Goal: Task Accomplishment & Management: Use online tool/utility

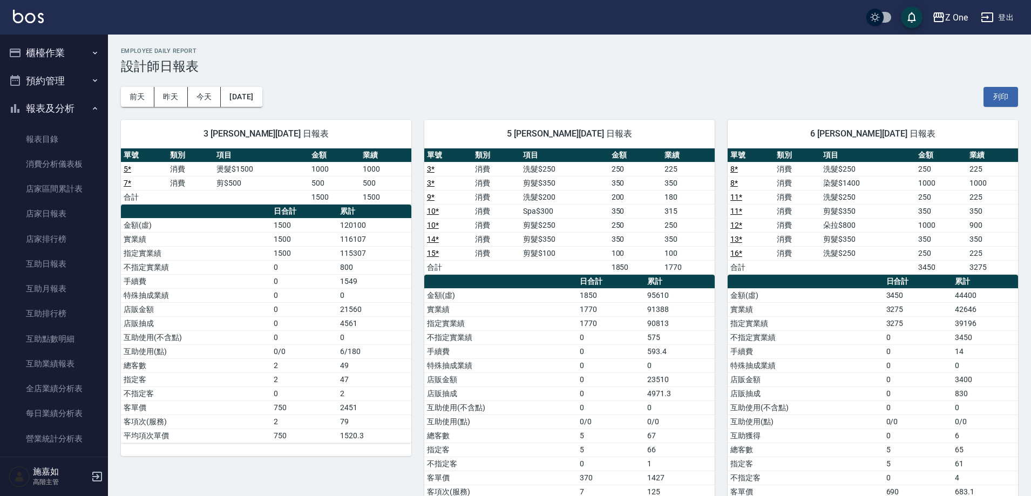
click at [97, 51] on button "櫃檯作業" at bounding box center [53, 53] width 99 height 28
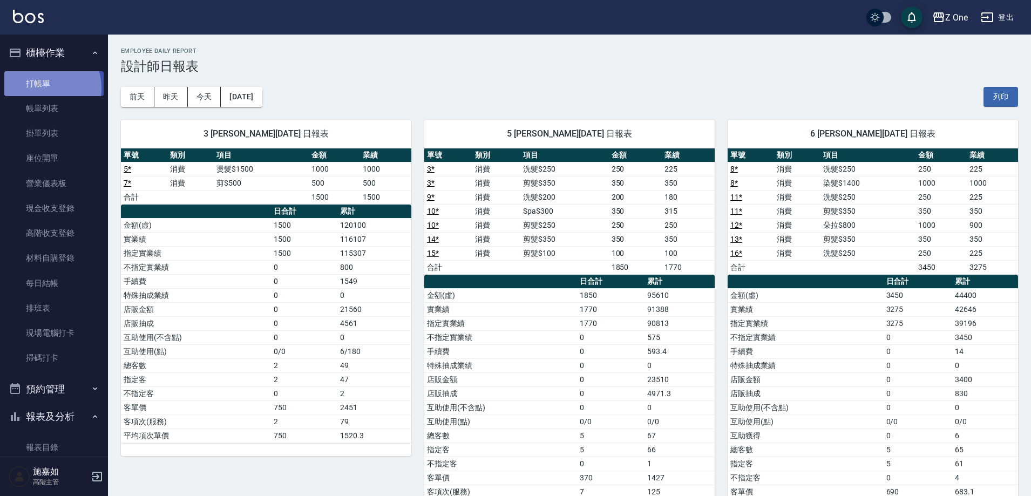
click at [39, 88] on link "打帳單" at bounding box center [53, 83] width 99 height 25
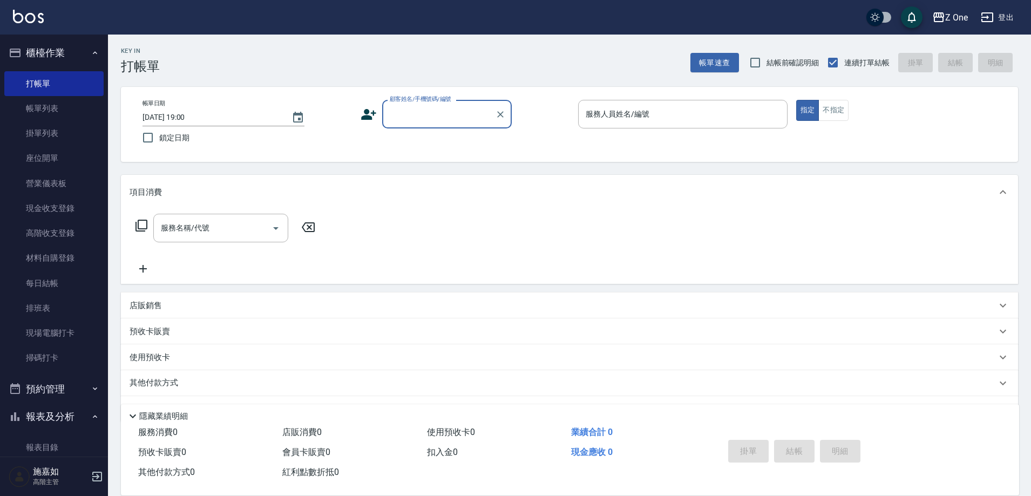
click at [419, 117] on input "顧客姓名/手機號碼/編號" at bounding box center [439, 114] width 104 height 19
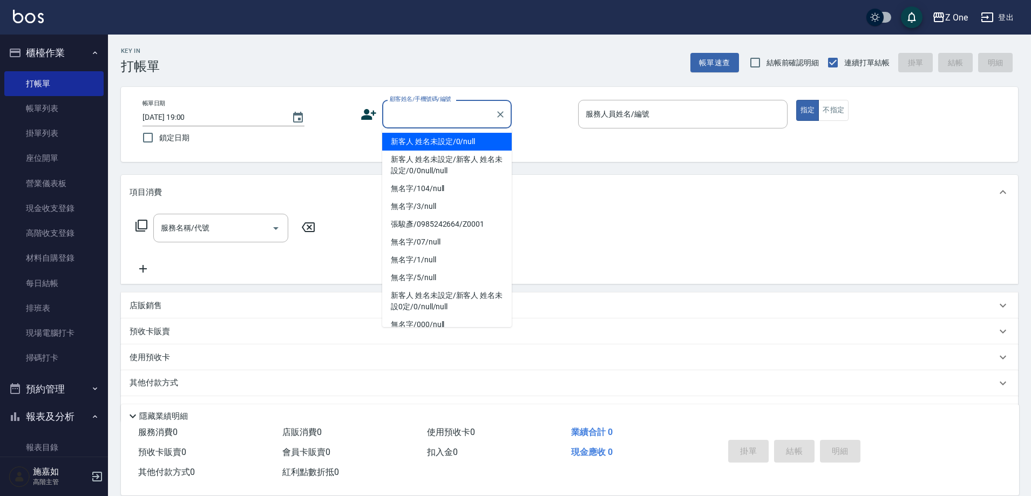
click at [409, 140] on li "新客人 姓名未設定/0/null" at bounding box center [447, 142] width 130 height 18
type input "新客人 姓名未設定/0/null"
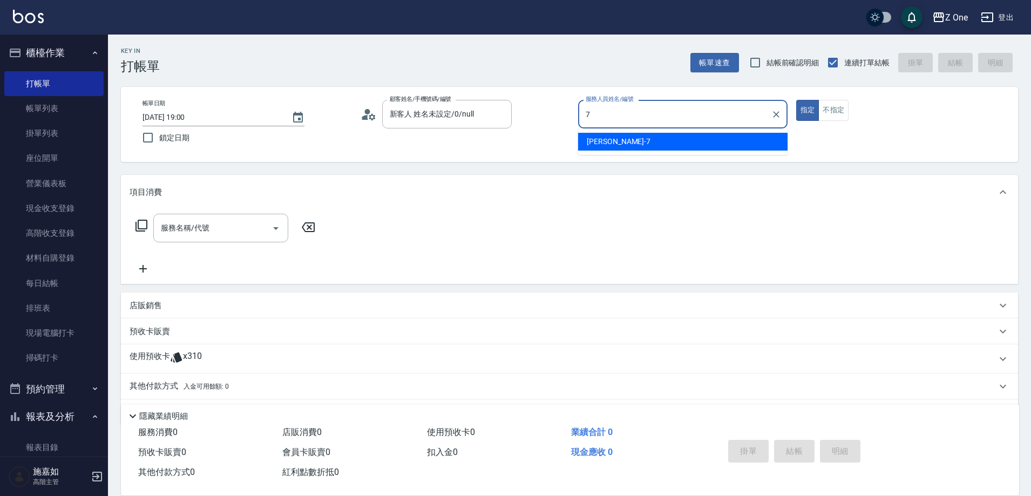
click at [616, 142] on div "[PERSON_NAME]-7" at bounding box center [682, 142] width 209 height 18
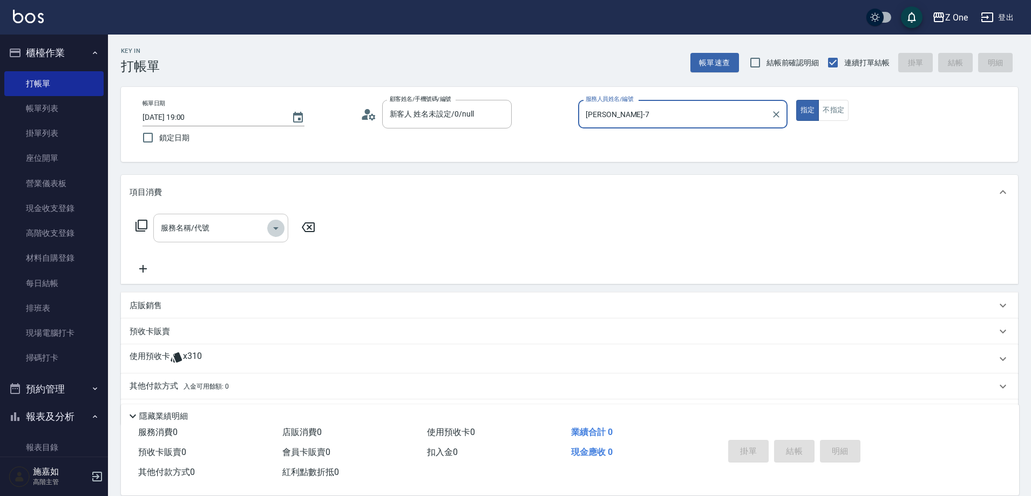
click at [279, 230] on icon "Open" at bounding box center [275, 228] width 13 height 13
type input "[PERSON_NAME]-7"
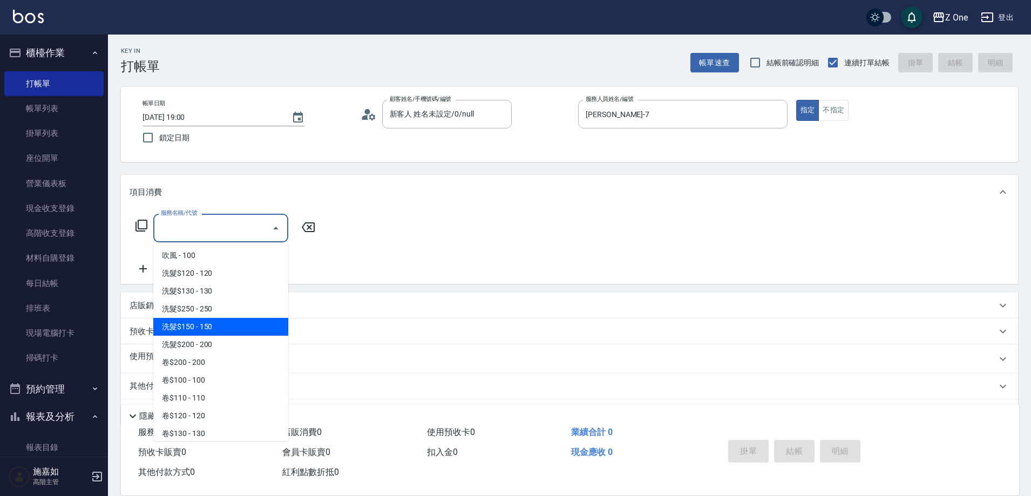
click at [229, 331] on span "洗髮$150 - 150" at bounding box center [220, 327] width 135 height 18
type input "洗髮$150(105)"
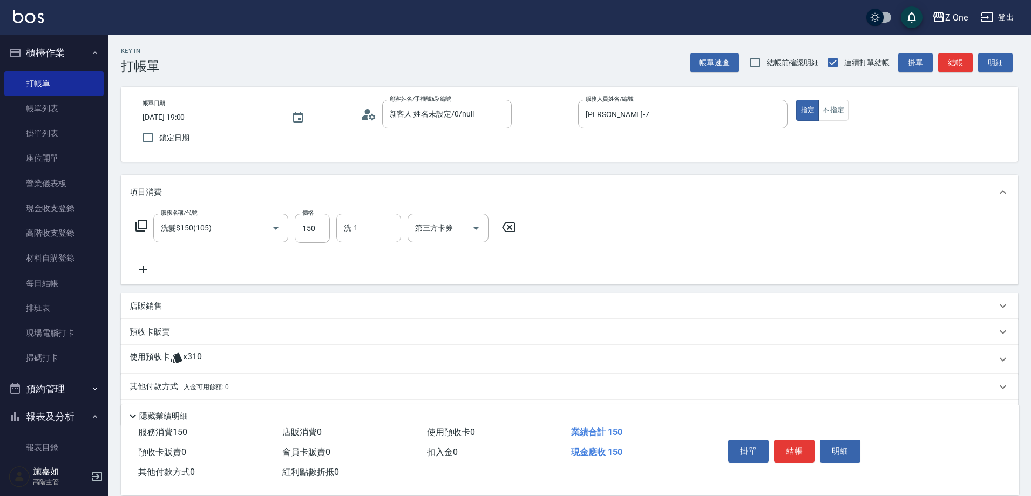
click at [147, 268] on icon at bounding box center [143, 269] width 27 height 13
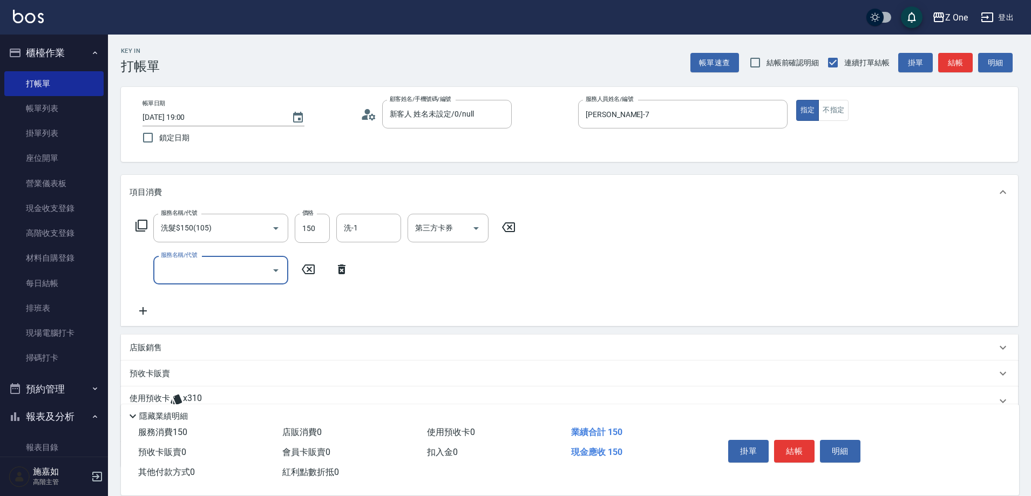
click at [278, 272] on icon "Open" at bounding box center [275, 270] width 13 height 13
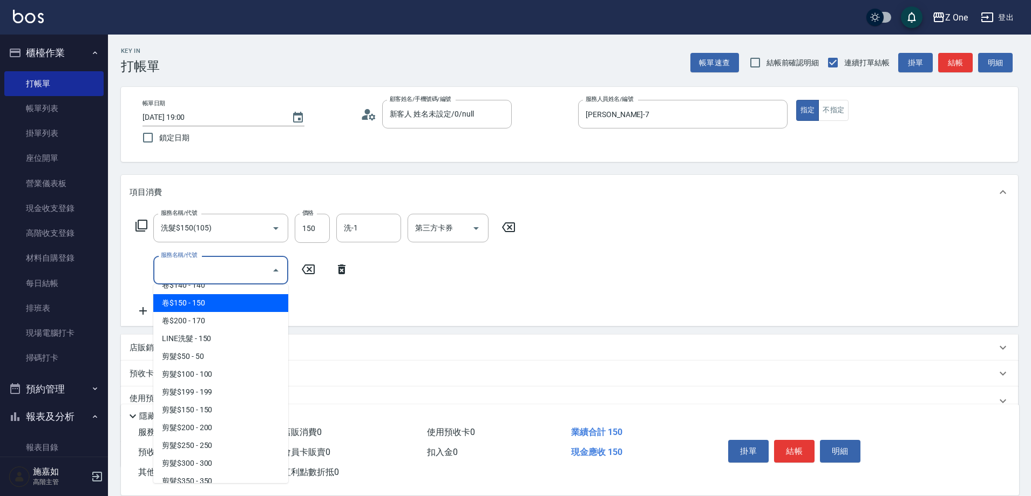
scroll to position [216, 0]
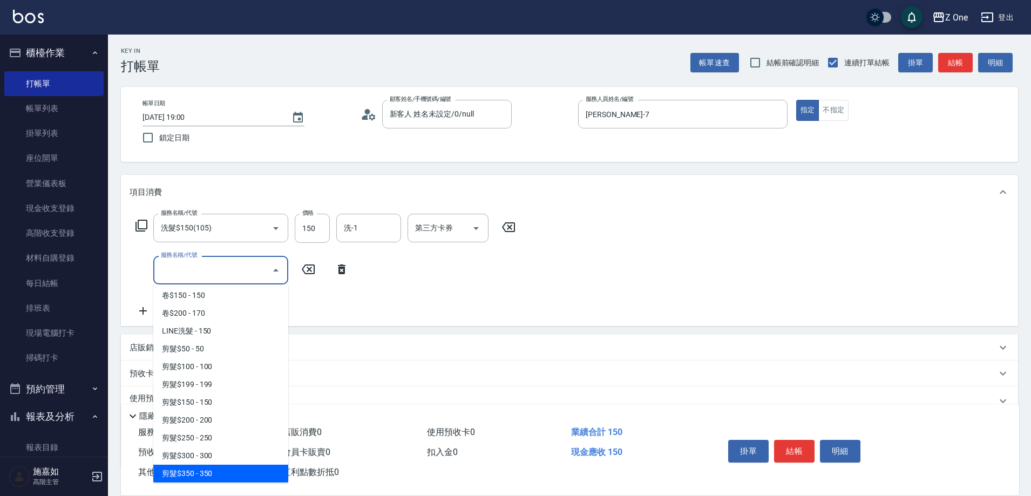
click at [227, 469] on span "剪髮$350 - 350" at bounding box center [220, 474] width 135 height 18
type input "剪髮$350(208)"
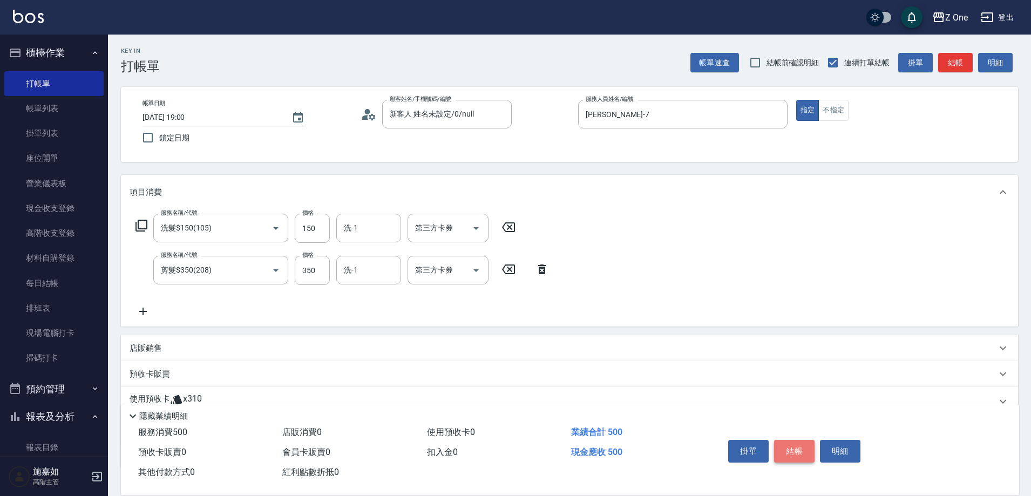
click at [790, 442] on button "結帳" at bounding box center [794, 451] width 40 height 23
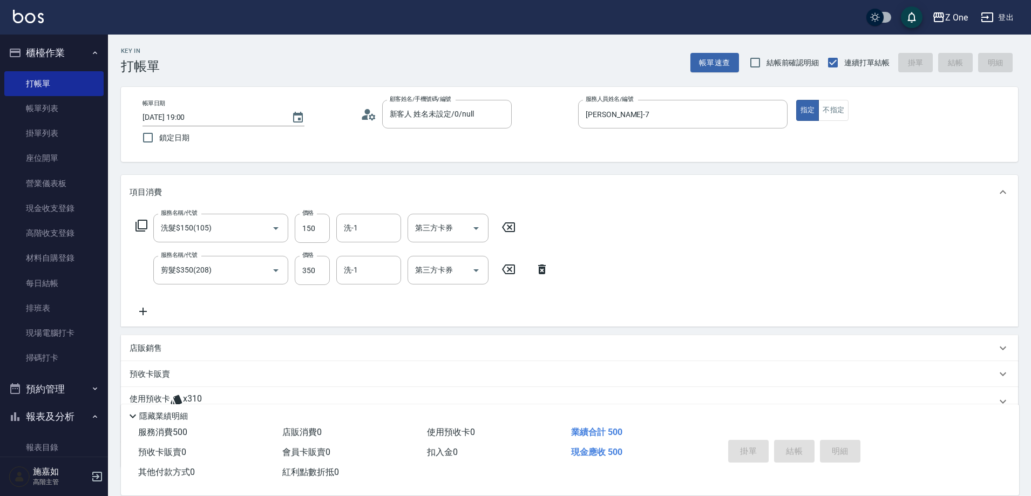
type input "[DATE] 19:01"
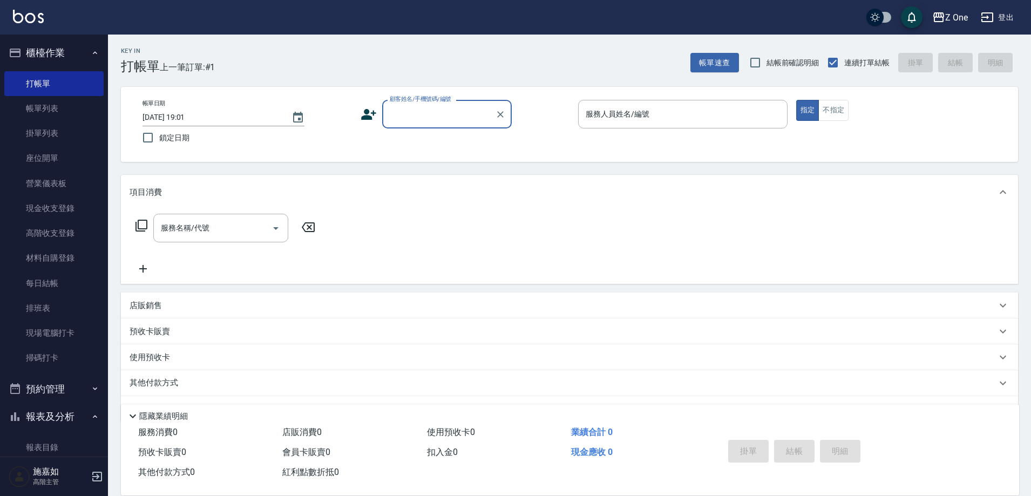
click at [412, 109] on input "顧客姓名/手機號碼/編號" at bounding box center [439, 114] width 104 height 19
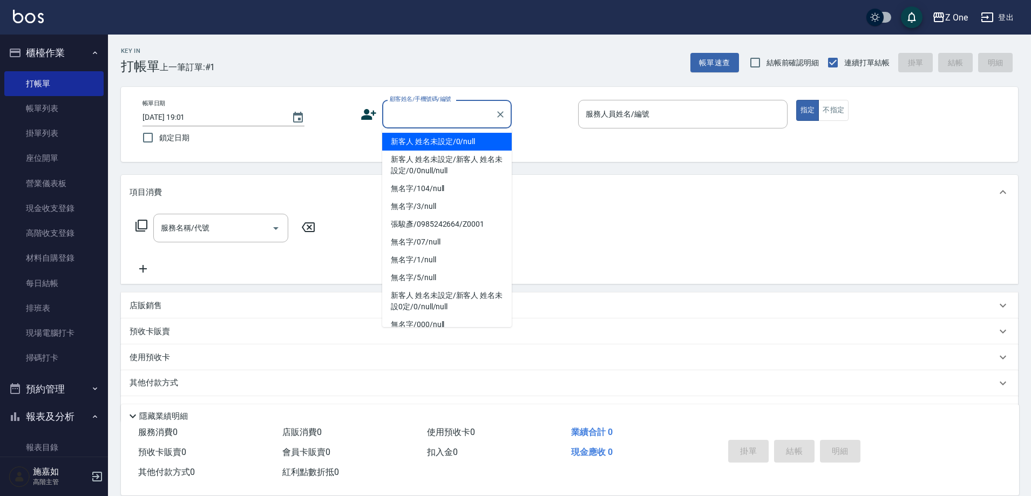
click at [416, 140] on li "新客人 姓名未設定/0/null" at bounding box center [447, 142] width 130 height 18
type input "新客人 姓名未設定/0/null"
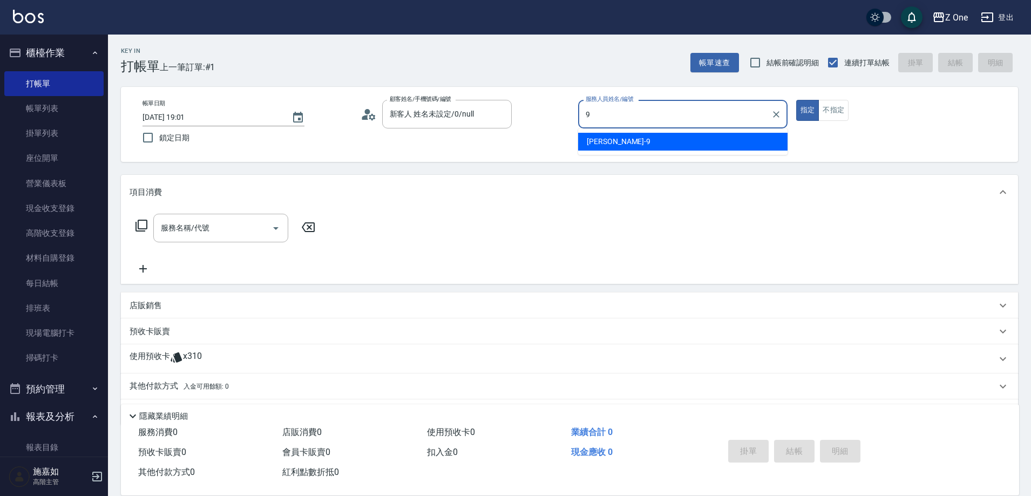
click at [620, 140] on div "[PERSON_NAME]-9" at bounding box center [682, 142] width 209 height 18
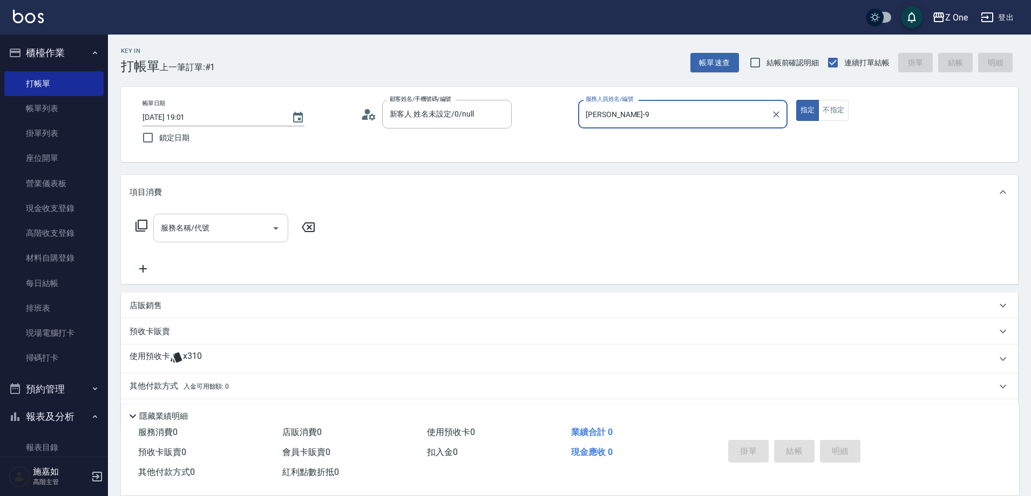
click at [273, 228] on icon "Open" at bounding box center [275, 228] width 13 height 13
type input "[PERSON_NAME]-9"
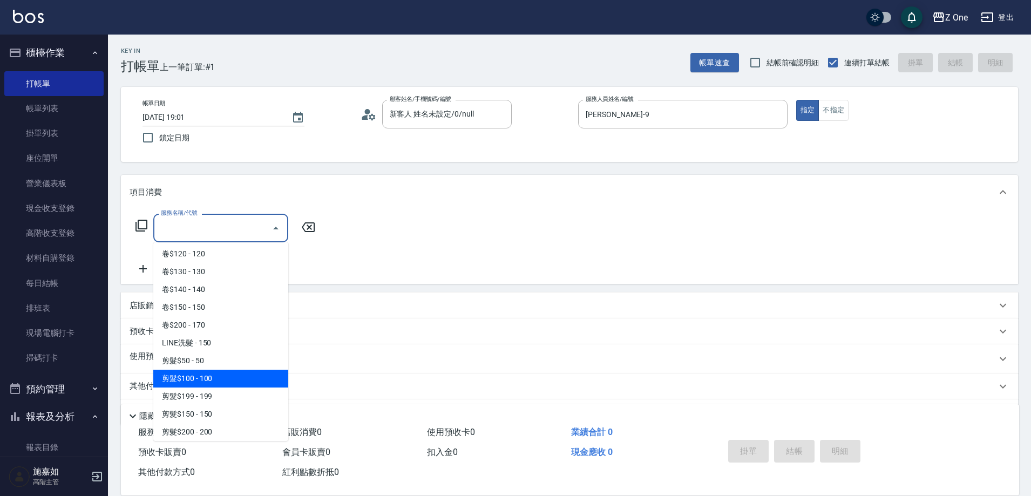
scroll to position [270, 0]
click at [231, 383] on span "剪髮$350 - 350" at bounding box center [220, 378] width 135 height 18
type input "剪髮$350(208)"
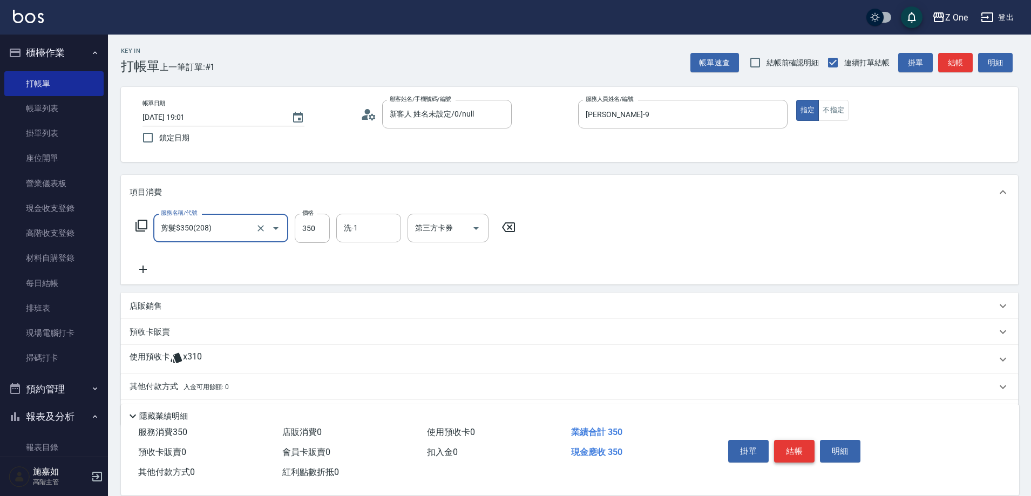
click at [796, 445] on button "結帳" at bounding box center [794, 451] width 40 height 23
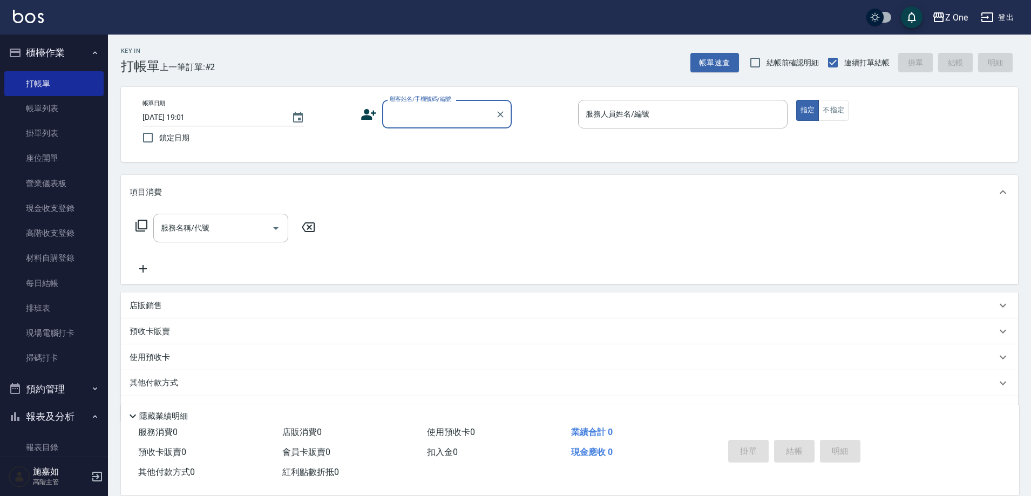
click at [439, 116] on input "顧客姓名/手機號碼/編號" at bounding box center [439, 114] width 104 height 19
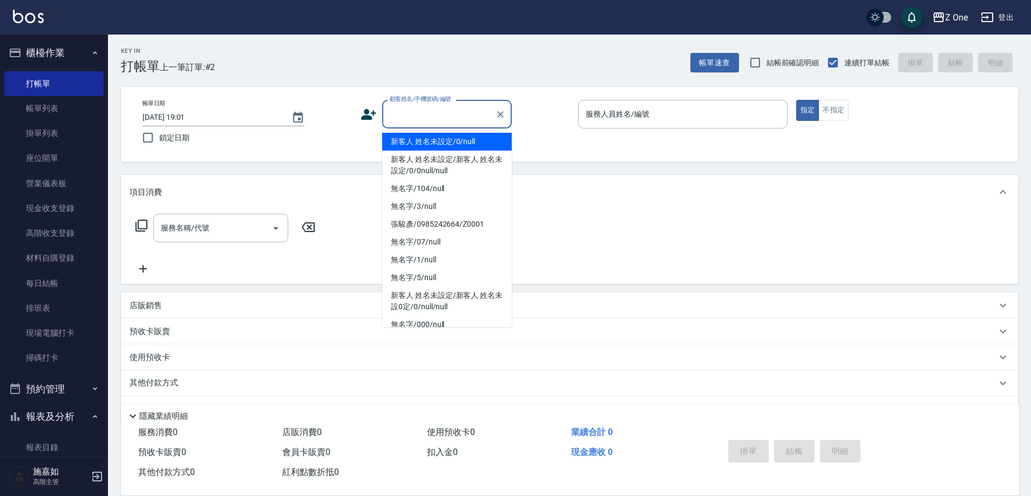
click at [436, 136] on li "新客人 姓名未設定/0/null" at bounding box center [447, 142] width 130 height 18
type input "新客人 姓名未設定/0/null"
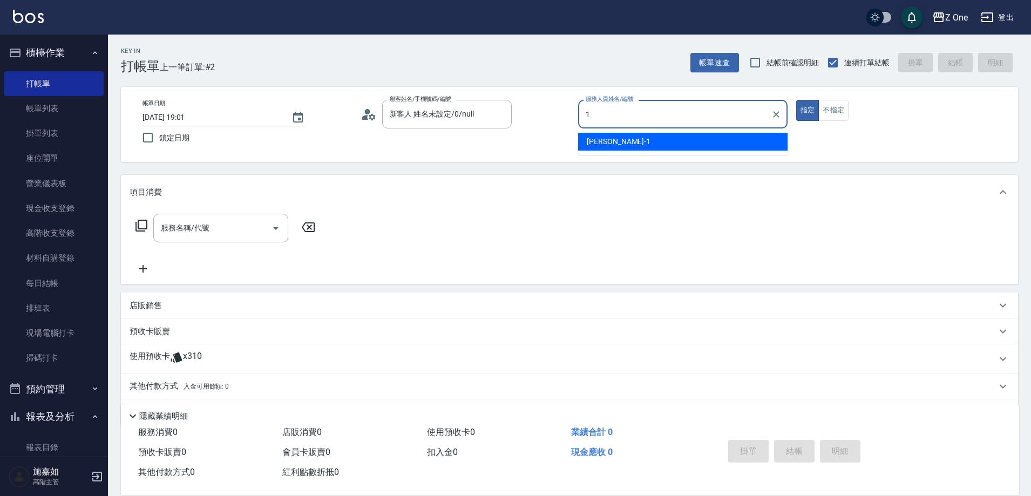
click at [606, 144] on span "[PERSON_NAME]-1" at bounding box center [619, 141] width 64 height 11
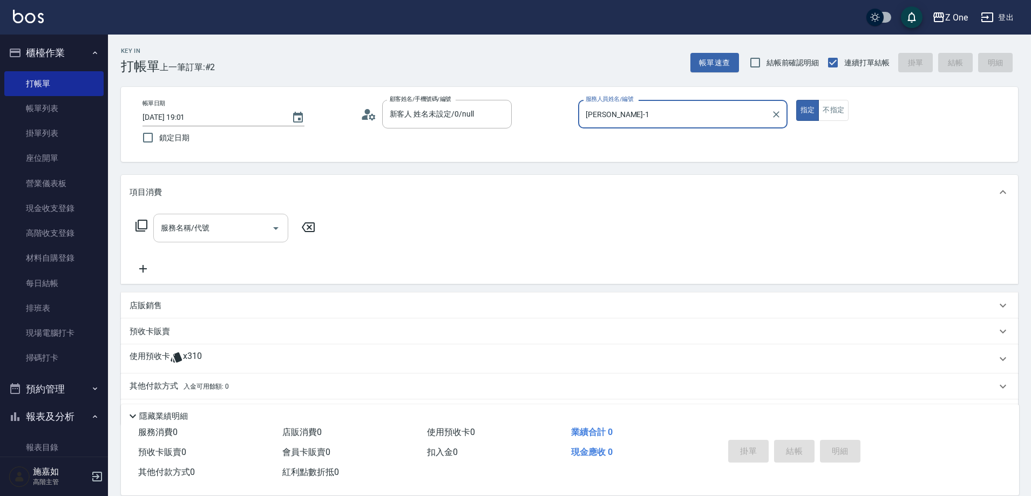
click at [270, 227] on icon "Open" at bounding box center [275, 228] width 13 height 13
type input "[PERSON_NAME]-1"
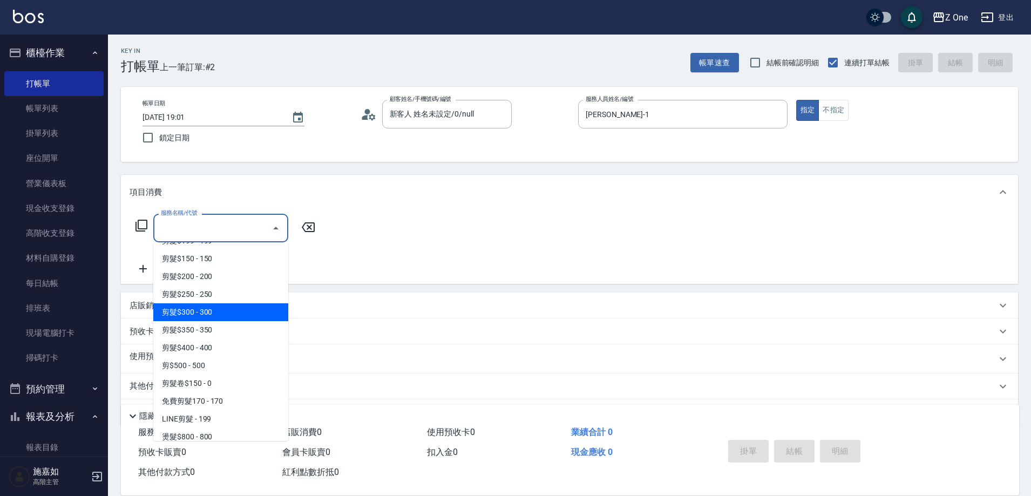
scroll to position [324, 0]
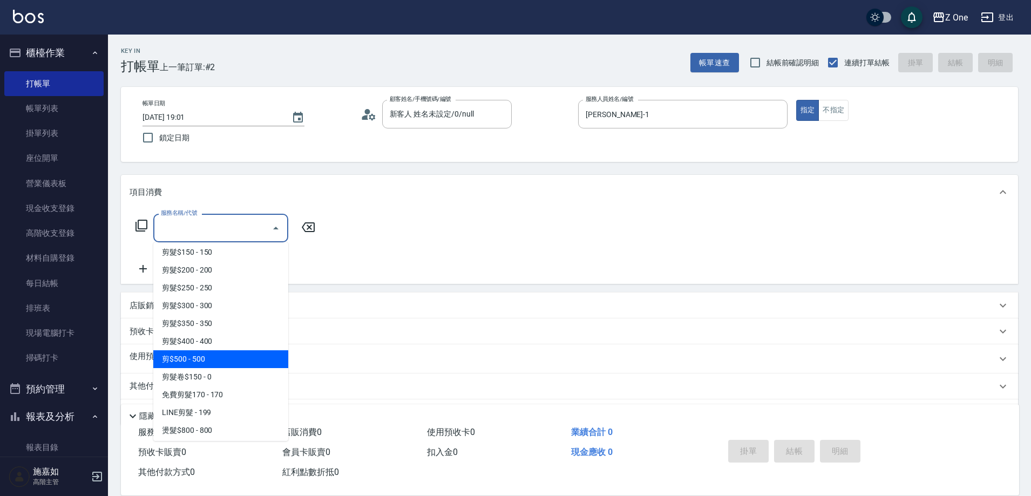
click at [214, 361] on span "剪$500 - 500" at bounding box center [220, 359] width 135 height 18
type input "剪$500(211)"
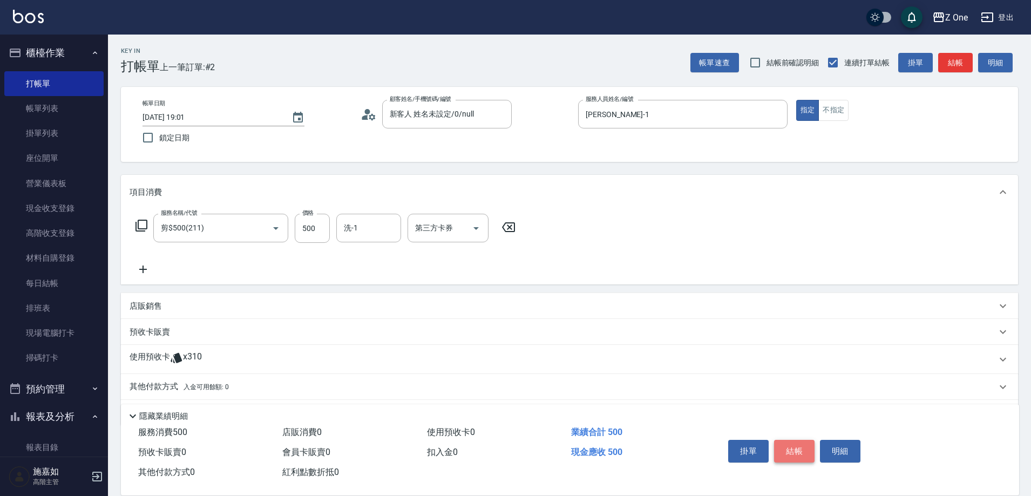
click at [799, 446] on button "結帳" at bounding box center [794, 451] width 40 height 23
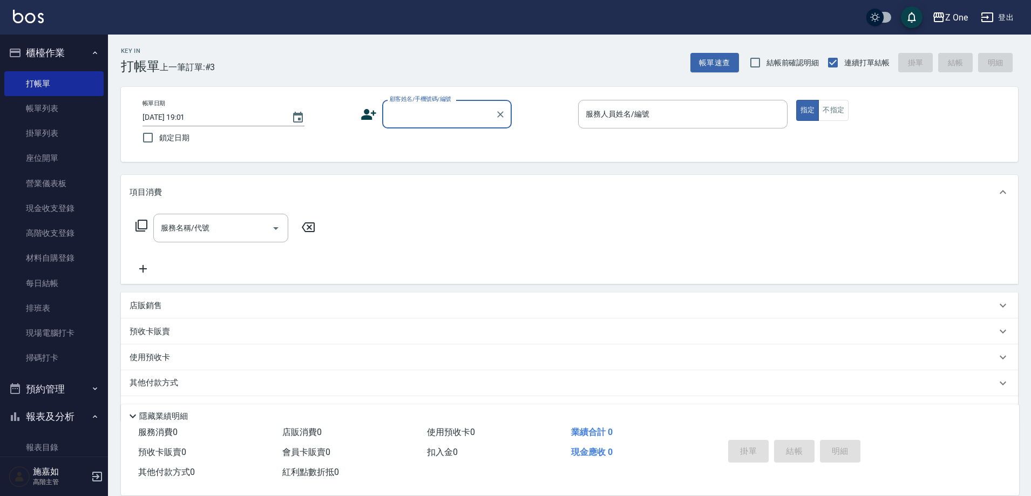
click at [429, 125] on div "顧客姓名/手機號碼/編號" at bounding box center [447, 114] width 130 height 29
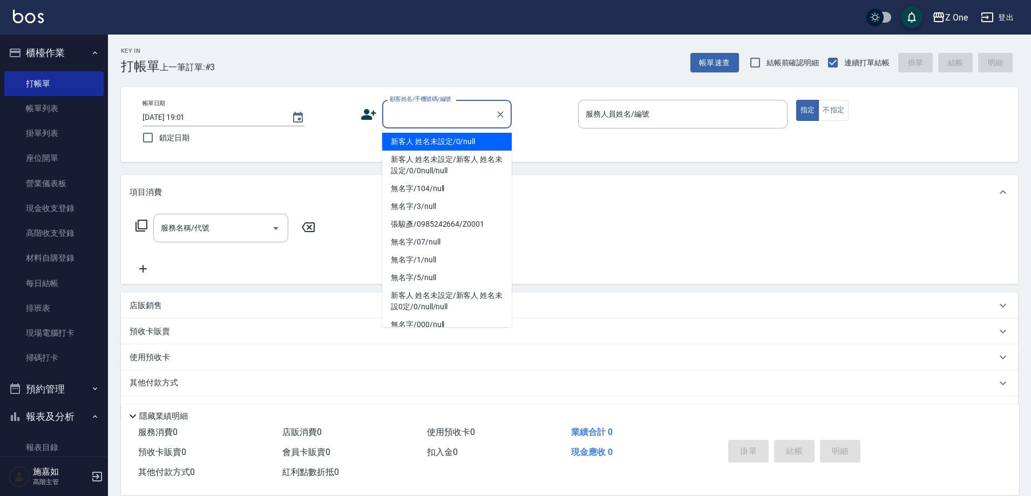
click at [429, 144] on li "新客人 姓名未設定/0/null" at bounding box center [447, 142] width 130 height 18
type input "新客人 姓名未設定/0/null"
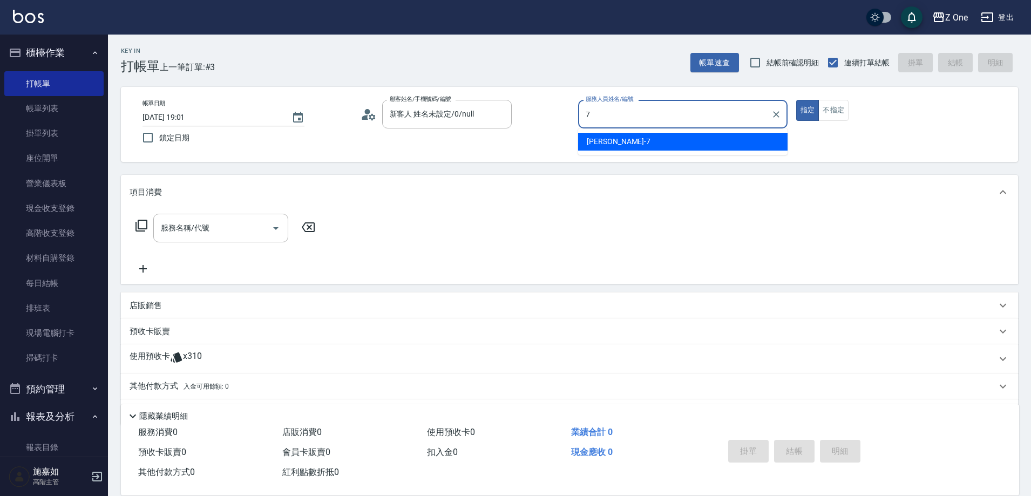
click at [612, 139] on span "[PERSON_NAME]-7" at bounding box center [619, 141] width 64 height 11
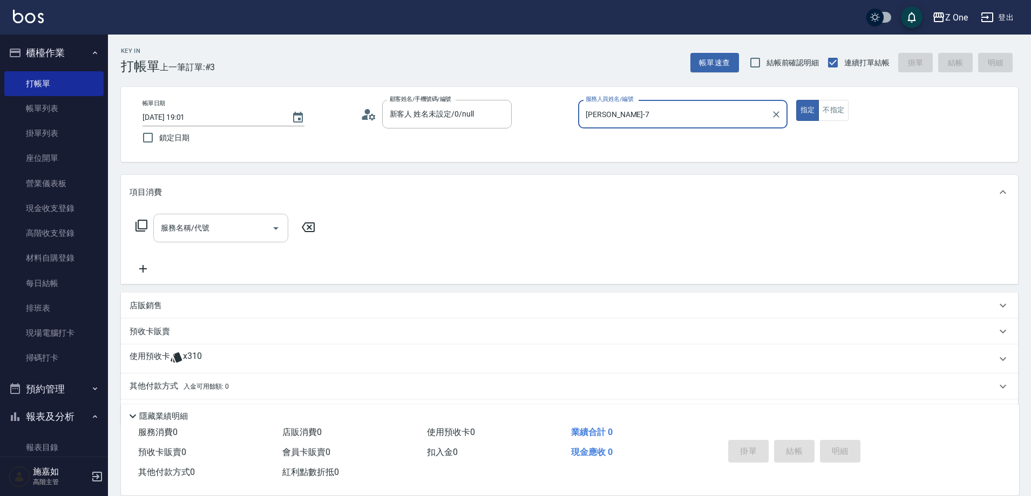
click at [270, 229] on icon "Open" at bounding box center [275, 228] width 13 height 13
type input "[PERSON_NAME]-7"
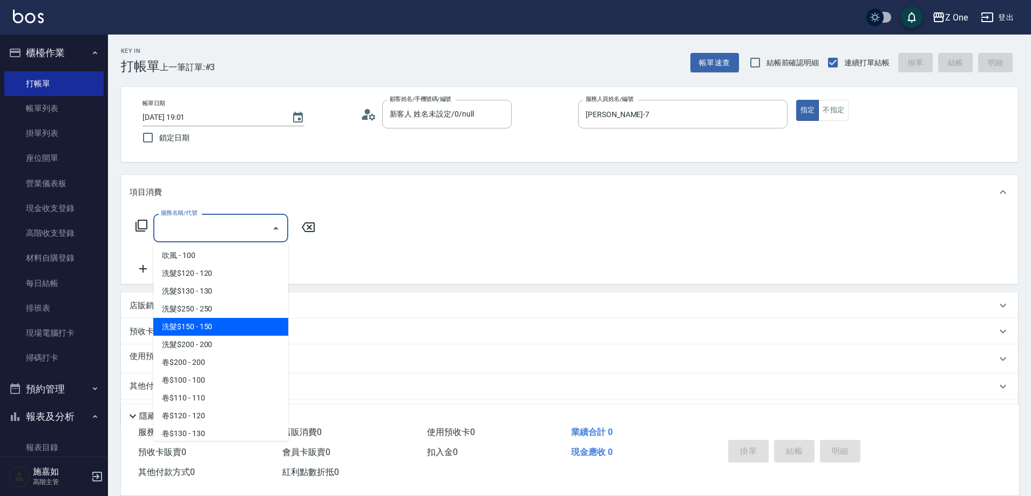
click at [228, 332] on span "洗髮$150 - 150" at bounding box center [220, 327] width 135 height 18
type input "洗髮$150(105)"
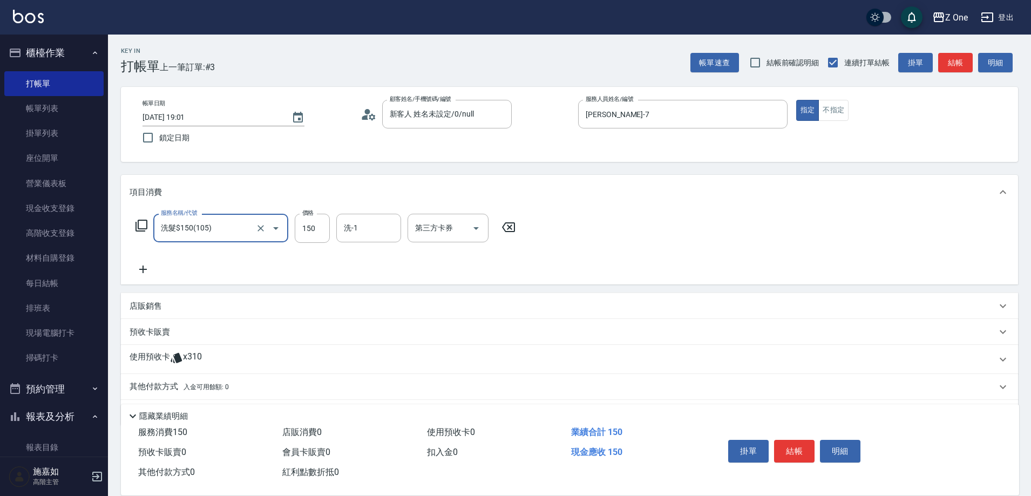
click at [142, 273] on icon at bounding box center [143, 270] width 8 height 8
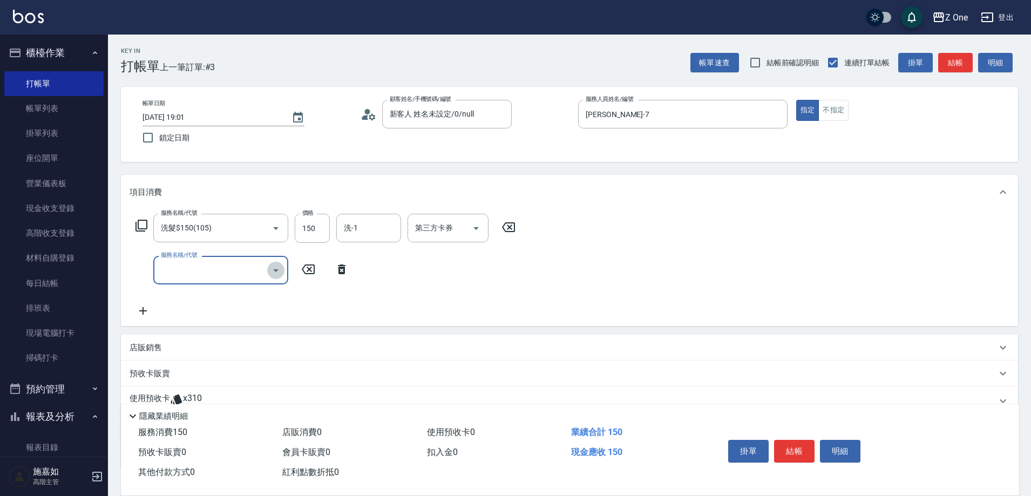
click at [281, 273] on icon "Open" at bounding box center [275, 270] width 13 height 13
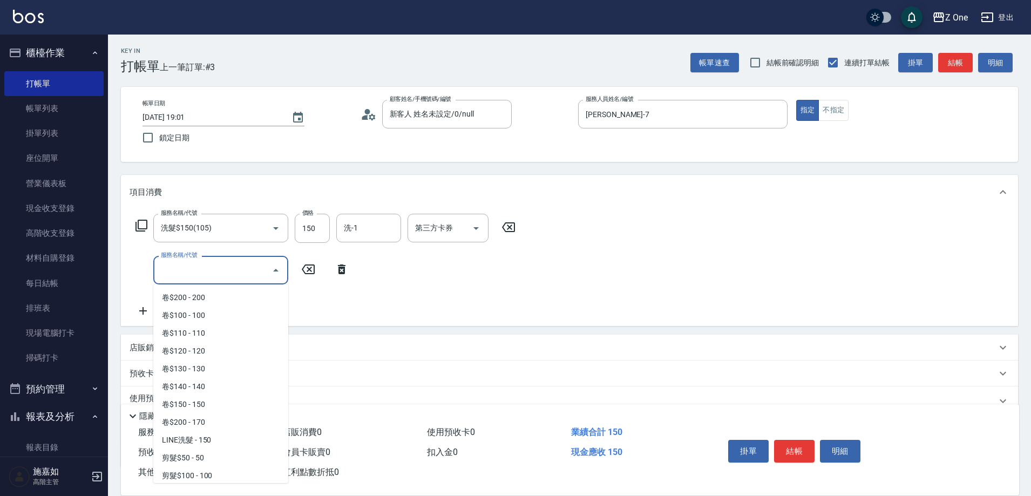
scroll to position [216, 0]
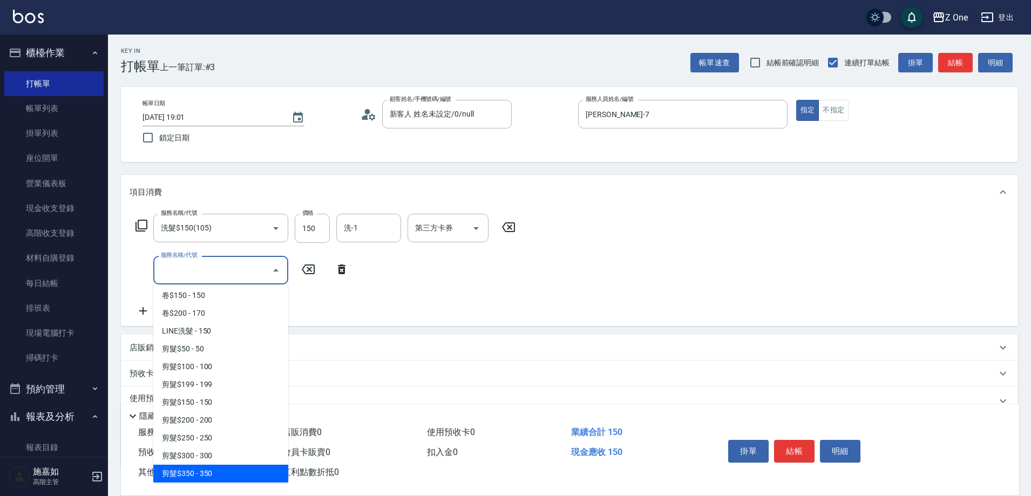
click at [221, 477] on span "剪髮$350 - 350" at bounding box center [220, 474] width 135 height 18
type input "剪髮$350(208)"
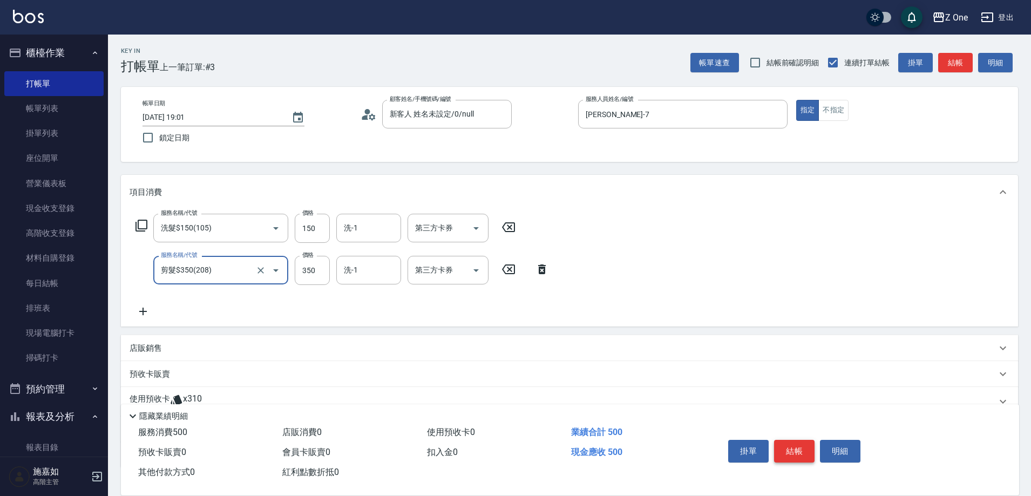
click at [806, 449] on button "結帳" at bounding box center [794, 451] width 40 height 23
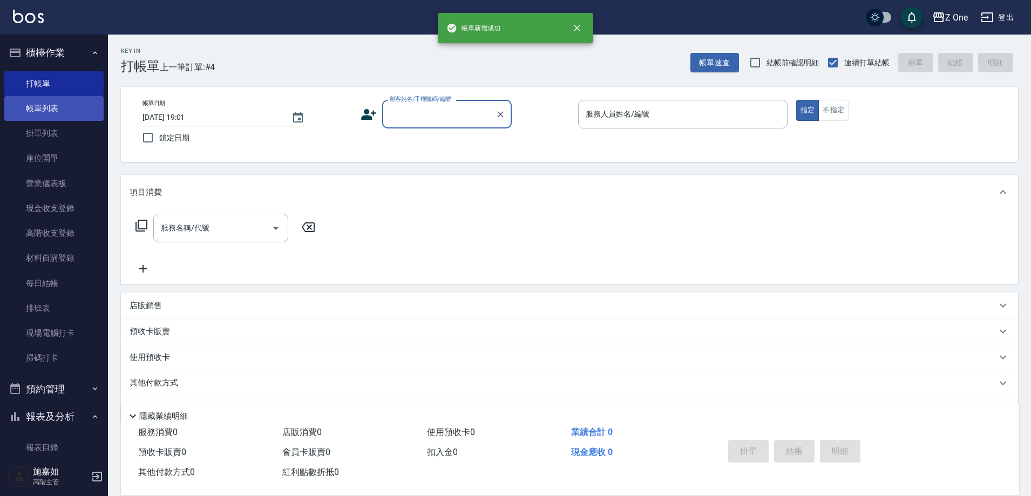
click at [42, 108] on link "帳單列表" at bounding box center [53, 108] width 99 height 25
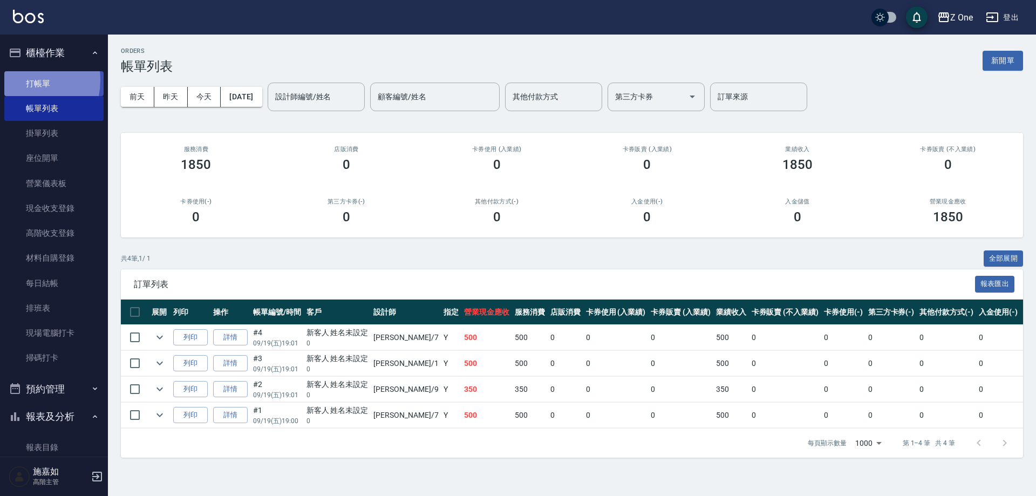
click at [23, 80] on link "打帳單" at bounding box center [53, 83] width 99 height 25
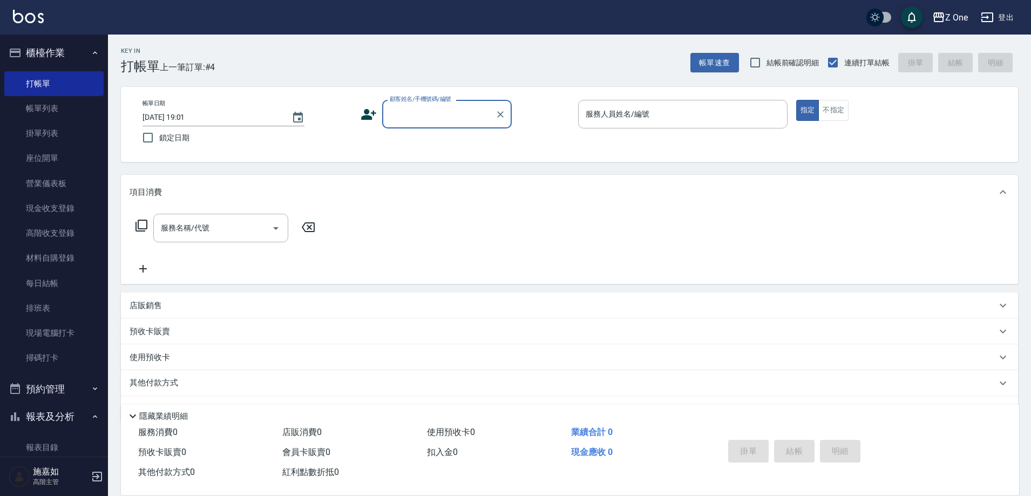
click at [446, 106] on input "顧客姓名/手機號碼/編號" at bounding box center [439, 114] width 104 height 19
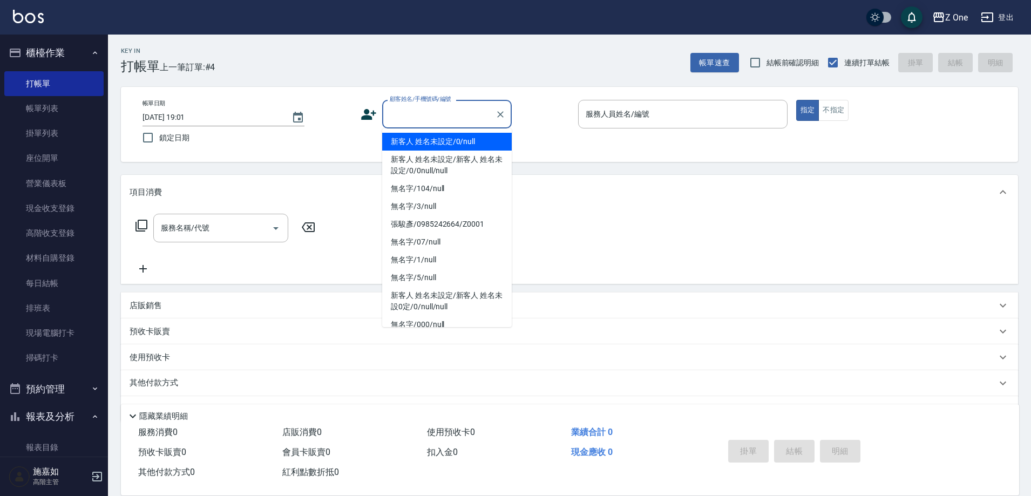
click at [437, 135] on li "新客人 姓名未設定/0/null" at bounding box center [447, 142] width 130 height 18
type input "新客人 姓名未設定/0/null"
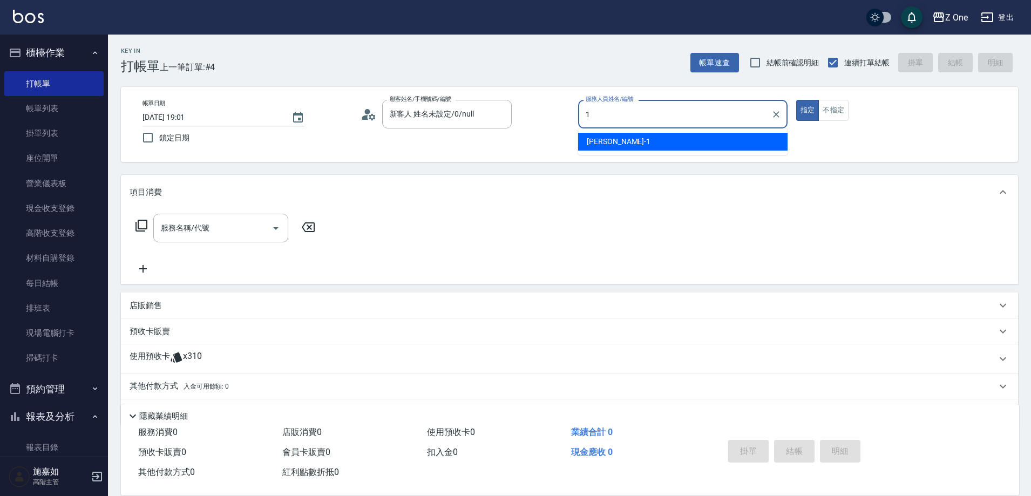
click at [658, 149] on div "[PERSON_NAME]-1" at bounding box center [682, 142] width 209 height 18
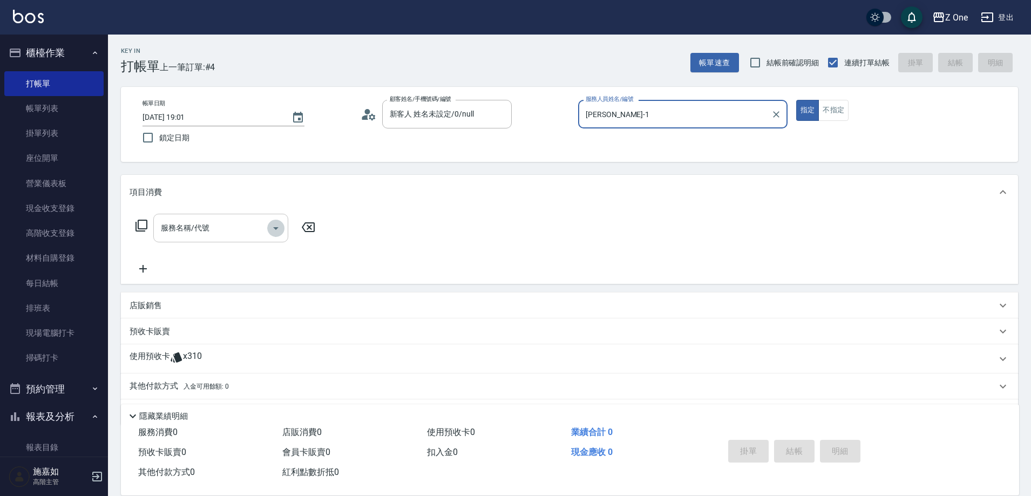
click at [275, 228] on icon "Open" at bounding box center [275, 228] width 5 height 3
type input "[PERSON_NAME]-1"
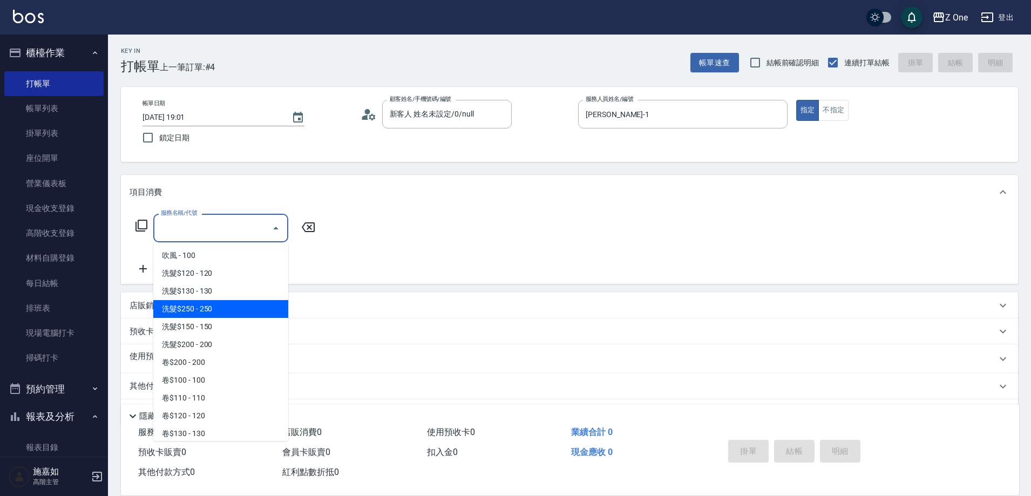
click at [226, 307] on span "洗髮$250 - 250" at bounding box center [220, 309] width 135 height 18
type input "洗髮$250(104)"
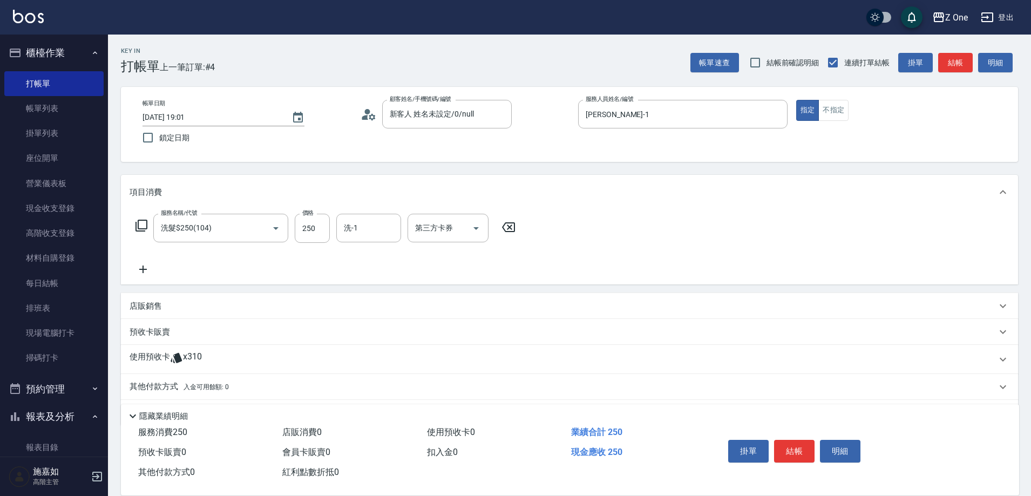
click at [142, 268] on icon at bounding box center [143, 270] width 8 height 8
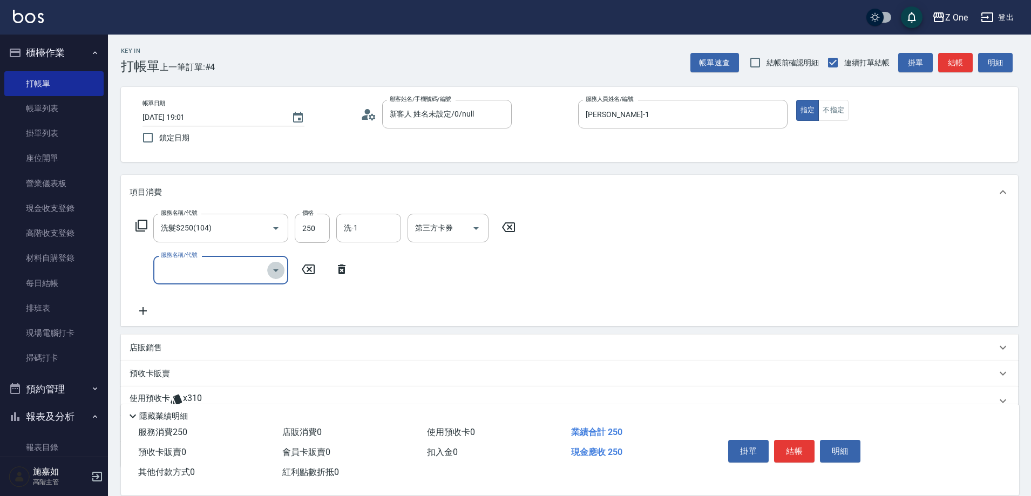
click at [279, 271] on icon "Open" at bounding box center [275, 270] width 13 height 13
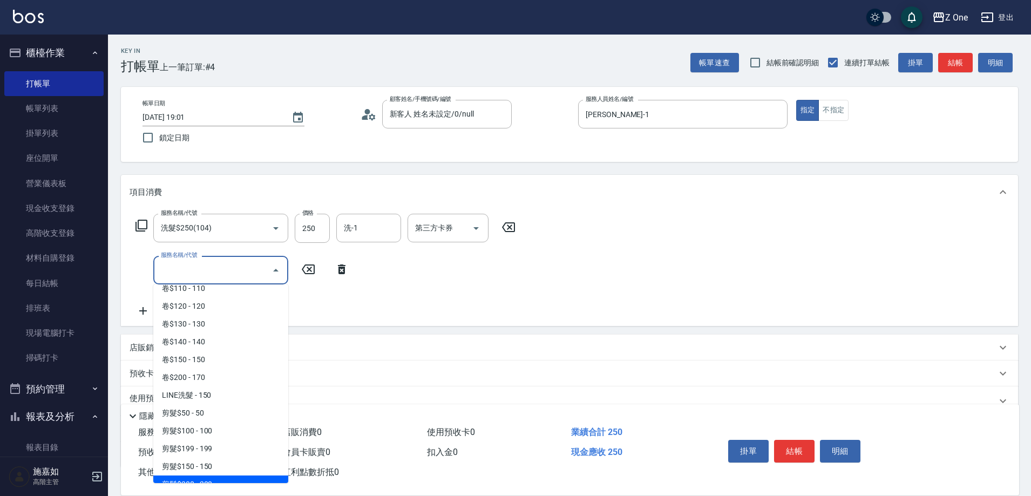
scroll to position [324, 0]
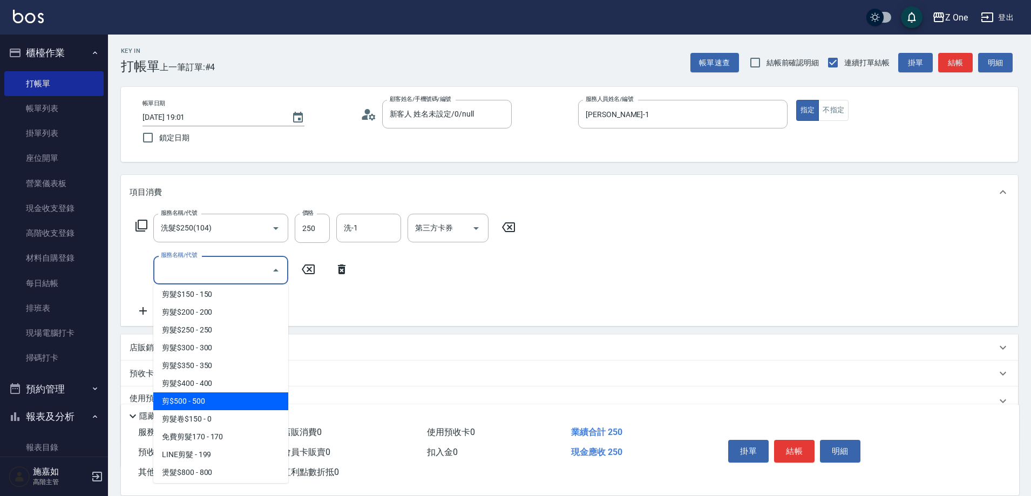
click at [214, 400] on span "剪$500 - 500" at bounding box center [220, 401] width 135 height 18
type input "剪$500(211)"
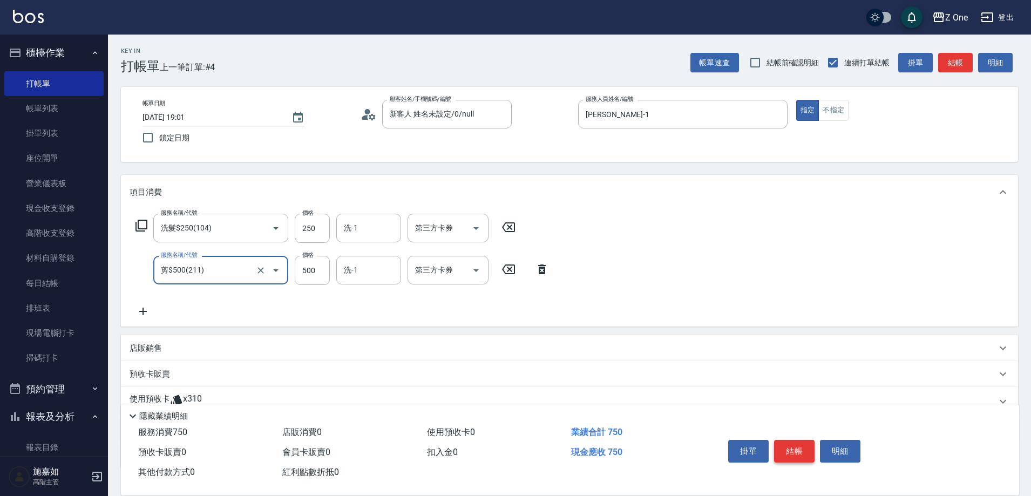
click at [796, 452] on button "結帳" at bounding box center [794, 451] width 40 height 23
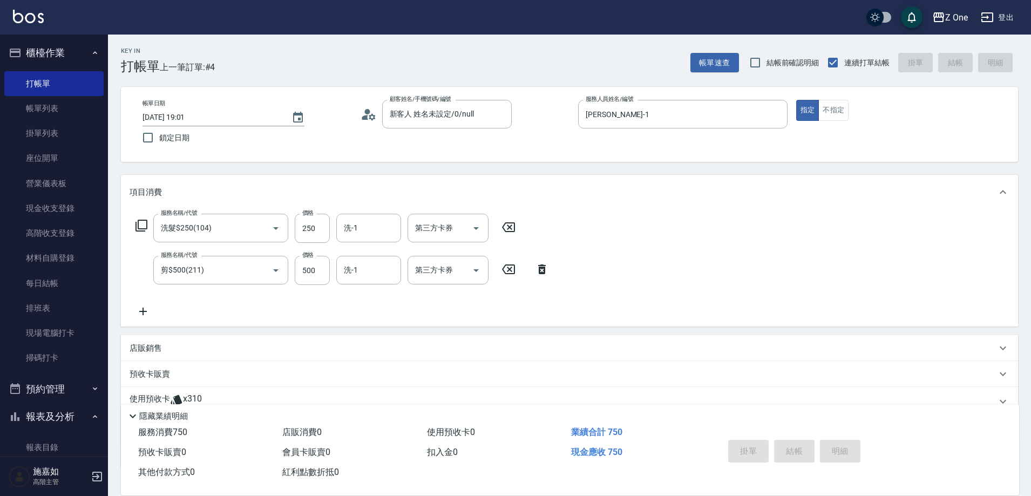
type input "[DATE] 19:02"
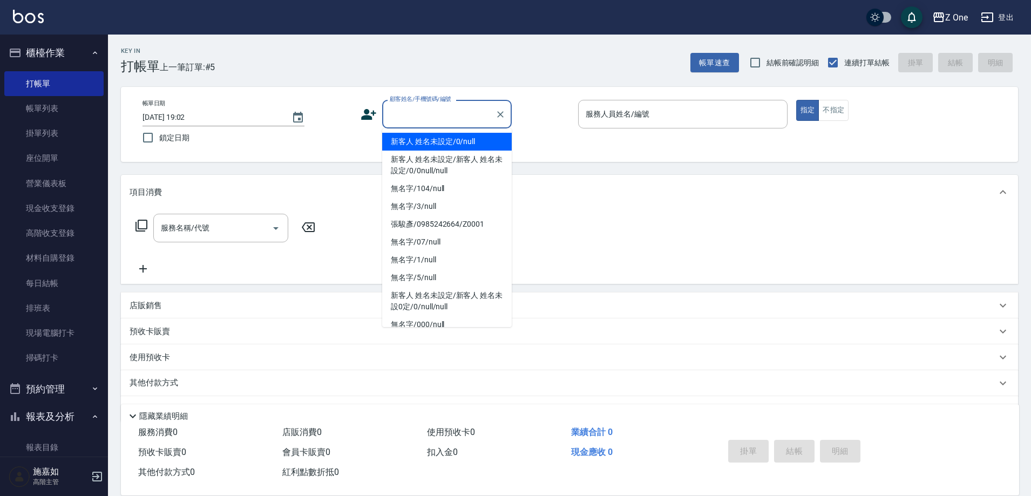
click at [431, 118] on input "顧客姓名/手機號碼/編號" at bounding box center [439, 114] width 104 height 19
click at [431, 138] on li "新客人 姓名未設定/0/null" at bounding box center [447, 142] width 130 height 18
type input "新客人 姓名未設定/0/null"
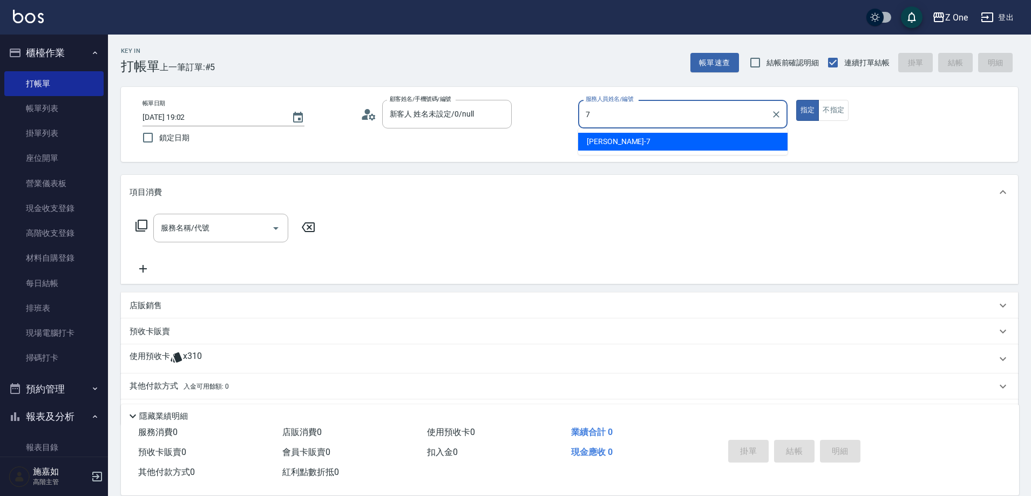
click at [645, 138] on div "[PERSON_NAME]-7" at bounding box center [682, 142] width 209 height 18
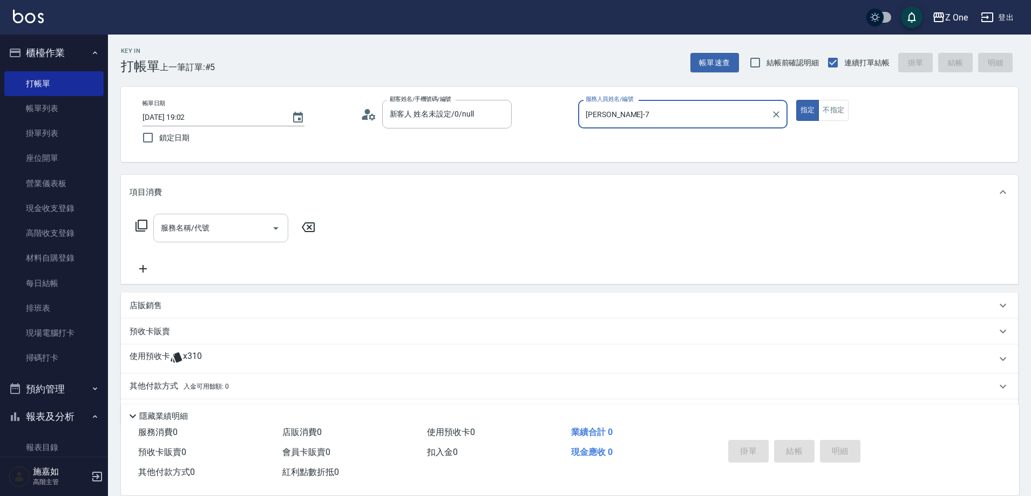
click at [274, 226] on icon "Open" at bounding box center [275, 228] width 13 height 13
type input "[PERSON_NAME]-7"
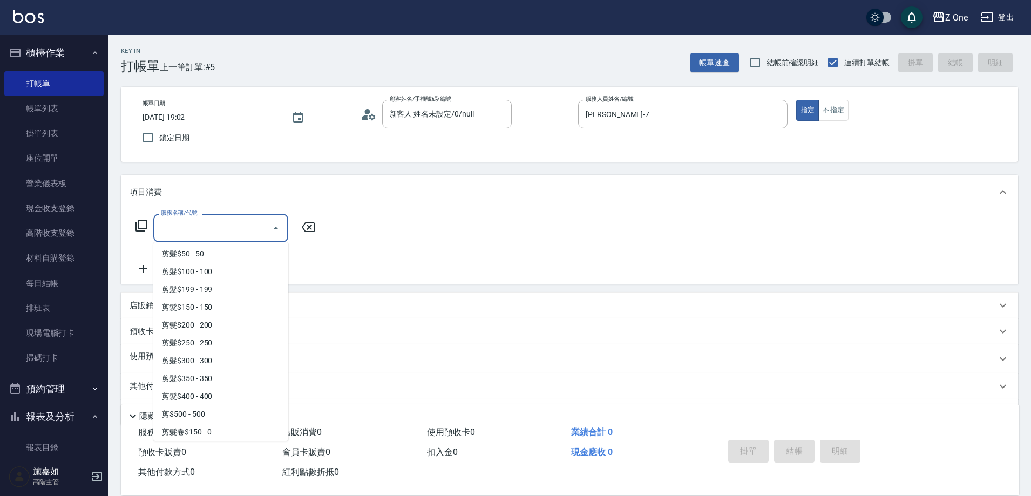
scroll to position [270, 0]
click at [220, 379] on span "剪髮$350 - 350" at bounding box center [220, 378] width 135 height 18
type input "剪髮$350(208)"
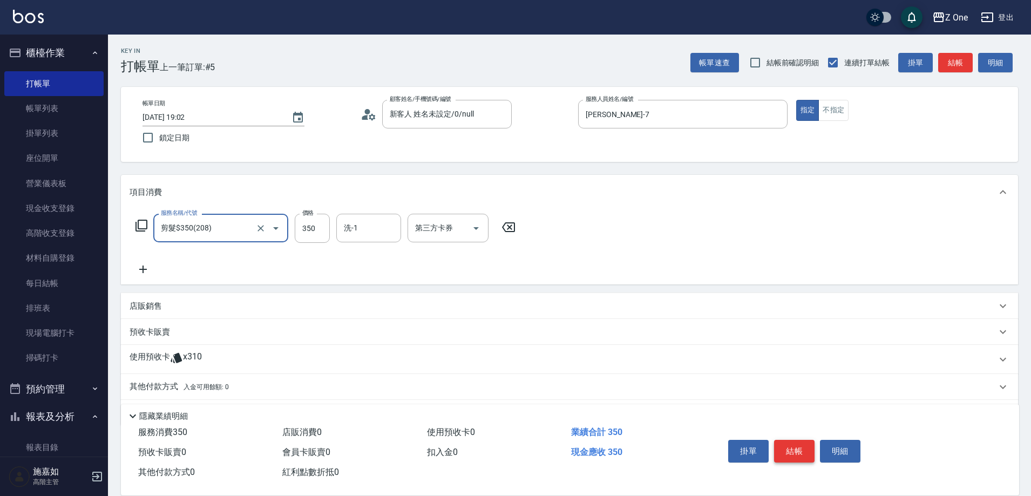
click at [789, 443] on button "結帳" at bounding box center [794, 451] width 40 height 23
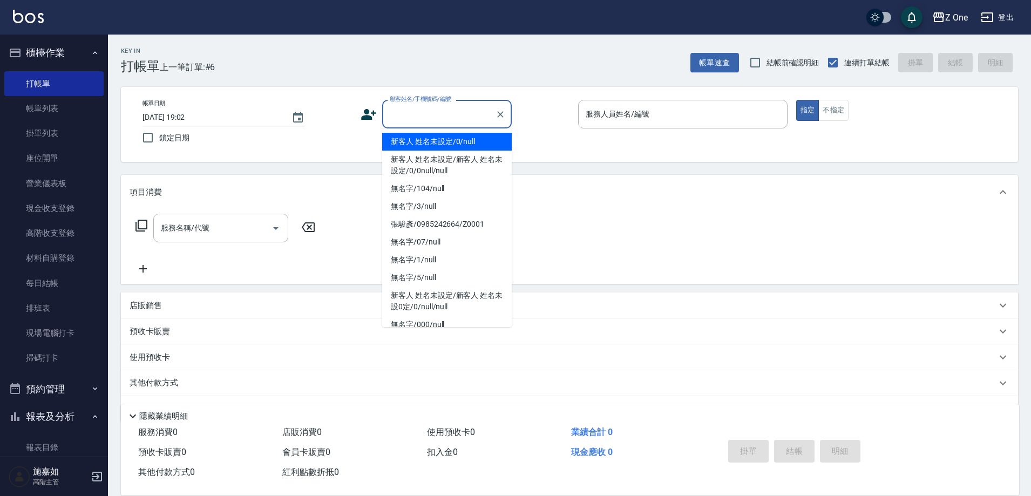
click at [426, 113] on input "顧客姓名/手機號碼/編號" at bounding box center [439, 114] width 104 height 19
click at [426, 140] on li "新客人 姓名未設定/0/null" at bounding box center [447, 142] width 130 height 18
type input "新客人 姓名未設定/0/null"
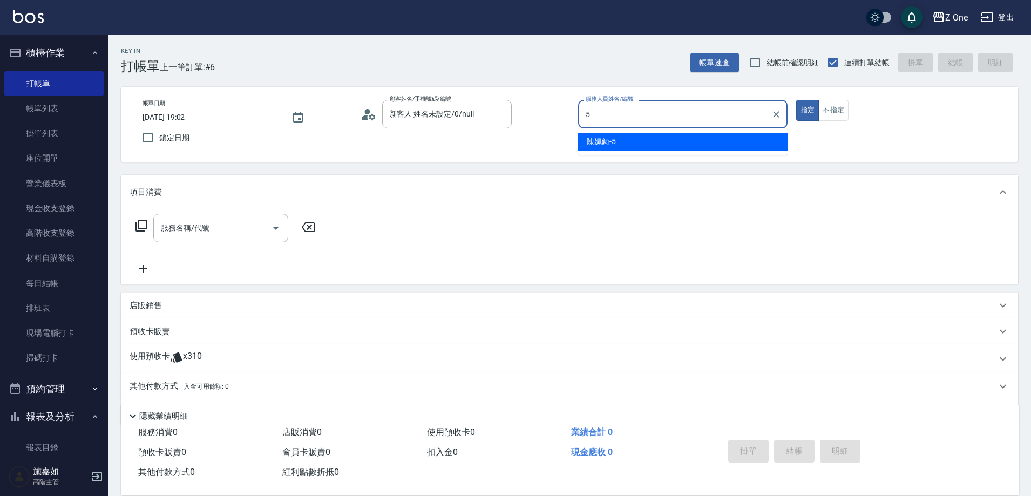
click at [670, 142] on div "[PERSON_NAME]-5" at bounding box center [682, 142] width 209 height 18
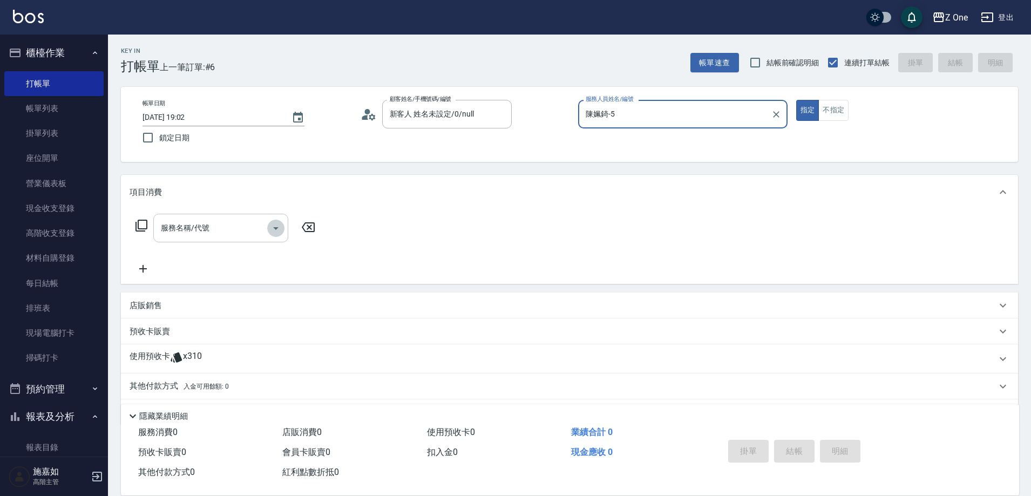
click at [276, 228] on icon "Open" at bounding box center [275, 228] width 5 height 3
type input "陳姵錡-5"
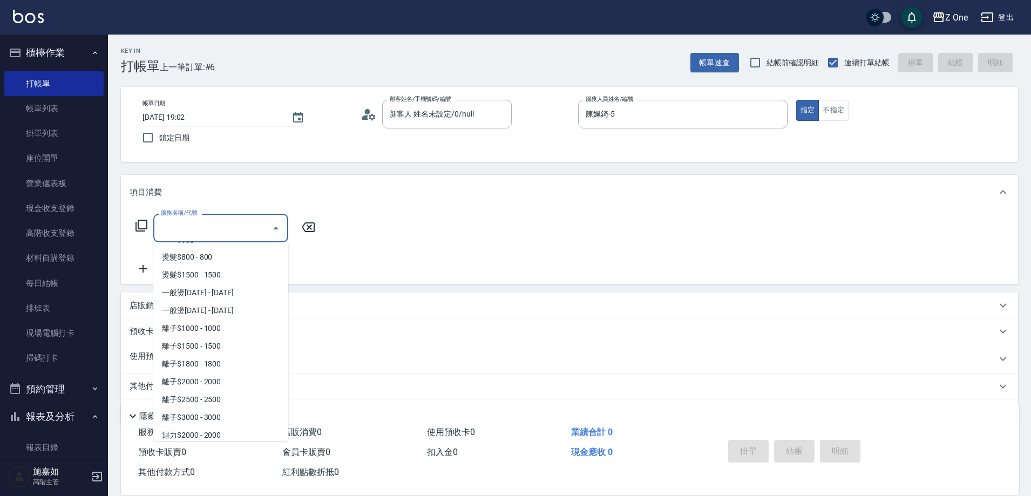
scroll to position [702, 0]
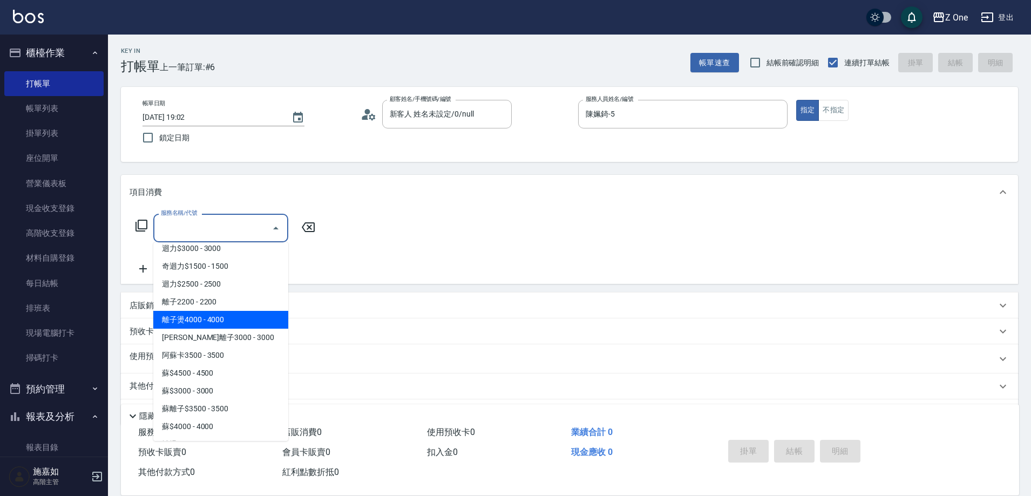
click at [241, 322] on span "離子燙4000 - 4000" at bounding box center [220, 320] width 135 height 18
type input "離子燙4000(332)"
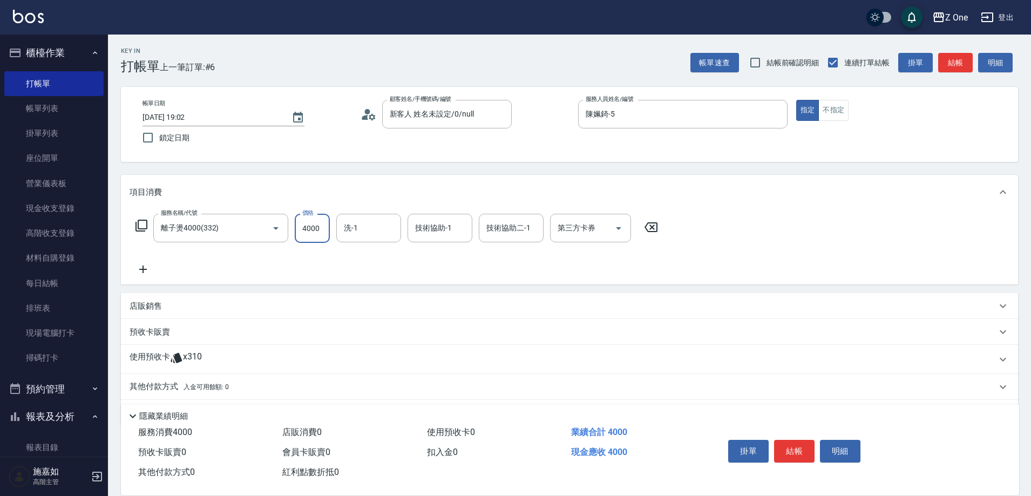
click at [323, 231] on input "4000" at bounding box center [312, 228] width 35 height 29
type input "3550"
click at [148, 268] on icon at bounding box center [143, 269] width 27 height 13
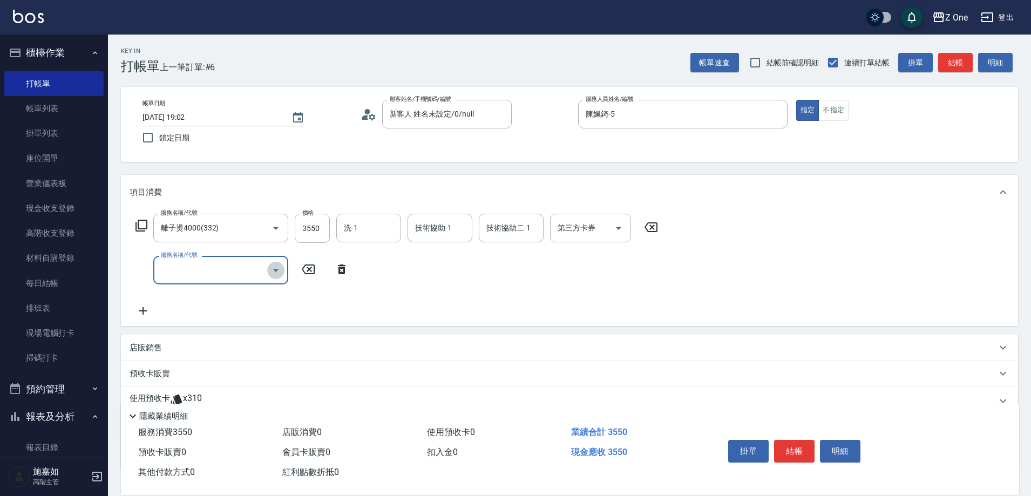
click at [270, 269] on icon "Open" at bounding box center [275, 270] width 13 height 13
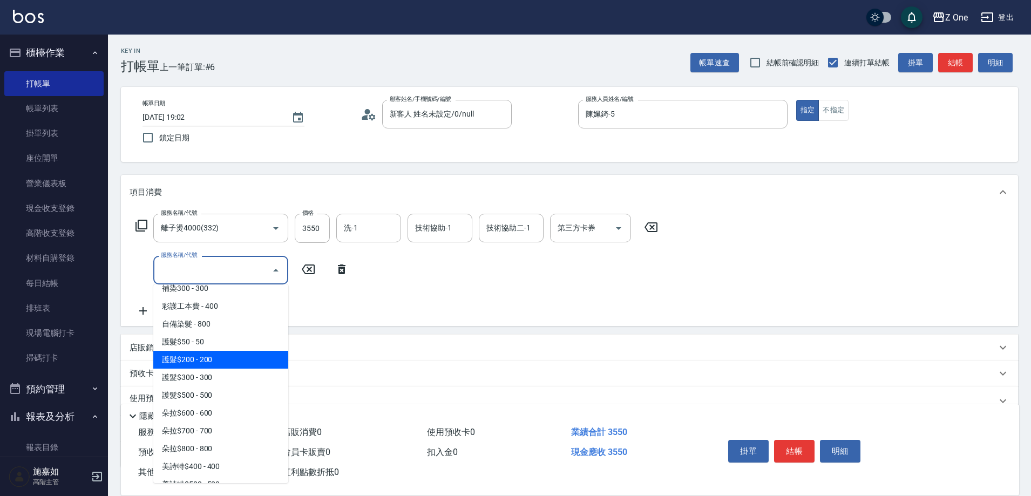
scroll to position [1295, 0]
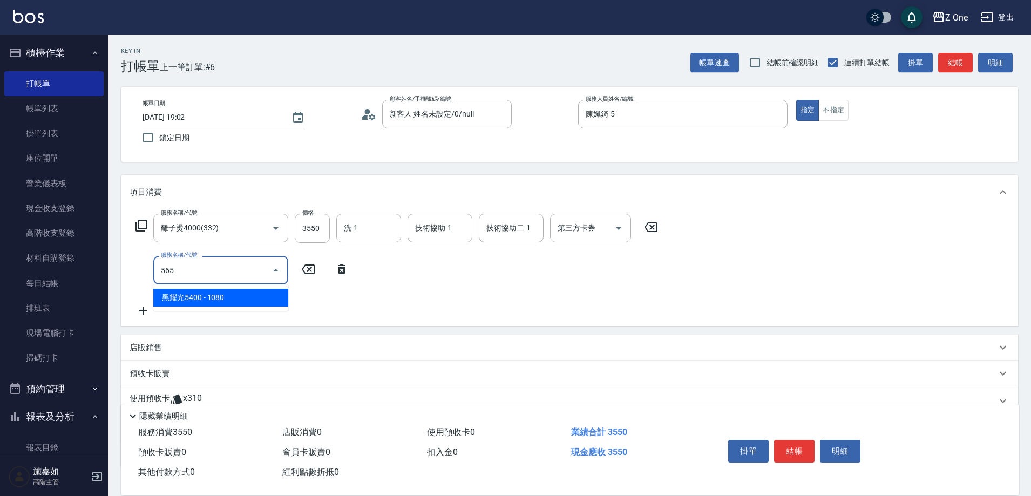
click at [246, 301] on span "黑耀光5400 - 1080" at bounding box center [220, 298] width 135 height 18
type input "黑耀光5400(565)"
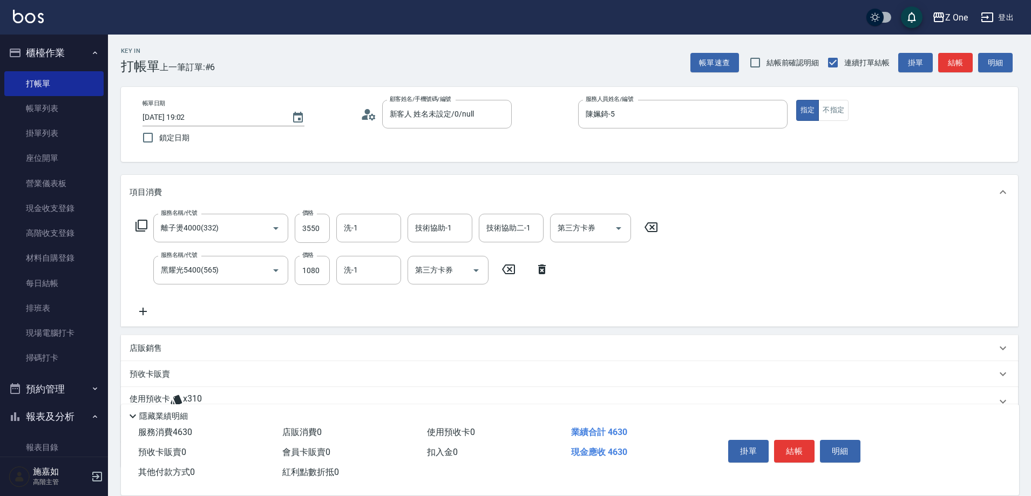
click at [331, 271] on div "服務名稱/代號 黑耀光5400(565) 服務名稱/代號 價格 1080 價格 洗-1 洗-1 第三方卡券 第三方卡券" at bounding box center [343, 270] width 426 height 29
click at [323, 271] on input "1080" at bounding box center [312, 270] width 35 height 29
type input "1500"
click at [798, 445] on button "結帳" at bounding box center [794, 451] width 40 height 23
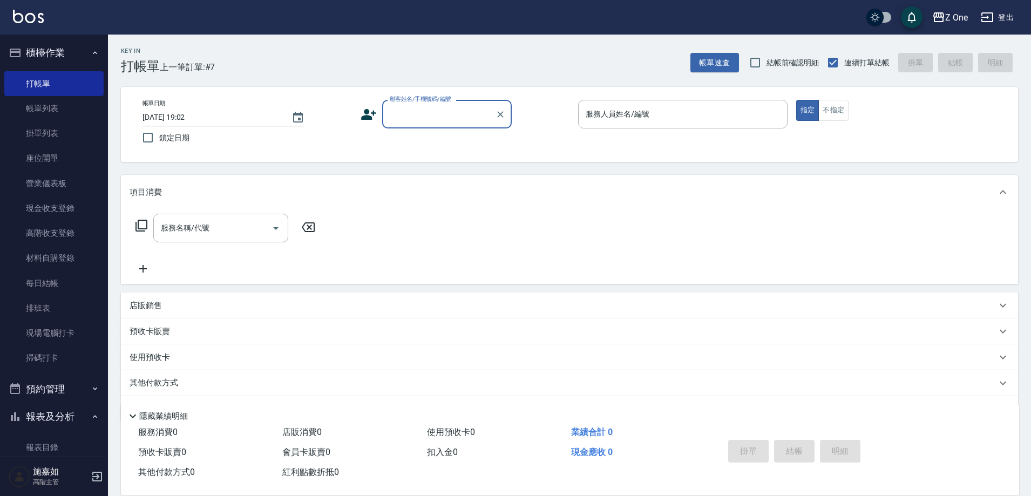
click at [422, 117] on input "顧客姓名/手機號碼/編號" at bounding box center [439, 114] width 104 height 19
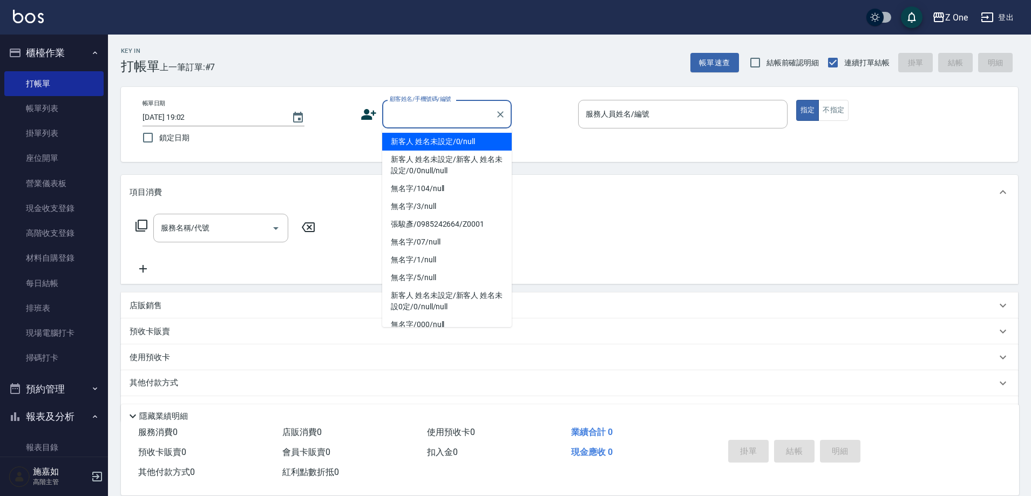
click at [427, 140] on li "新客人 姓名未設定/0/null" at bounding box center [447, 142] width 130 height 18
type input "新客人 姓名未設定/0/null"
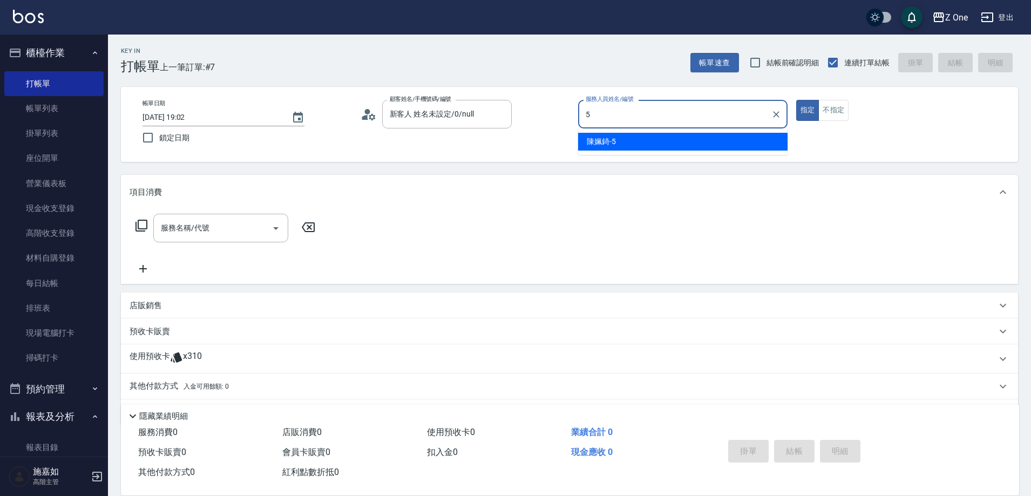
click at [620, 139] on div "[PERSON_NAME]-5" at bounding box center [682, 142] width 209 height 18
click at [276, 230] on icon "Open" at bounding box center [275, 228] width 13 height 13
type input "陳姵錡-5"
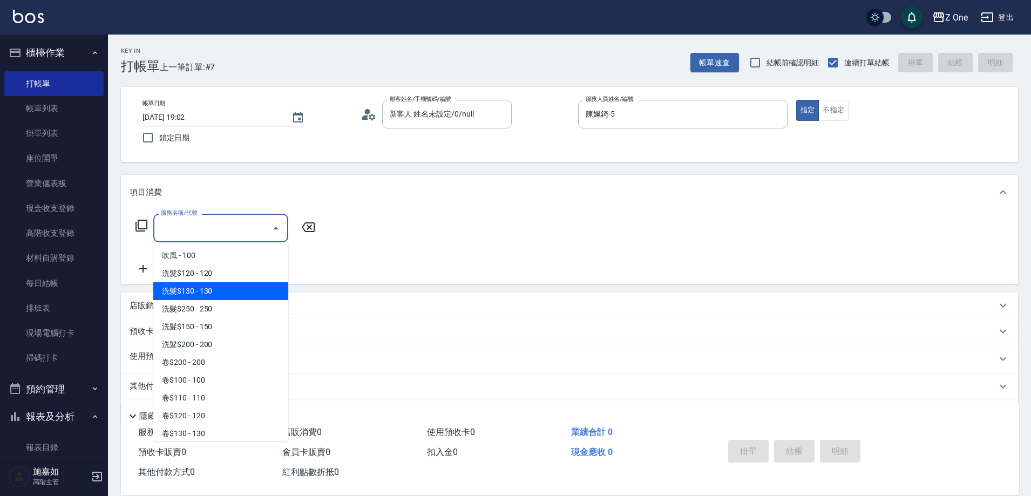
scroll to position [270, 0]
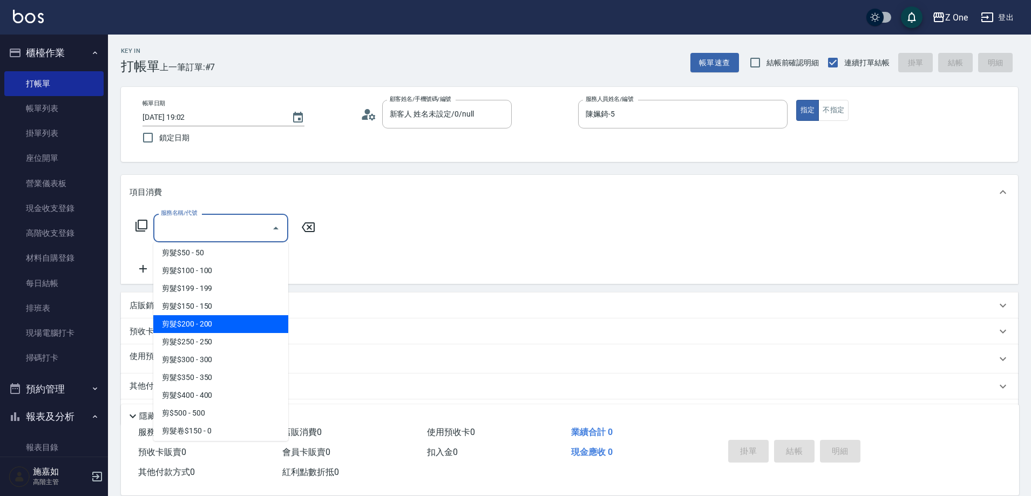
click at [230, 323] on span "剪髮$200 - 200" at bounding box center [220, 324] width 135 height 18
type input "剪髮$200(205)"
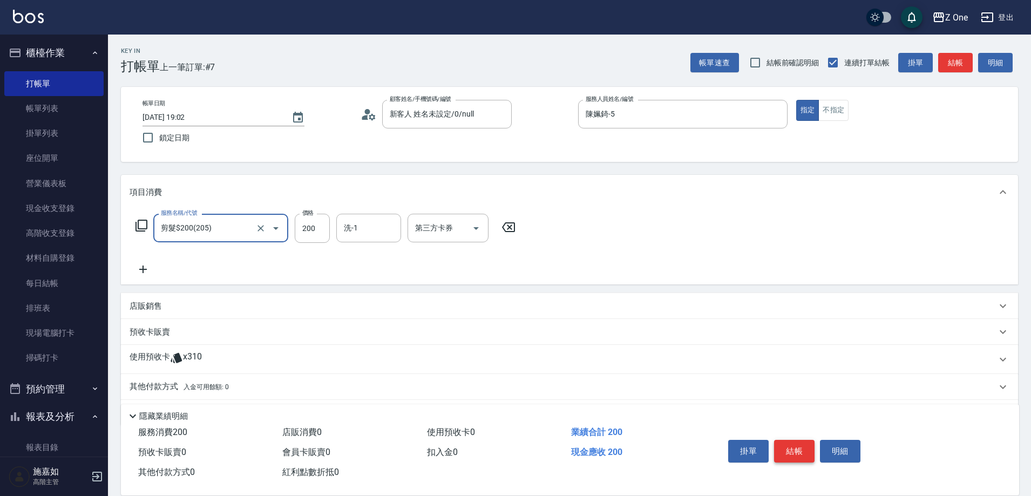
click at [789, 447] on button "結帳" at bounding box center [794, 451] width 40 height 23
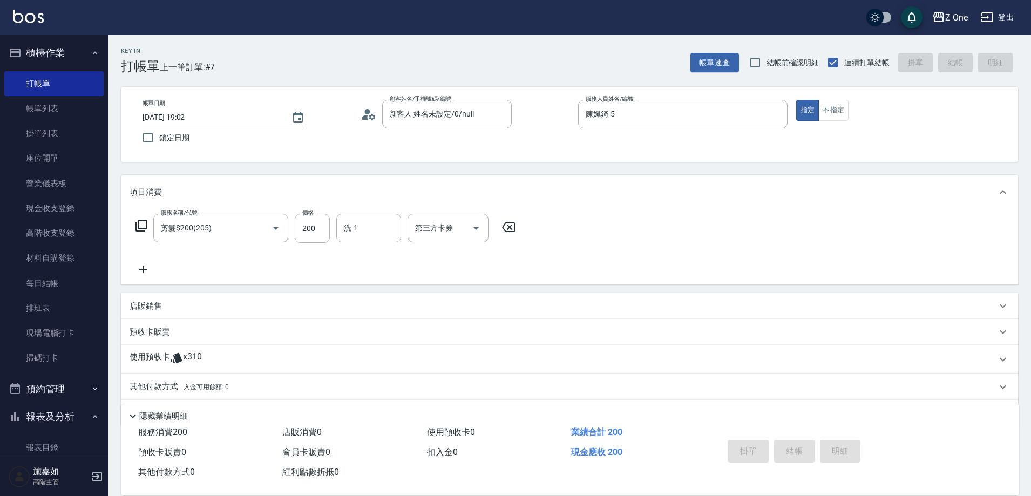
type input "[DATE] 19:04"
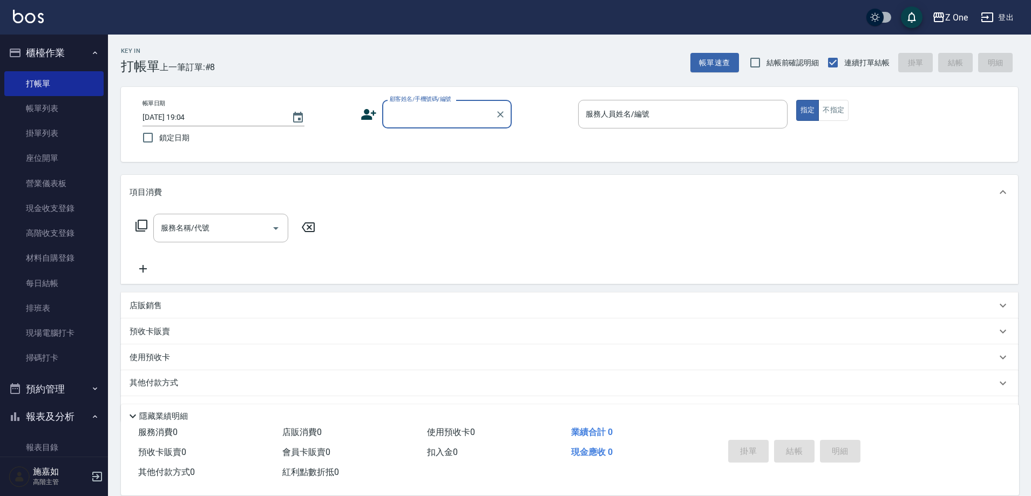
click at [450, 117] on input "顧客姓名/手機號碼/編號" at bounding box center [439, 114] width 104 height 19
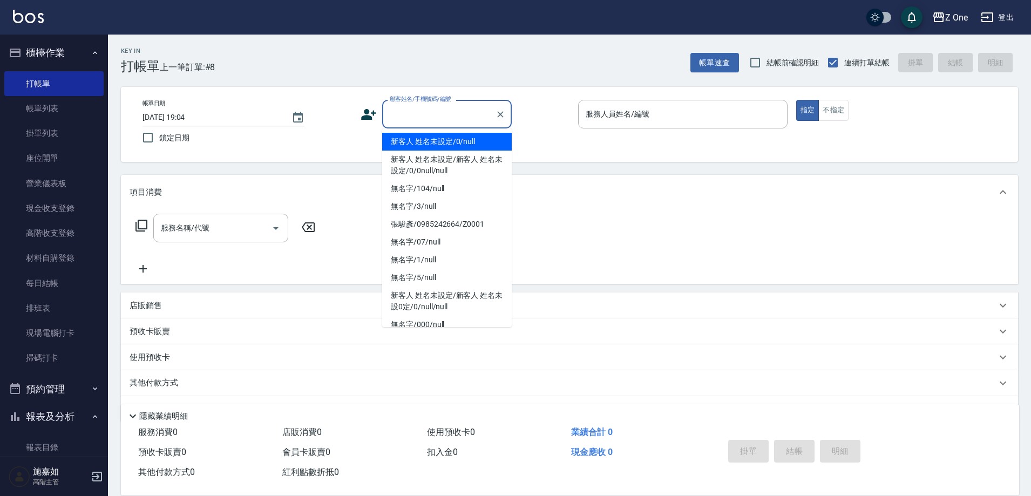
click at [447, 141] on li "新客人 姓名未設定/0/null" at bounding box center [447, 142] width 130 height 18
type input "新客人 姓名未設定/0/null"
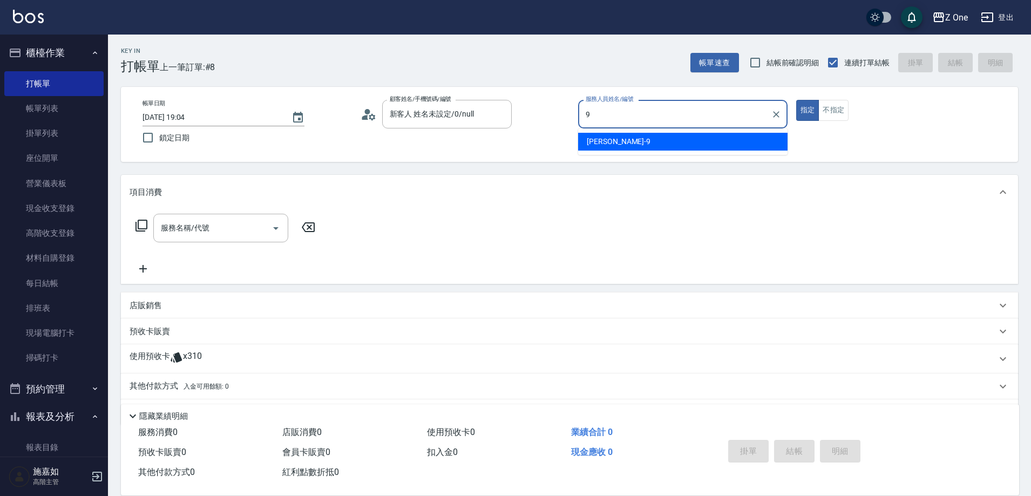
click at [595, 142] on span "[PERSON_NAME]-9" at bounding box center [619, 141] width 64 height 11
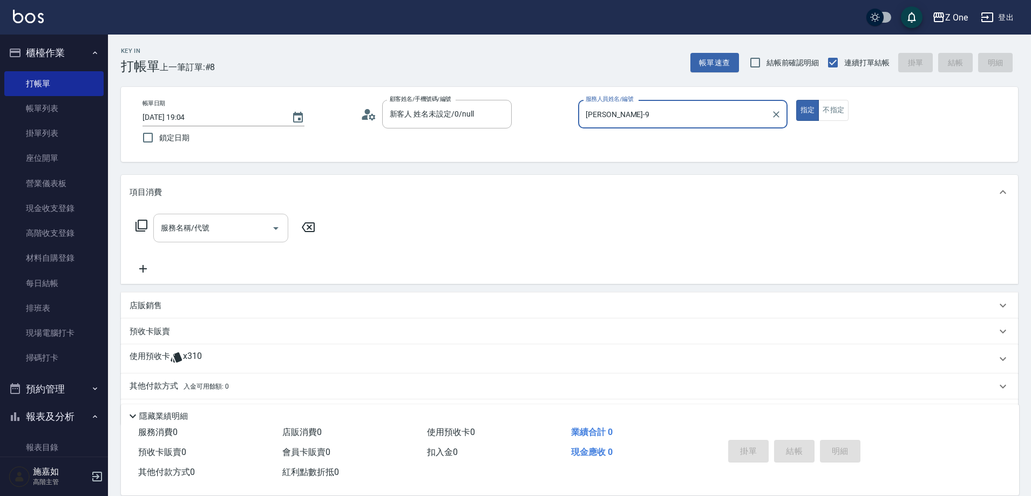
click at [274, 230] on icon "Open" at bounding box center [275, 228] width 13 height 13
type input "[PERSON_NAME]-9"
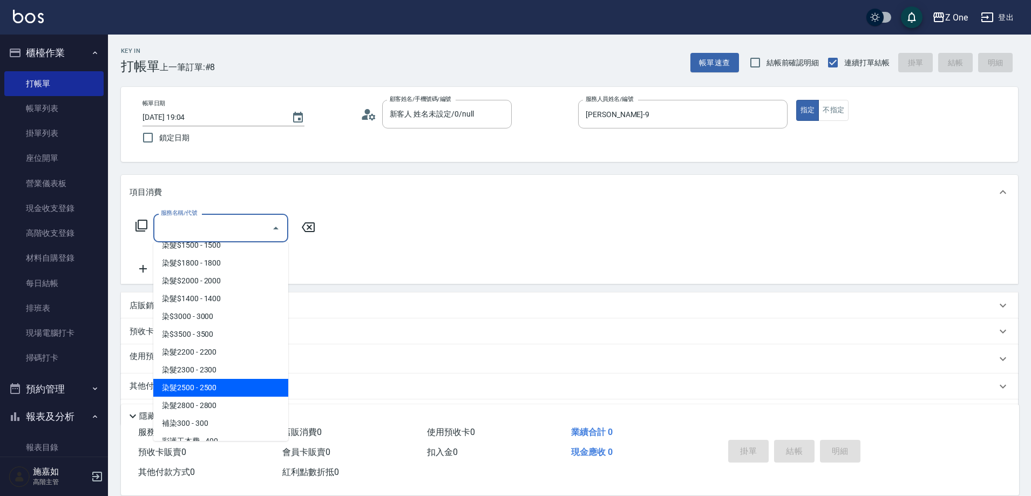
scroll to position [1133, 0]
click at [230, 384] on span "染髮2800 - 2800" at bounding box center [220, 387] width 135 height 18
type input "染髮2800(417)"
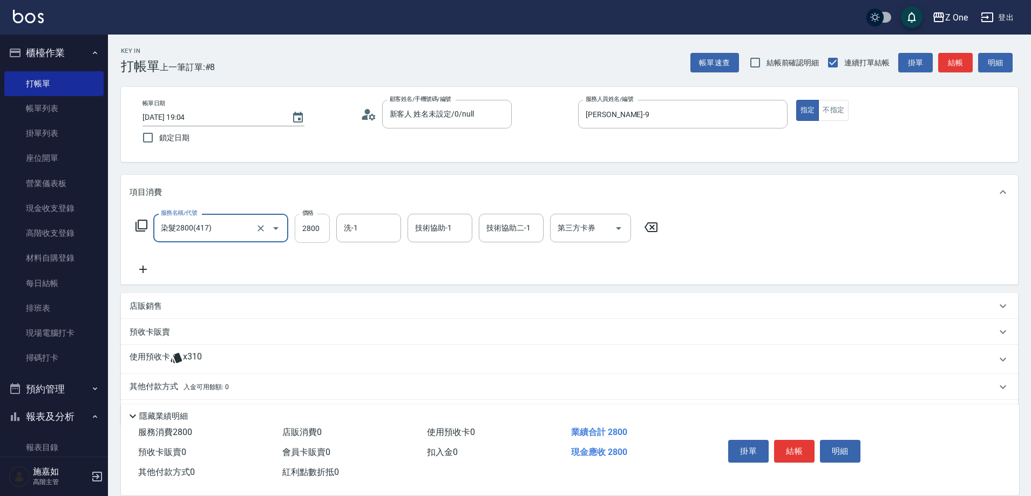
click at [323, 229] on input "2800" at bounding box center [312, 228] width 35 height 29
type input "2850"
click at [156, 274] on icon at bounding box center [143, 269] width 27 height 13
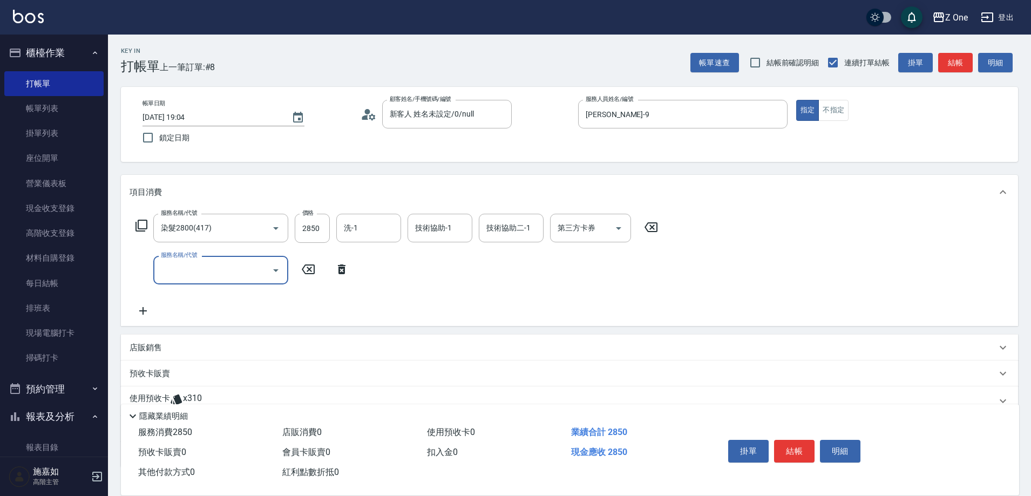
click at [180, 272] on input "服務名稱/代號" at bounding box center [212, 270] width 109 height 19
click at [250, 293] on span "黑耀光5400 - 1080" at bounding box center [220, 298] width 135 height 18
type input "黑耀光5400(565)"
click at [314, 271] on input "1080" at bounding box center [312, 270] width 35 height 29
click at [484, 267] on button "Open" at bounding box center [475, 270] width 17 height 17
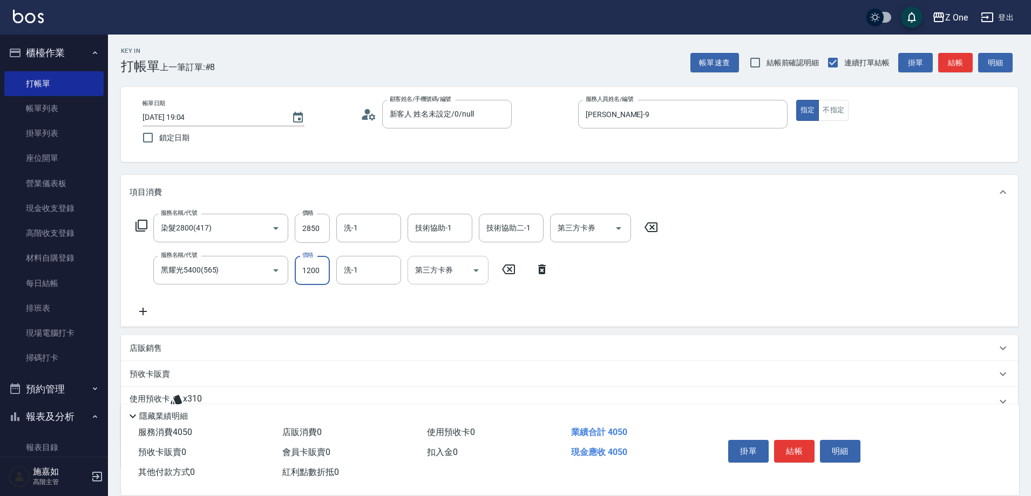
type input "1200"
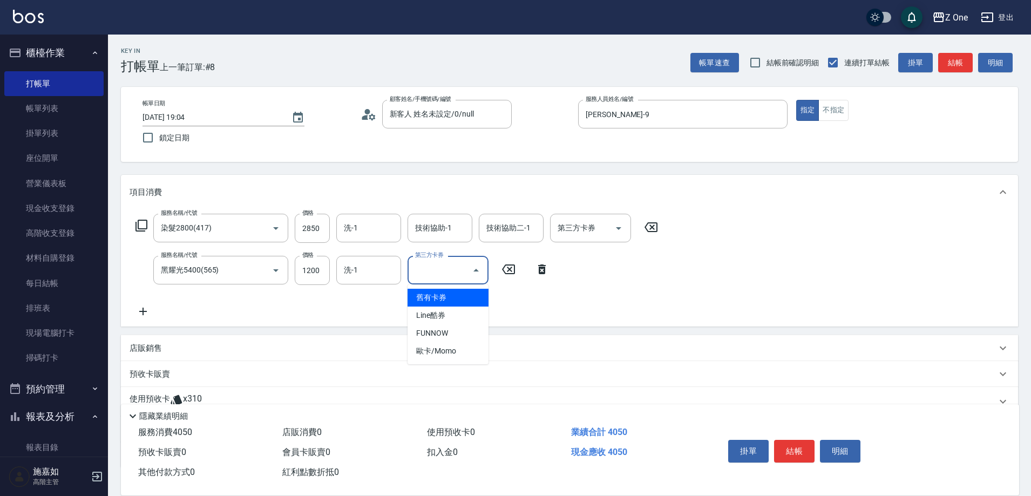
click at [461, 293] on span "舊有卡券" at bounding box center [448, 298] width 81 height 18
type input "舊有卡券"
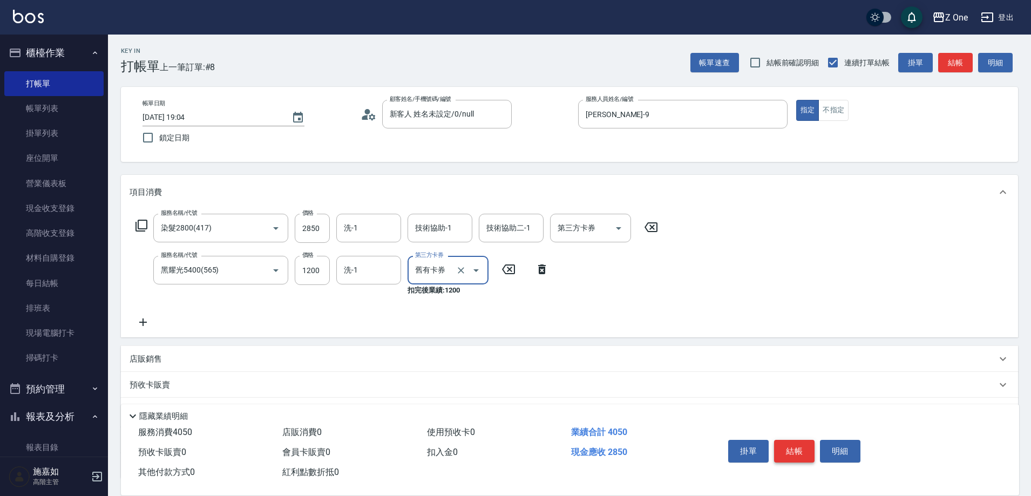
click at [794, 445] on button "結帳" at bounding box center [794, 451] width 40 height 23
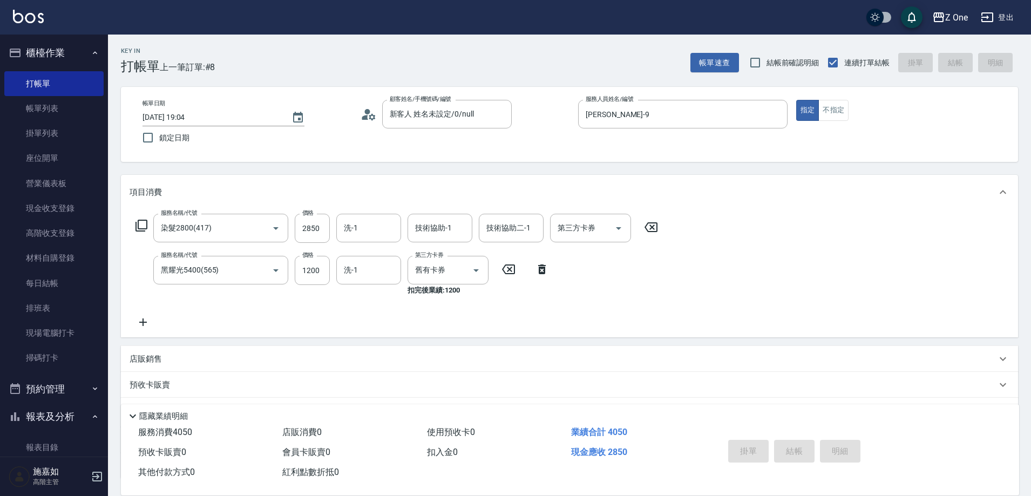
type input "[DATE] 19:05"
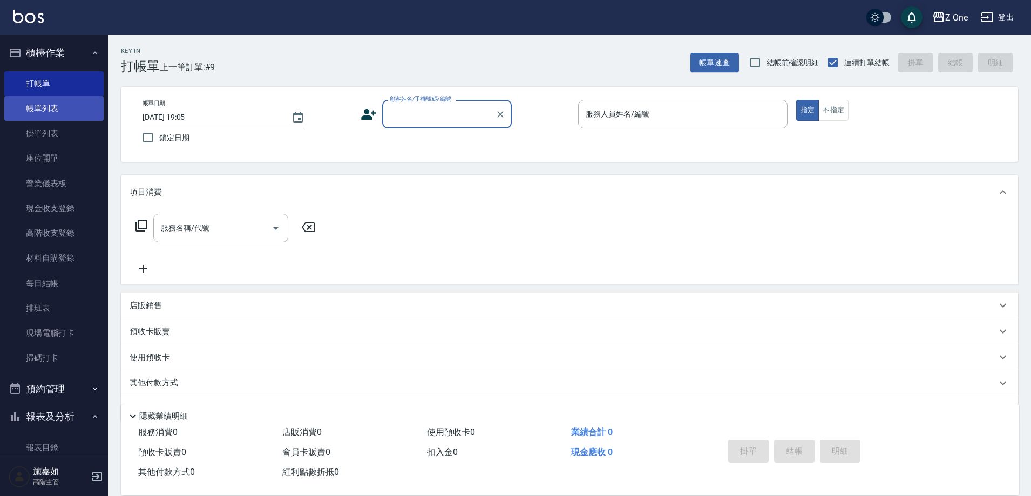
click at [42, 112] on link "帳單列表" at bounding box center [53, 108] width 99 height 25
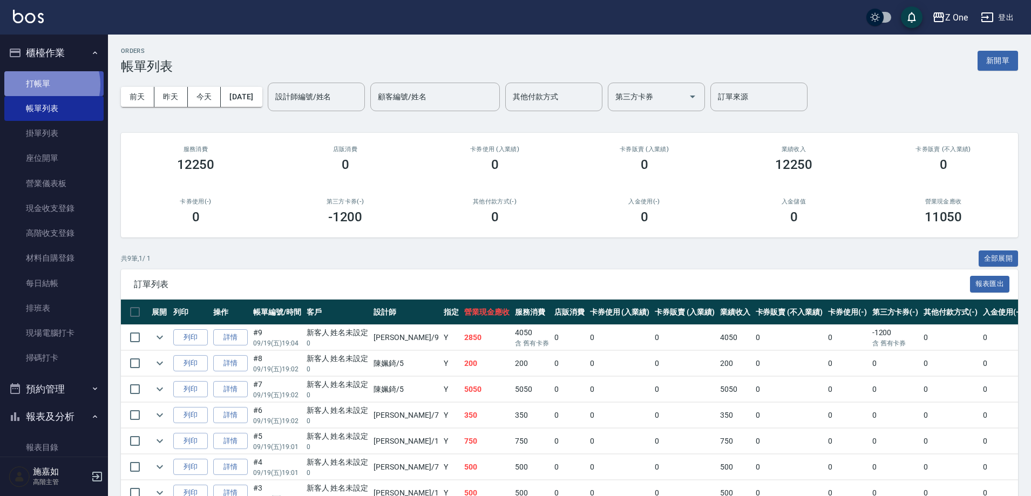
click at [46, 84] on link "打帳單" at bounding box center [53, 83] width 99 height 25
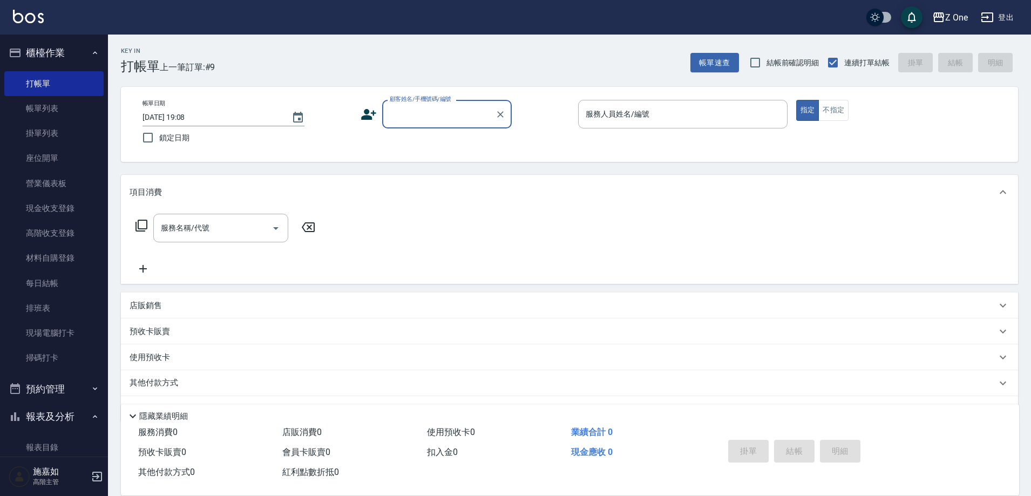
click at [403, 118] on input "顧客姓名/手機號碼/編號" at bounding box center [439, 114] width 104 height 19
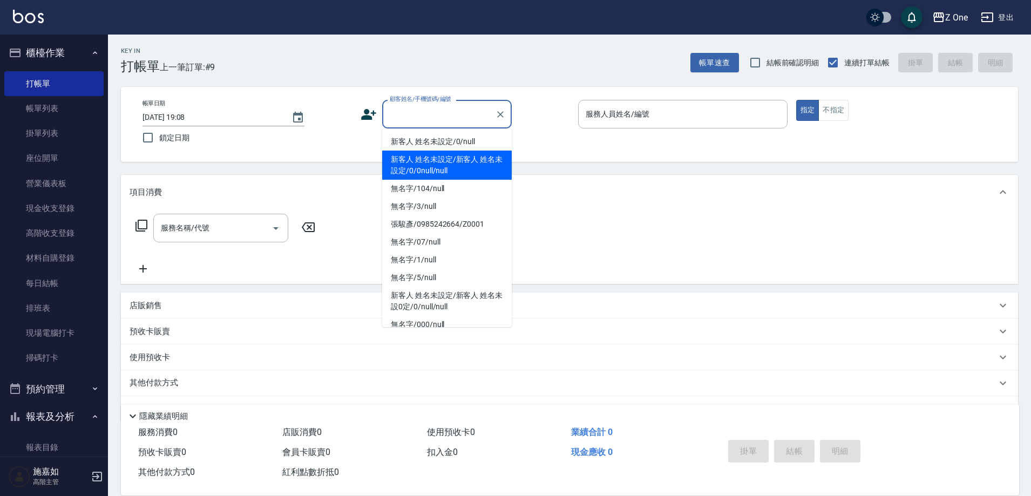
click at [408, 144] on li "新客人 姓名未設定/0/null" at bounding box center [447, 142] width 130 height 18
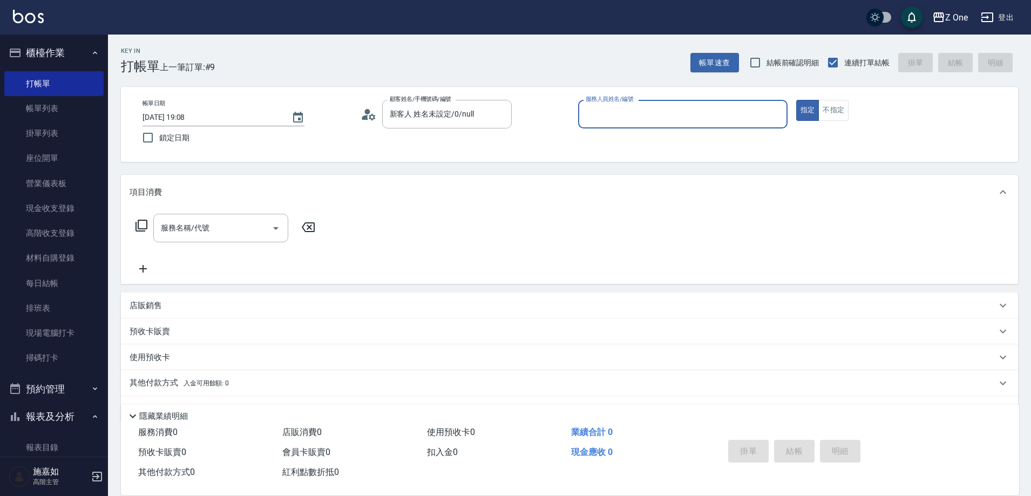
type input "新客人 姓名未設定/0/null"
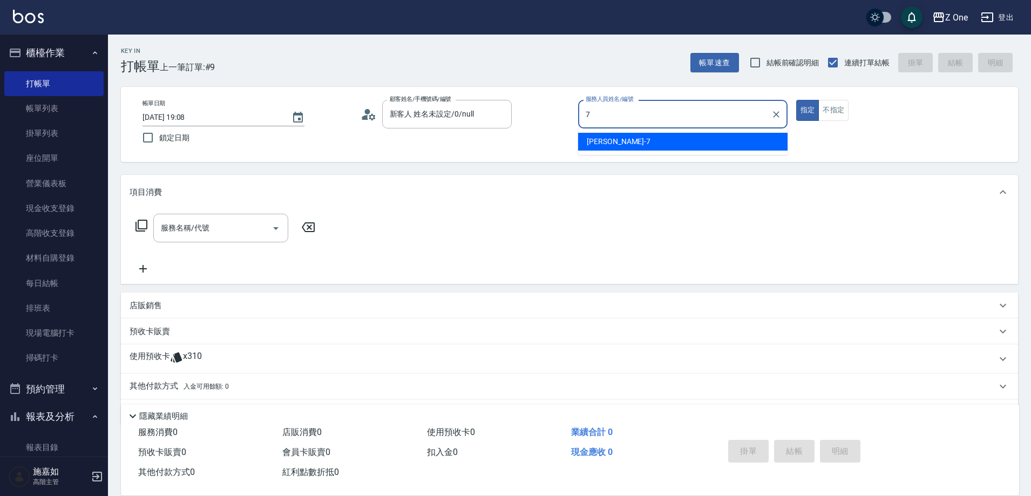
click at [662, 142] on div "[PERSON_NAME]-7" at bounding box center [682, 142] width 209 height 18
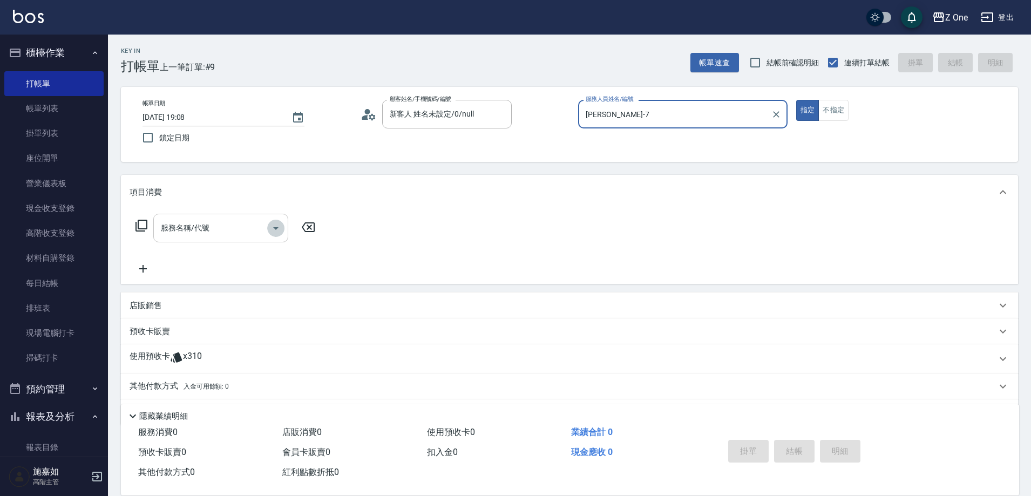
click at [278, 223] on icon "Open" at bounding box center [275, 228] width 13 height 13
type input "[PERSON_NAME]-7"
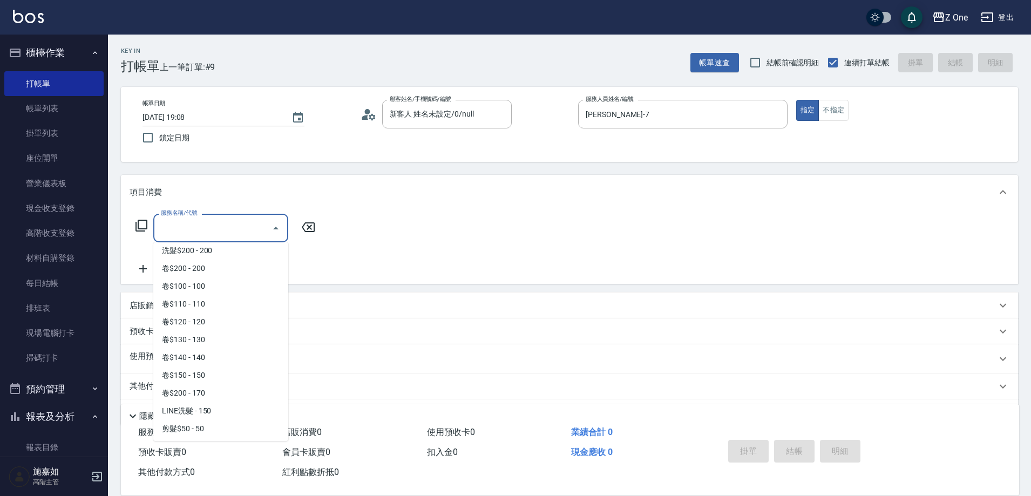
scroll to position [216, 0]
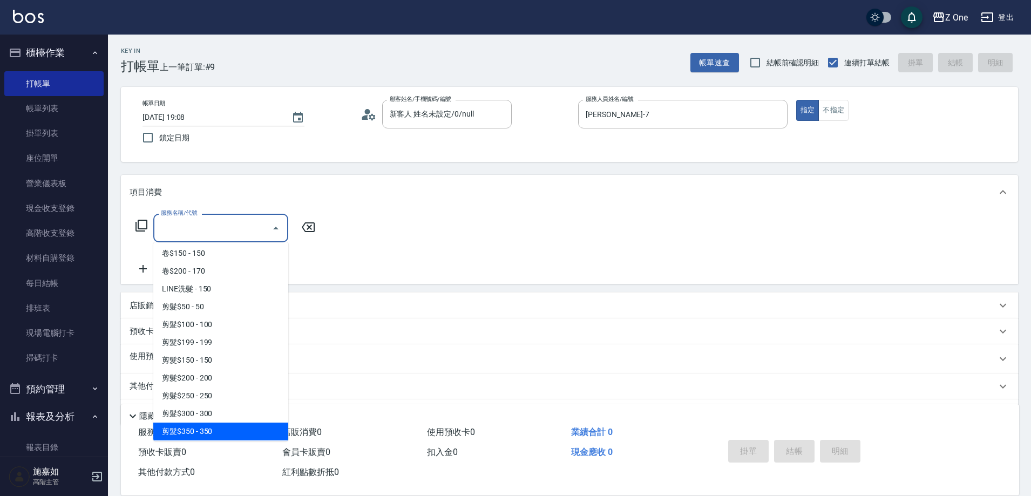
click at [216, 437] on span "剪髮$350 - 350" at bounding box center [220, 432] width 135 height 18
type input "剪髮$350(208)"
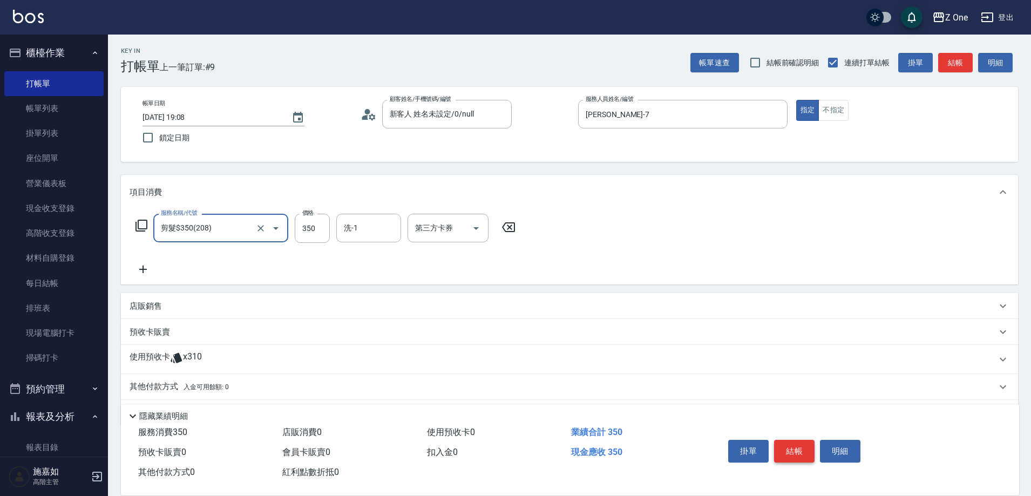
click at [792, 448] on button "結帳" at bounding box center [794, 451] width 40 height 23
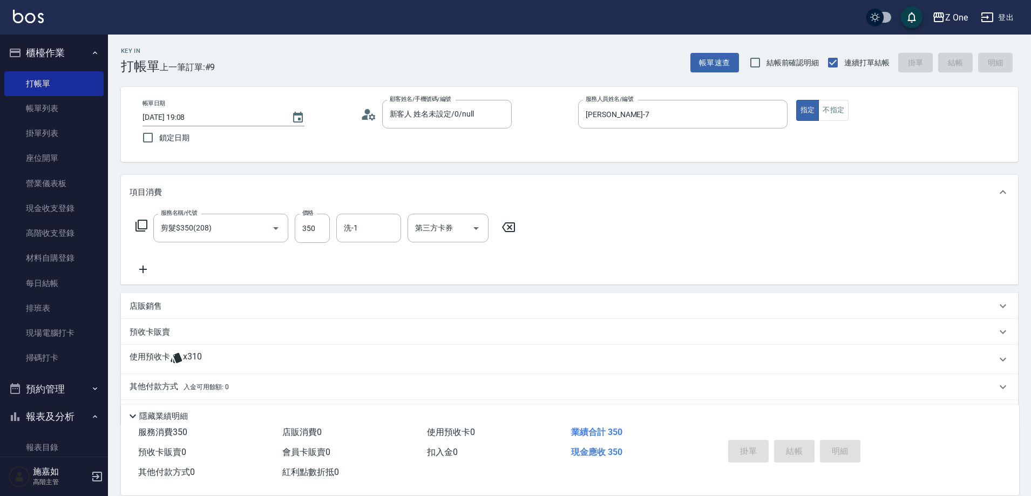
type input "[DATE] 19:09"
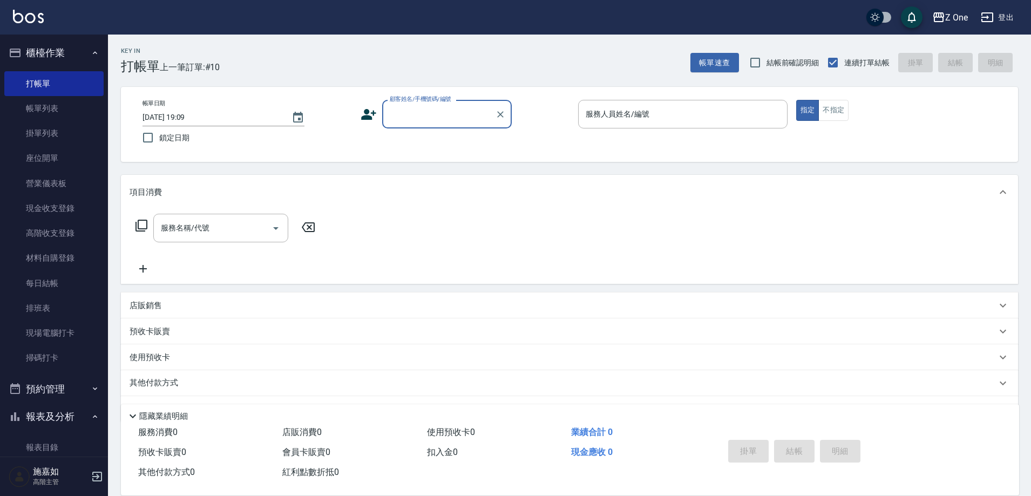
click at [434, 114] on input "顧客姓名/手機號碼/編號" at bounding box center [439, 114] width 104 height 19
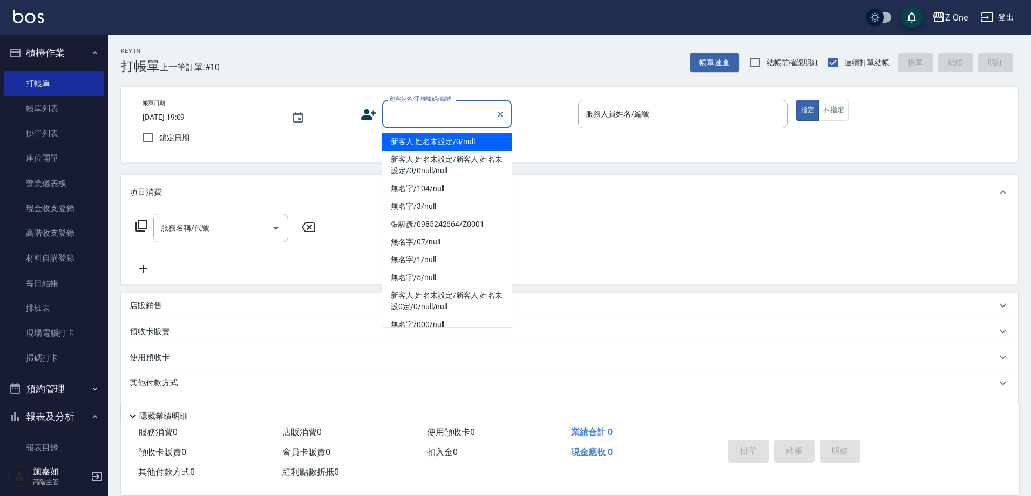
click at [430, 138] on li "新客人 姓名未設定/0/null" at bounding box center [447, 142] width 130 height 18
type input "新客人 姓名未設定/0/null"
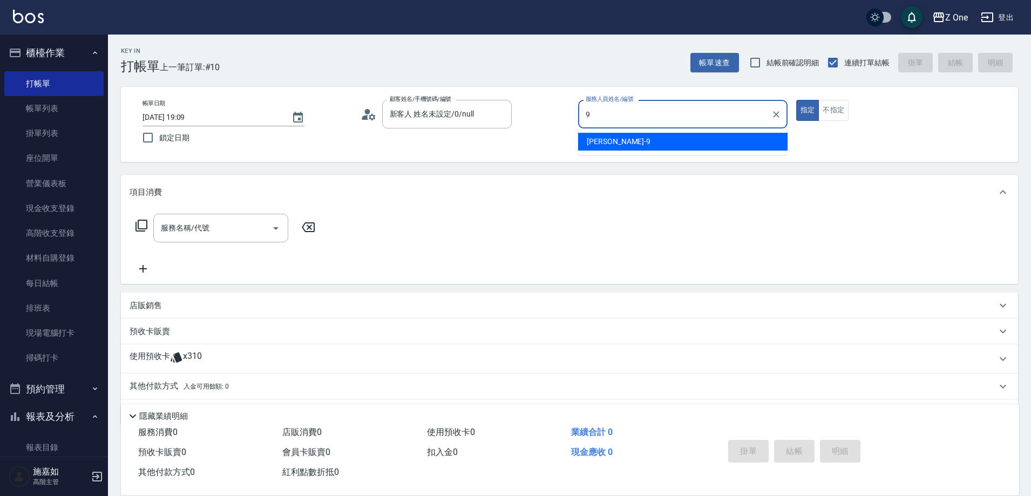
click at [608, 137] on span "[PERSON_NAME]-9" at bounding box center [619, 141] width 64 height 11
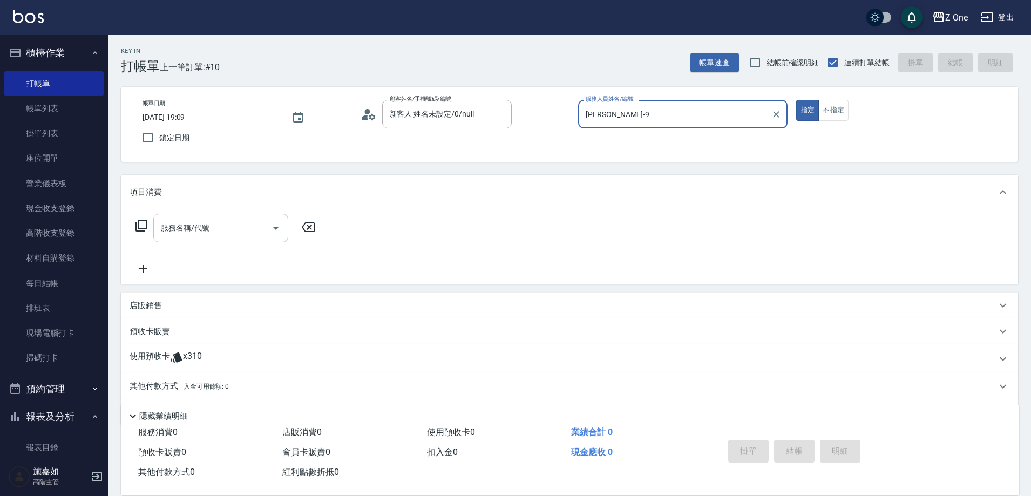
click at [279, 230] on icon "Open" at bounding box center [275, 228] width 13 height 13
type input "[PERSON_NAME]-9"
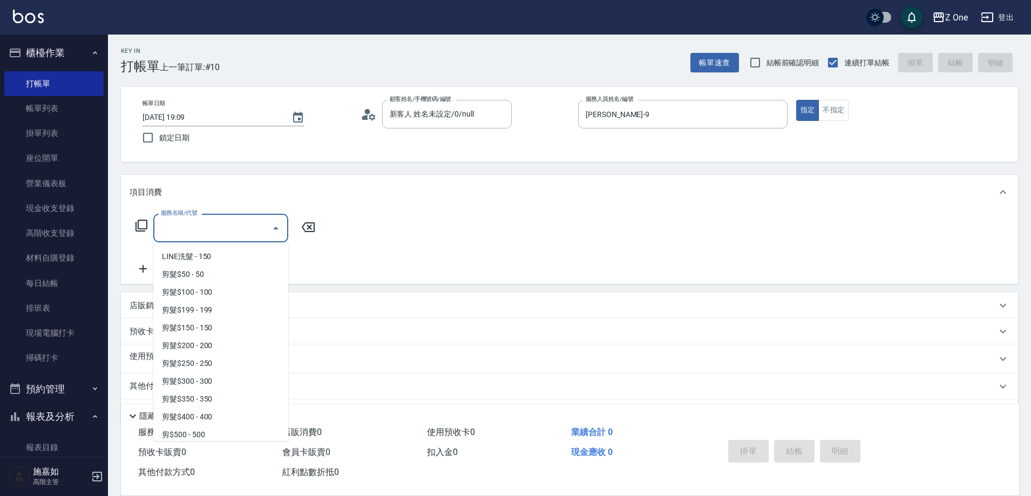
scroll to position [270, 0]
click at [225, 349] on span "剪髮$250 - 250" at bounding box center [220, 342] width 135 height 18
type input "剪髮$250(206)"
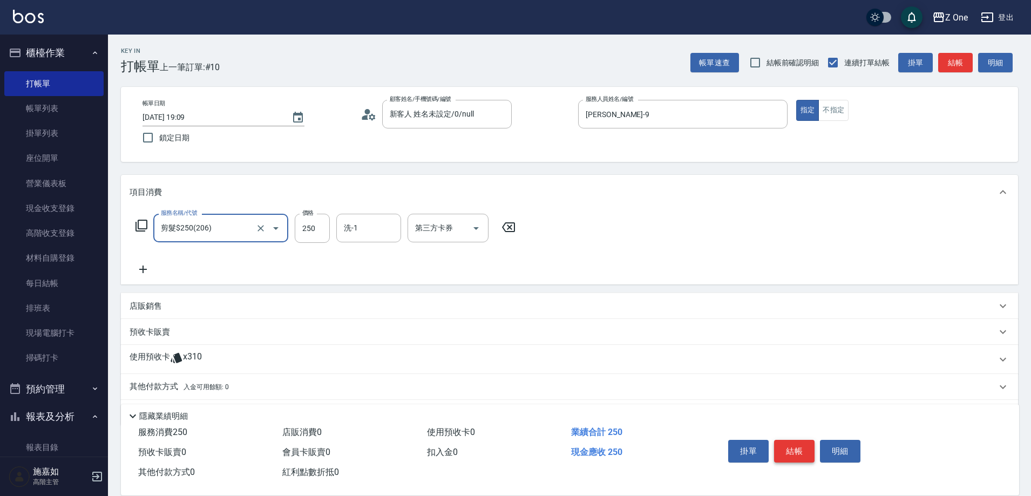
click at [803, 448] on button "結帳" at bounding box center [794, 451] width 40 height 23
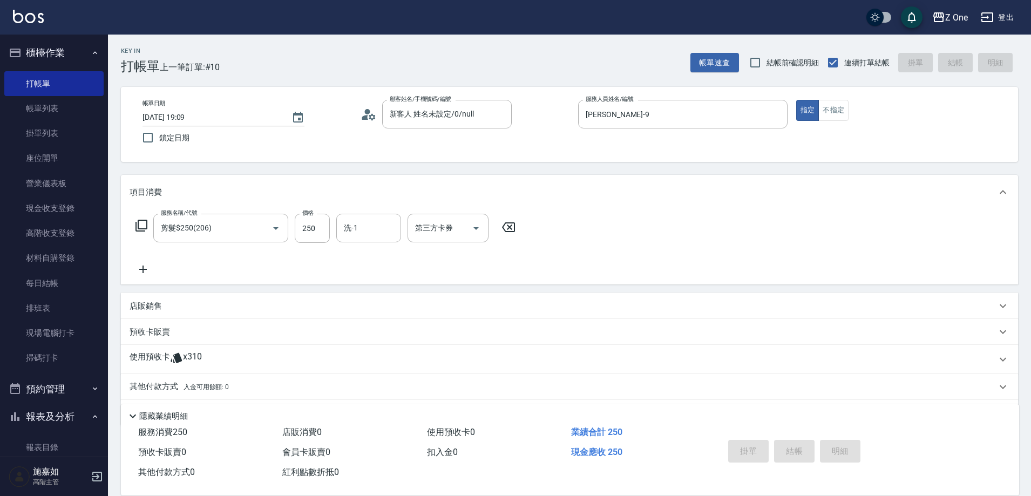
type input "[DATE] 19:11"
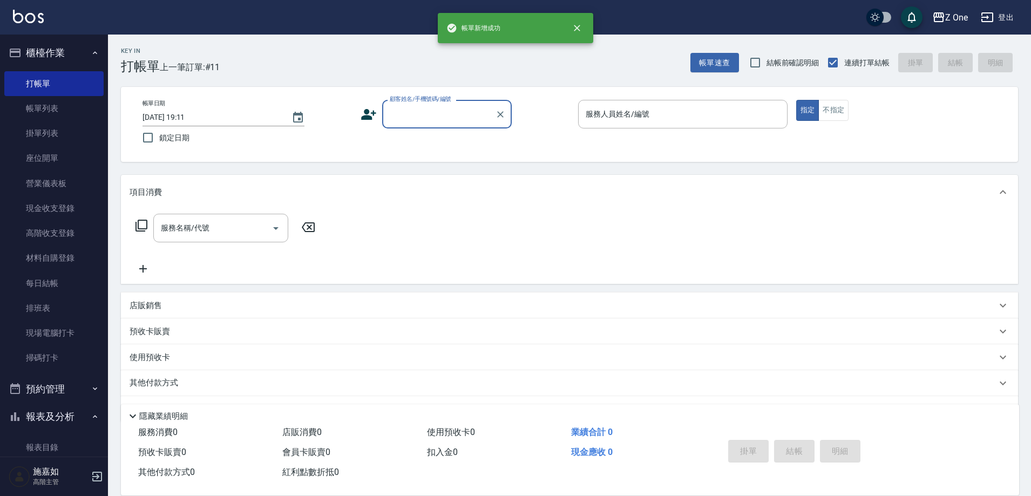
click at [437, 119] on input "顧客姓名/手機號碼/編號" at bounding box center [439, 114] width 104 height 19
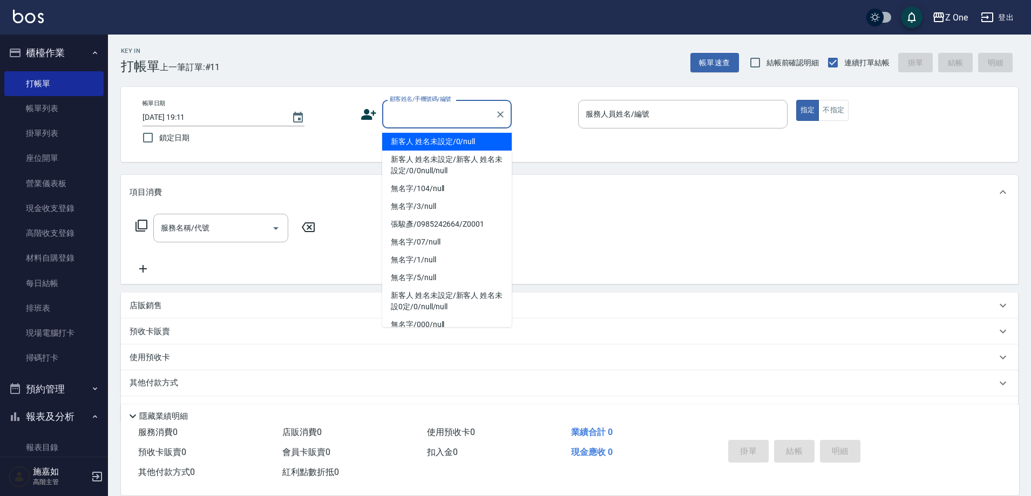
click at [437, 144] on li "新客人 姓名未設定/0/null" at bounding box center [447, 142] width 130 height 18
type input "新客人 姓名未設定/0/null"
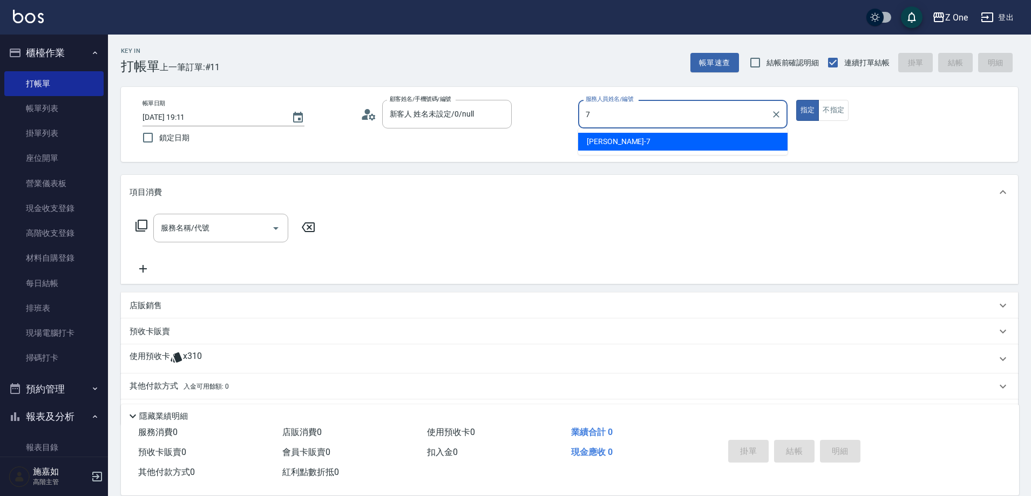
click at [653, 139] on div "[PERSON_NAME]-7" at bounding box center [682, 142] width 209 height 18
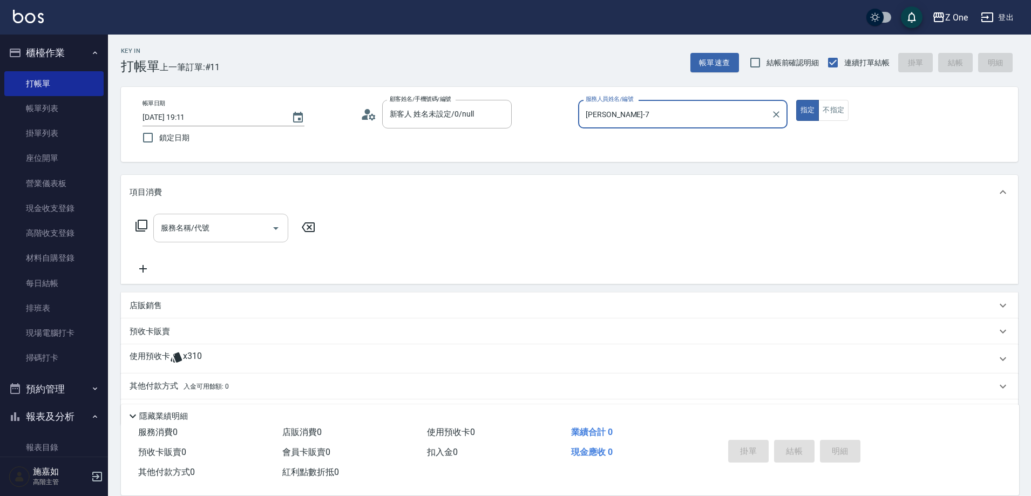
click at [281, 228] on icon "Open" at bounding box center [275, 228] width 13 height 13
type input "[PERSON_NAME]-7"
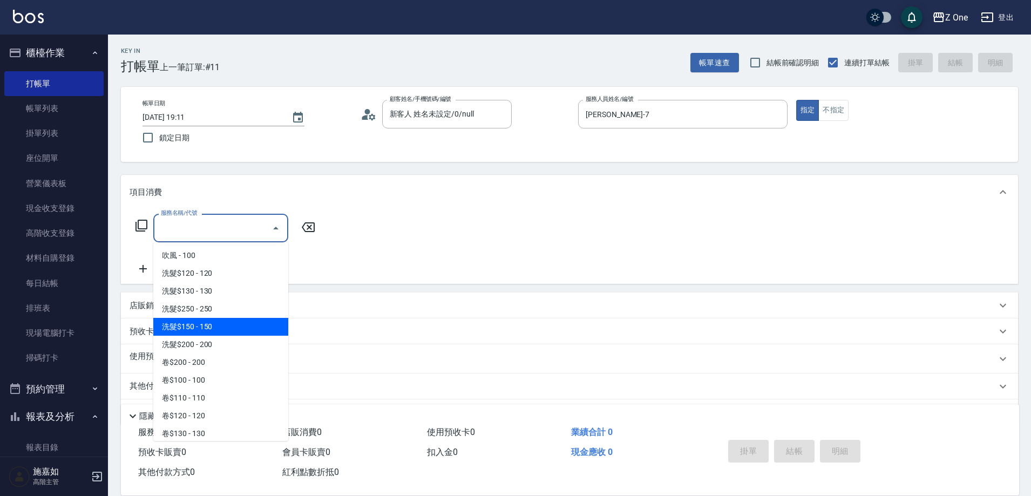
click at [240, 329] on span "洗髮$150 - 150" at bounding box center [220, 327] width 135 height 18
type input "洗髮$150(105)"
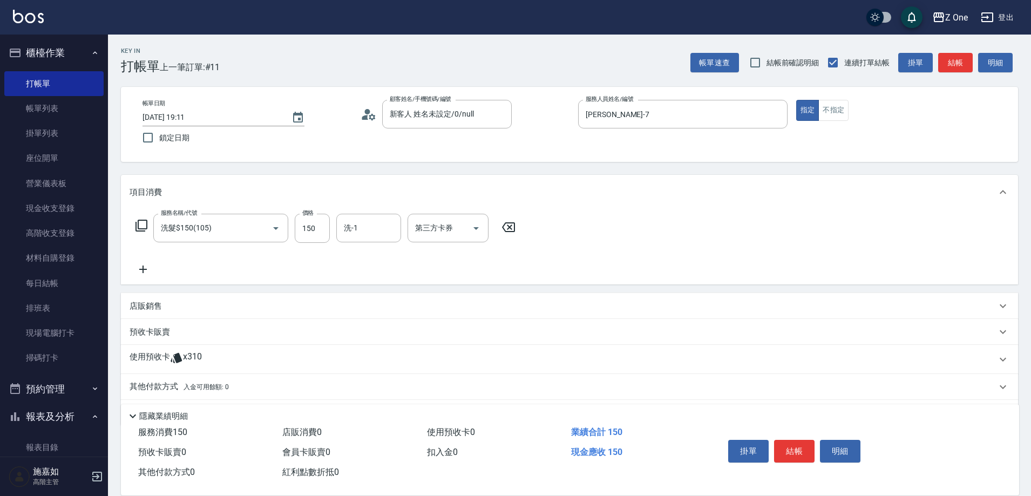
click at [142, 264] on icon at bounding box center [143, 269] width 27 height 13
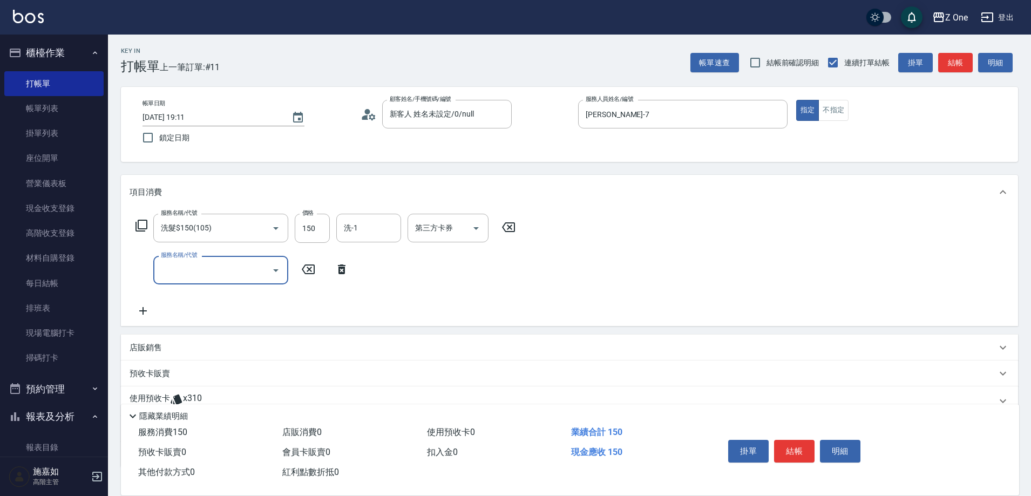
click at [271, 270] on icon "Open" at bounding box center [275, 270] width 13 height 13
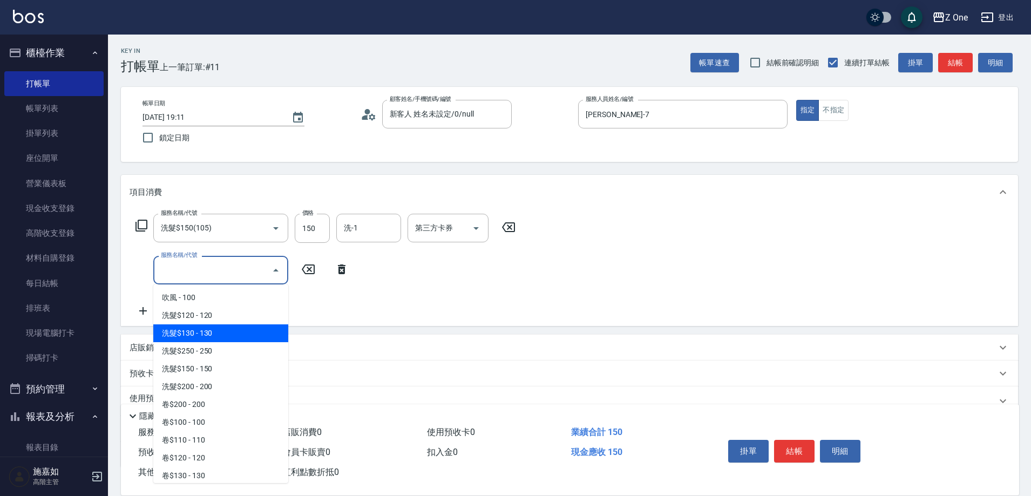
scroll to position [378, 0]
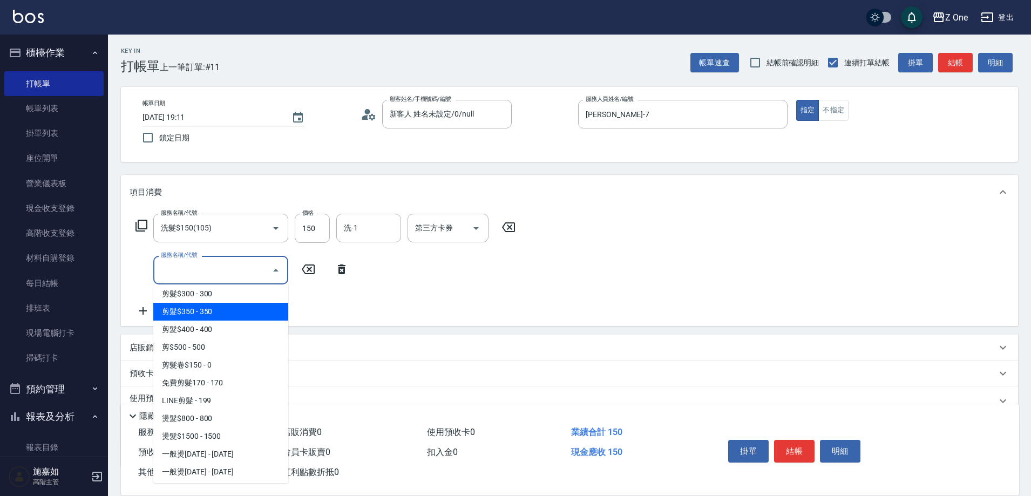
click at [225, 314] on span "剪髮$350 - 350" at bounding box center [220, 312] width 135 height 18
type input "剪髮$350(208)"
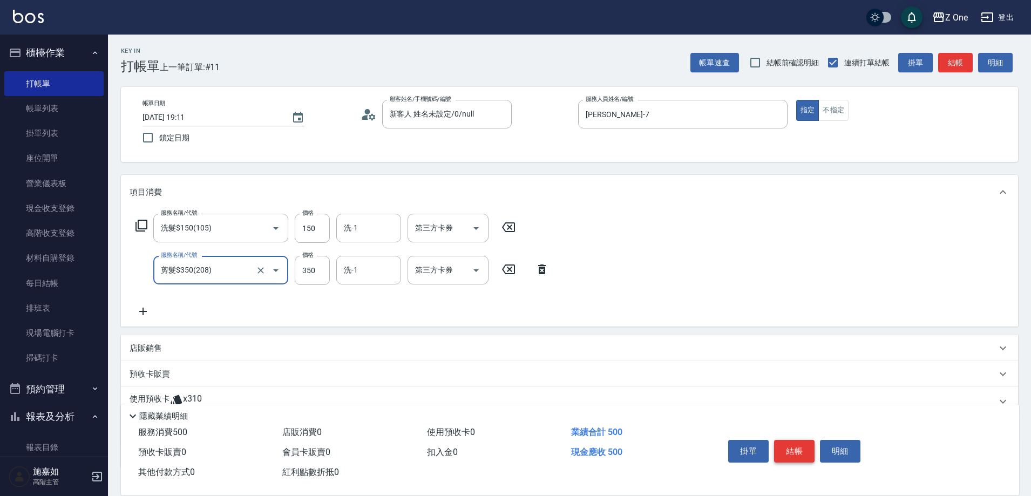
click at [798, 444] on button "結帳" at bounding box center [794, 451] width 40 height 23
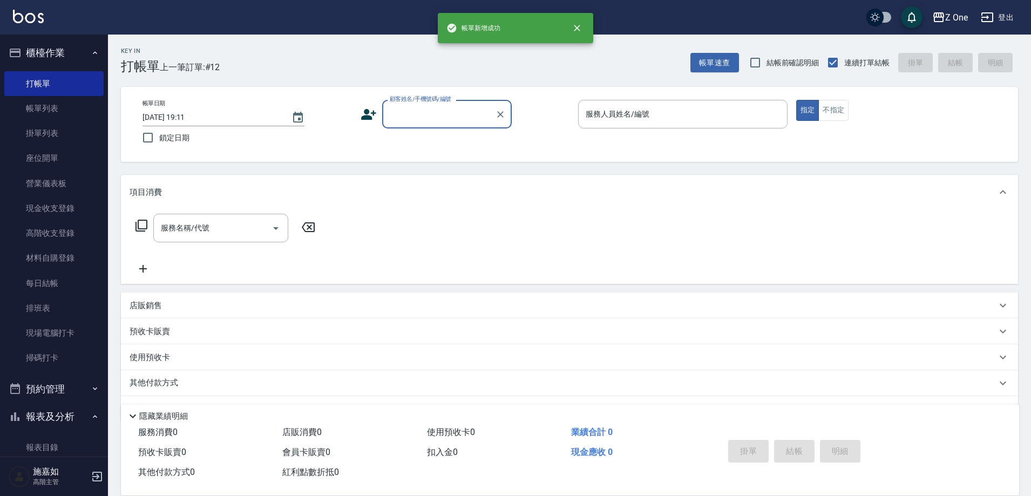
click at [440, 106] on input "顧客姓名/手機號碼/編號" at bounding box center [439, 114] width 104 height 19
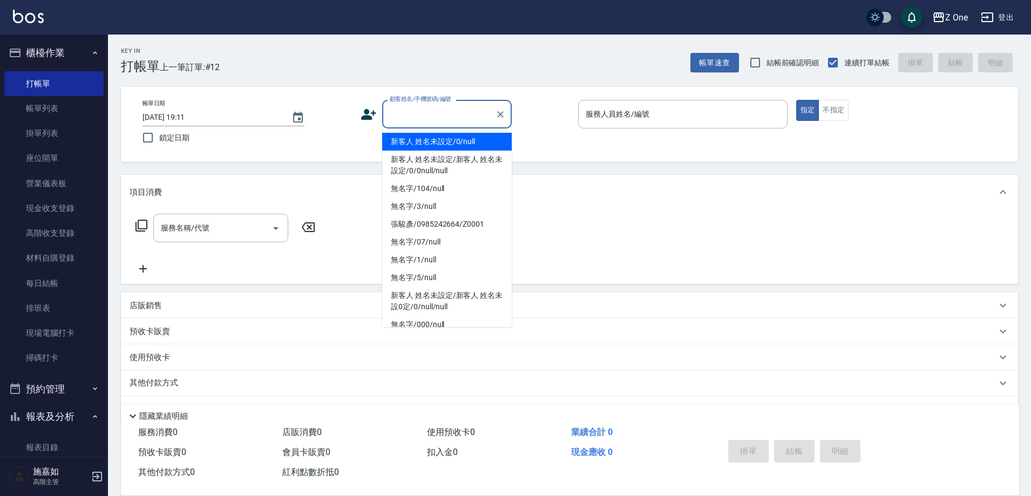
click at [437, 142] on li "新客人 姓名未設定/0/null" at bounding box center [447, 142] width 130 height 18
type input "新客人 姓名未設定/0/null"
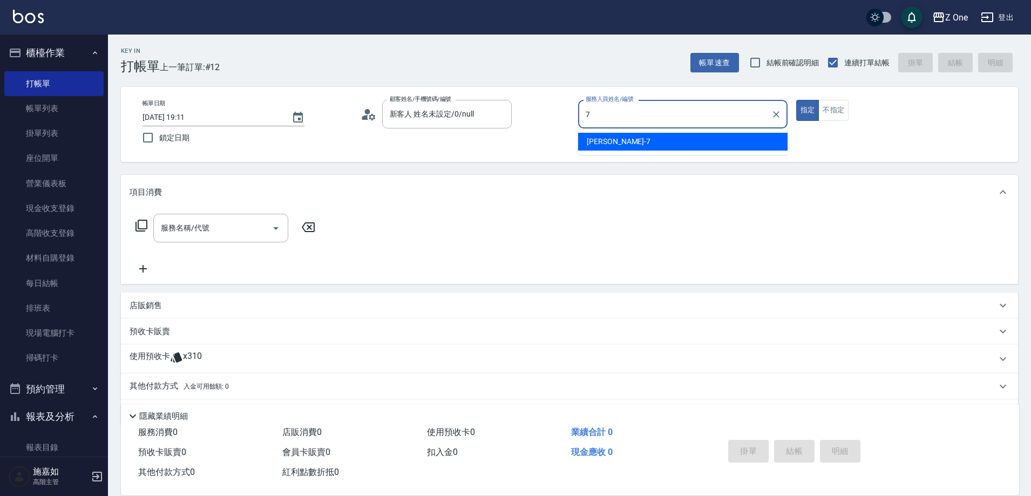
click at [611, 139] on span "[PERSON_NAME]-7" at bounding box center [619, 141] width 64 height 11
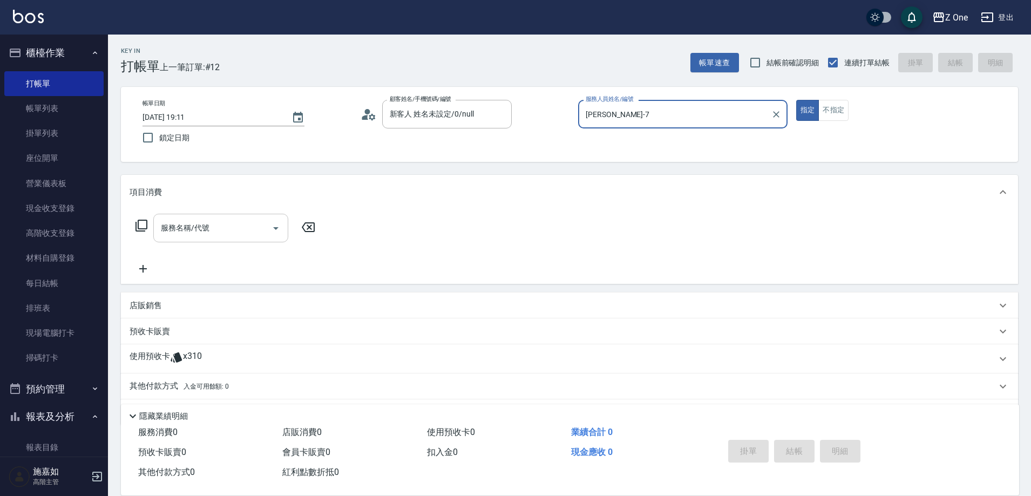
click at [277, 232] on icon "Open" at bounding box center [275, 228] width 13 height 13
type input "[PERSON_NAME]-7"
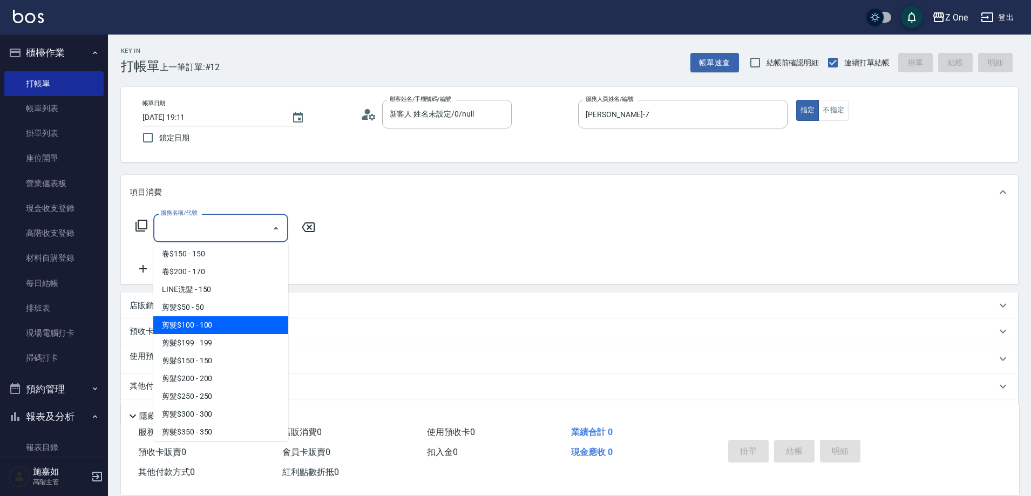
scroll to position [216, 0]
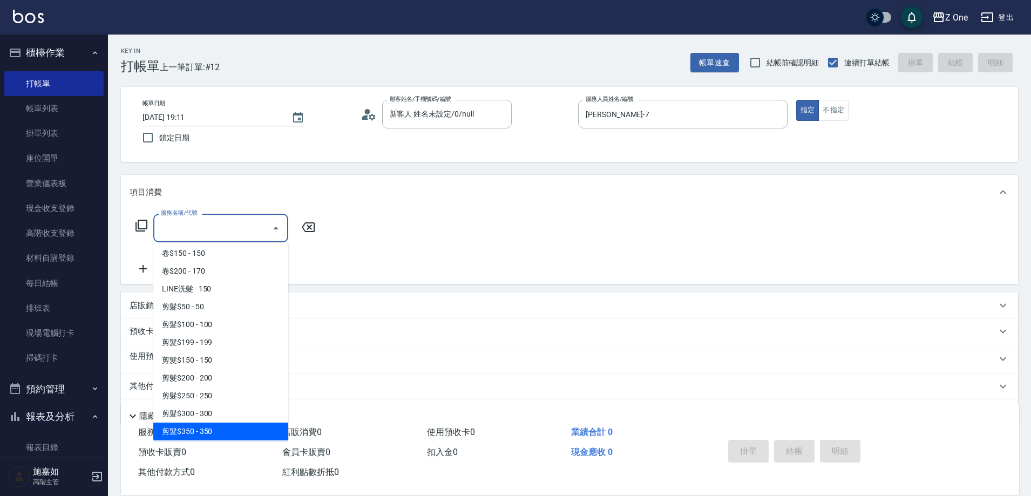
click at [220, 427] on span "剪髮$350 - 350" at bounding box center [220, 432] width 135 height 18
type input "剪髮$350(208)"
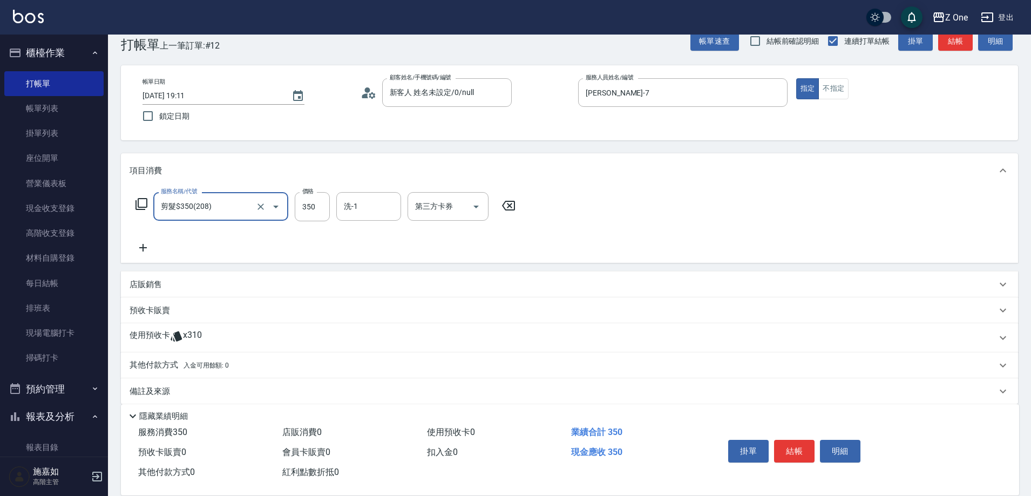
scroll to position [33, 0]
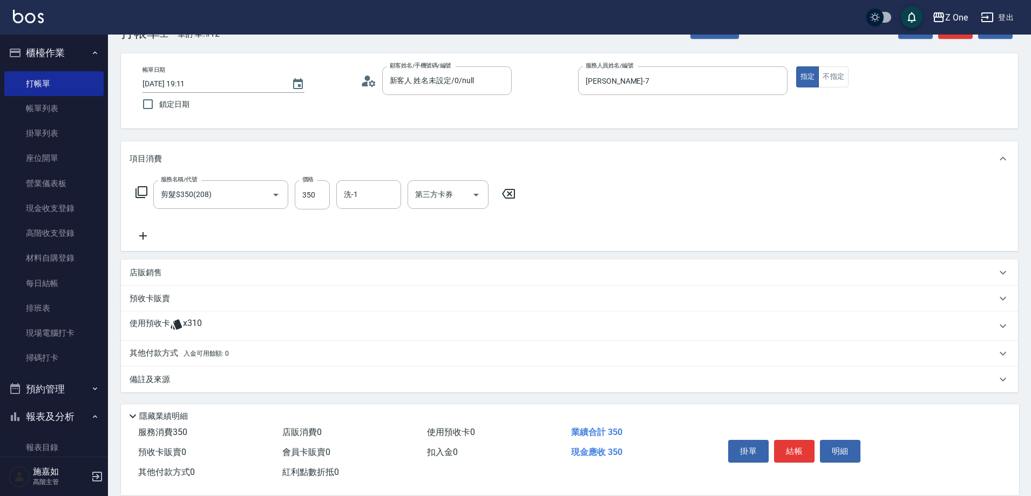
click at [216, 351] on span "入金可用餘額: 0" at bounding box center [207, 354] width 46 height 8
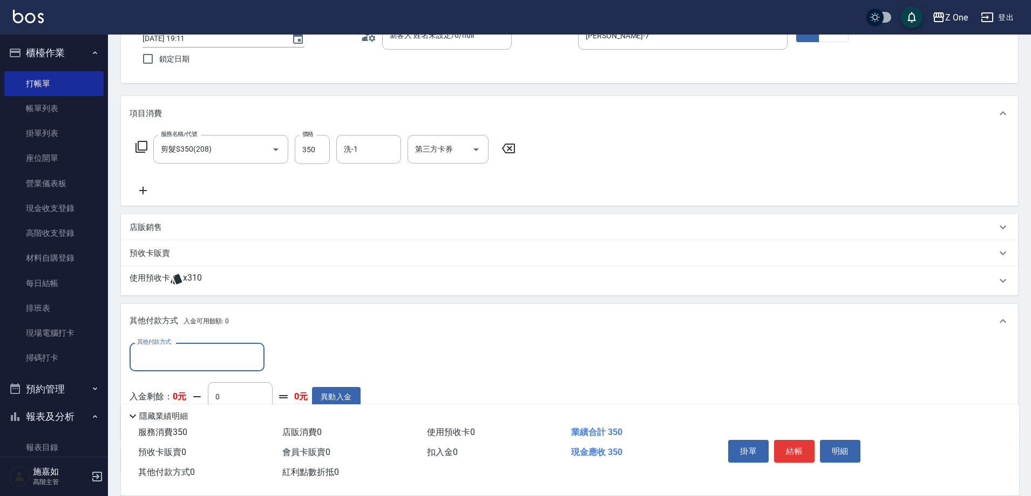
scroll to position [0, 0]
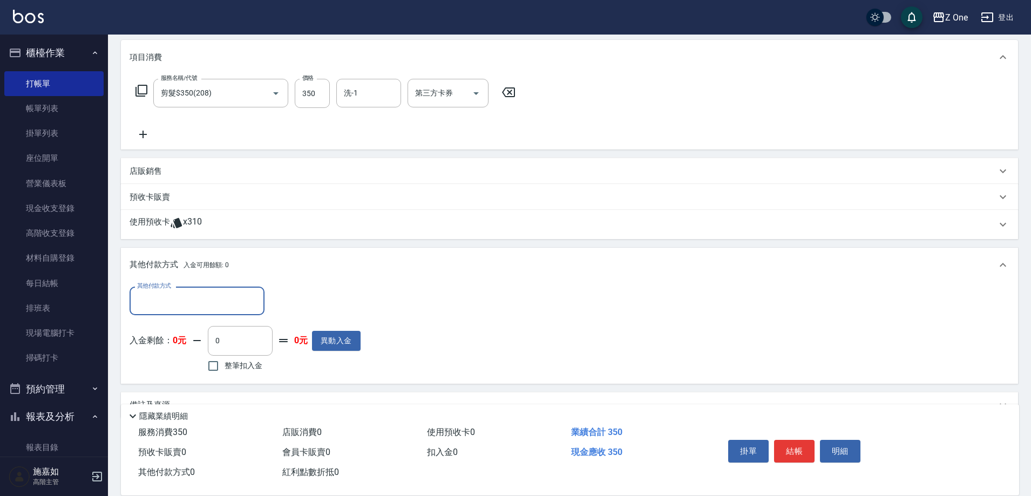
click at [201, 289] on div "其他付款方式" at bounding box center [197, 301] width 135 height 29
click at [185, 368] on span "信用卡" at bounding box center [197, 364] width 135 height 18
type input "信用卡"
type input "350"
click at [790, 440] on button "結帳" at bounding box center [794, 451] width 40 height 23
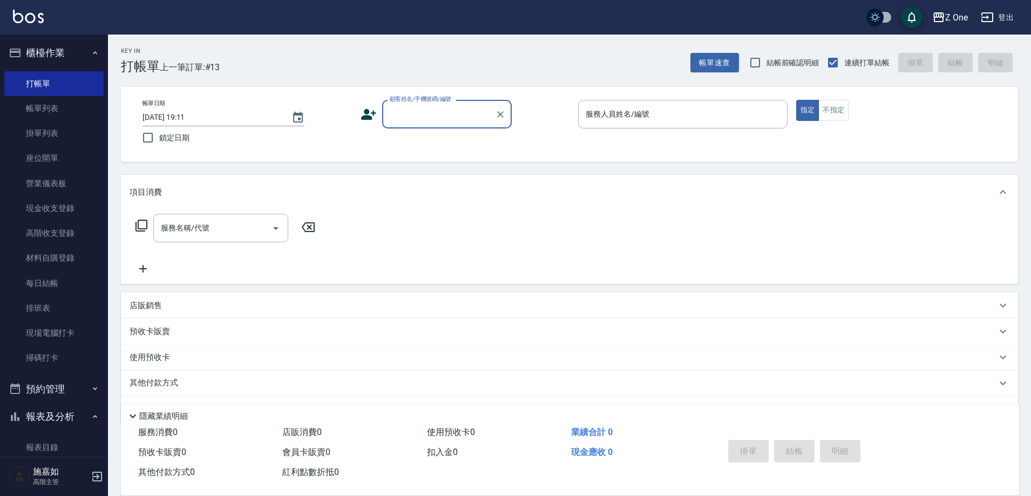
click at [433, 113] on input "顧客姓名/手機號碼/編號" at bounding box center [439, 114] width 104 height 19
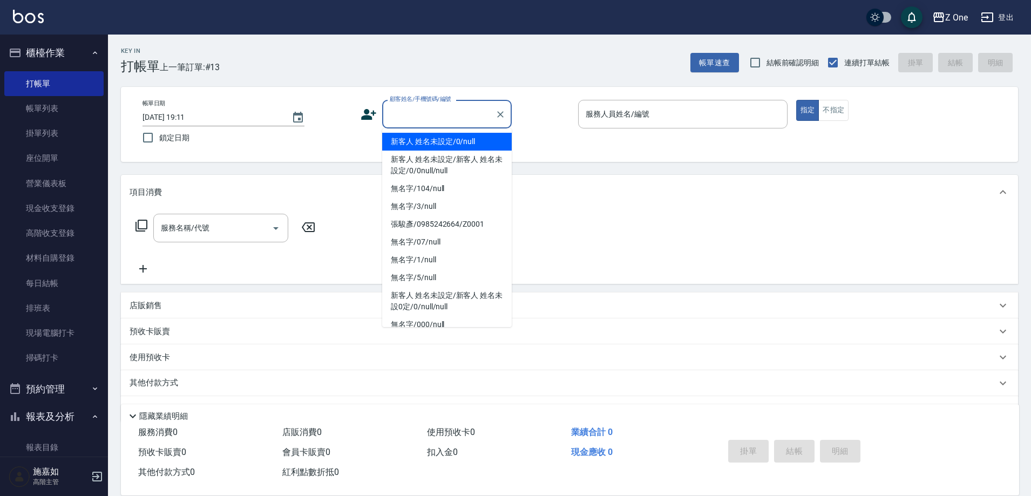
click at [431, 148] on li "新客人 姓名未設定/0/null" at bounding box center [447, 142] width 130 height 18
type input "新客人 姓名未設定/0/null"
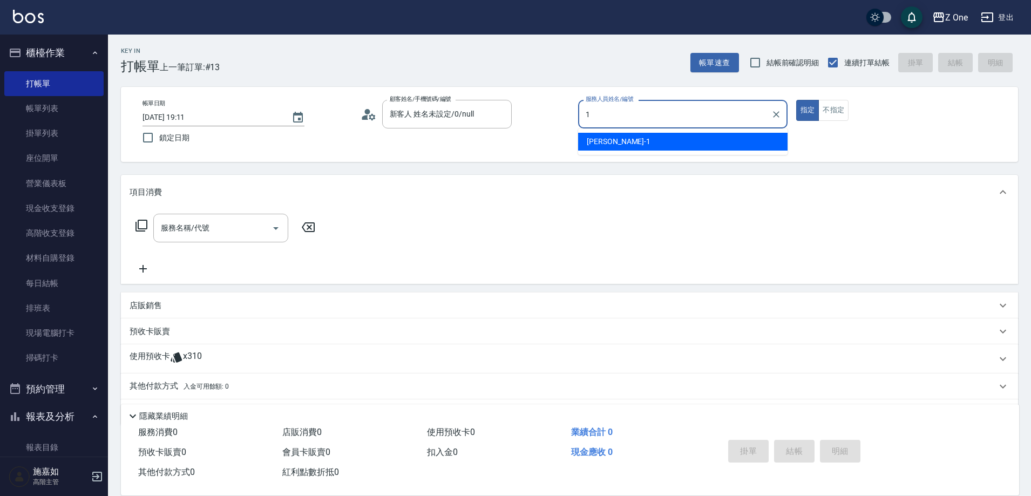
click at [657, 146] on div "[PERSON_NAME]-1" at bounding box center [682, 142] width 209 height 18
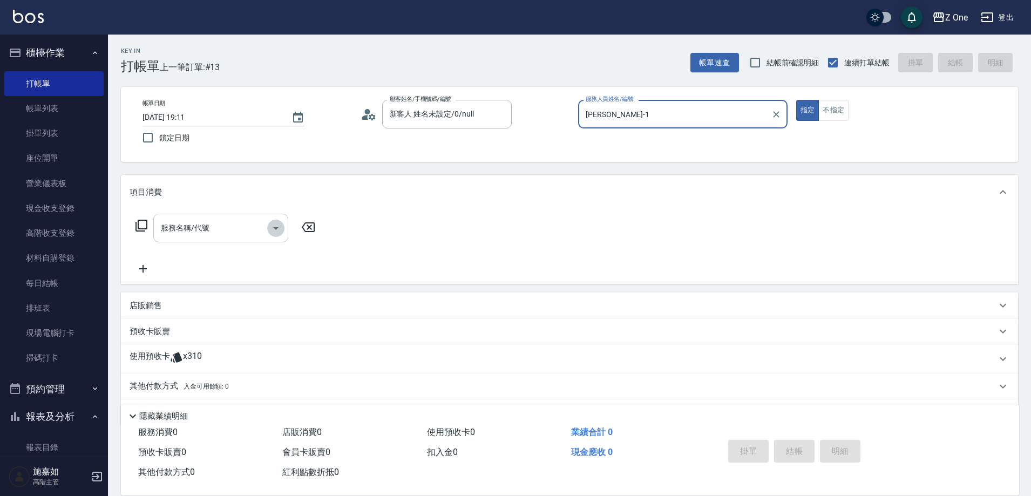
click at [276, 230] on icon "Open" at bounding box center [275, 228] width 13 height 13
type input "[PERSON_NAME]-1"
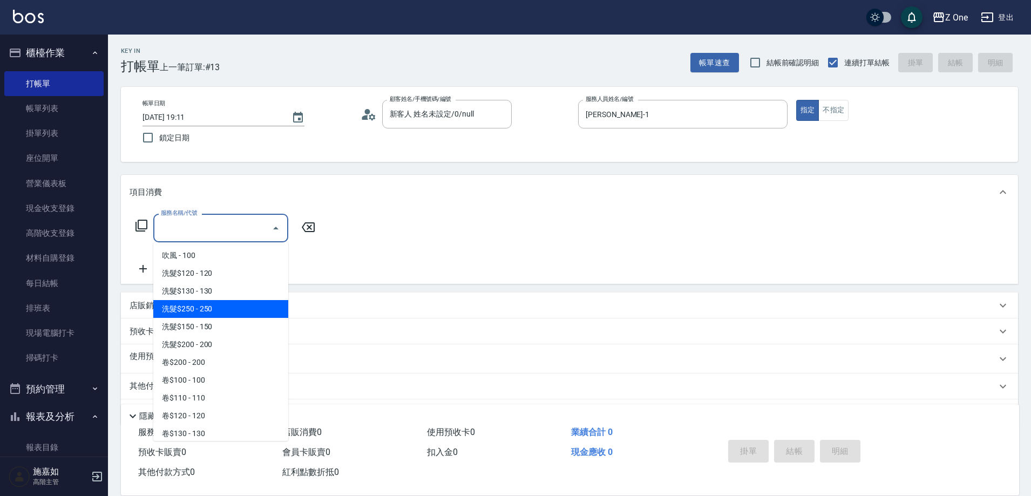
click at [232, 315] on span "洗髮$250 - 250" at bounding box center [220, 309] width 135 height 18
type input "洗髮$250(104)"
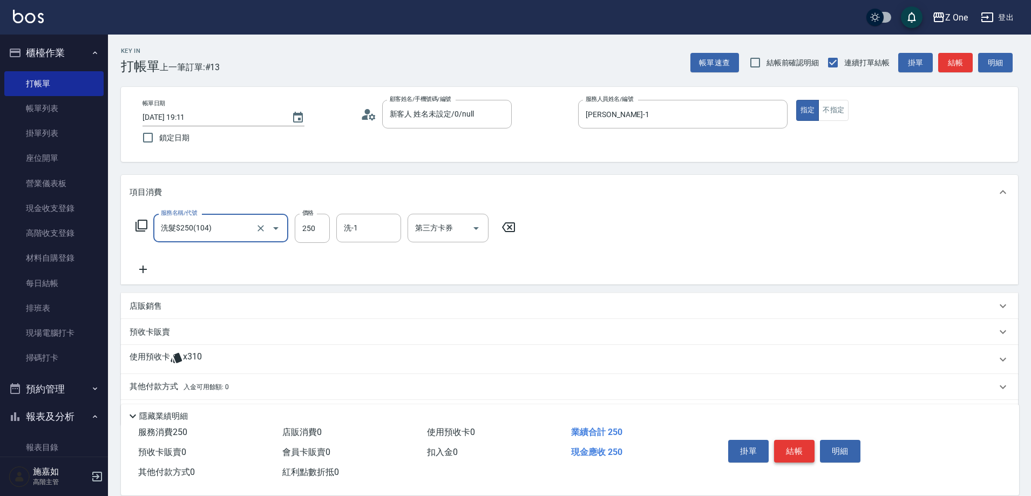
click at [789, 444] on button "結帳" at bounding box center [794, 451] width 40 height 23
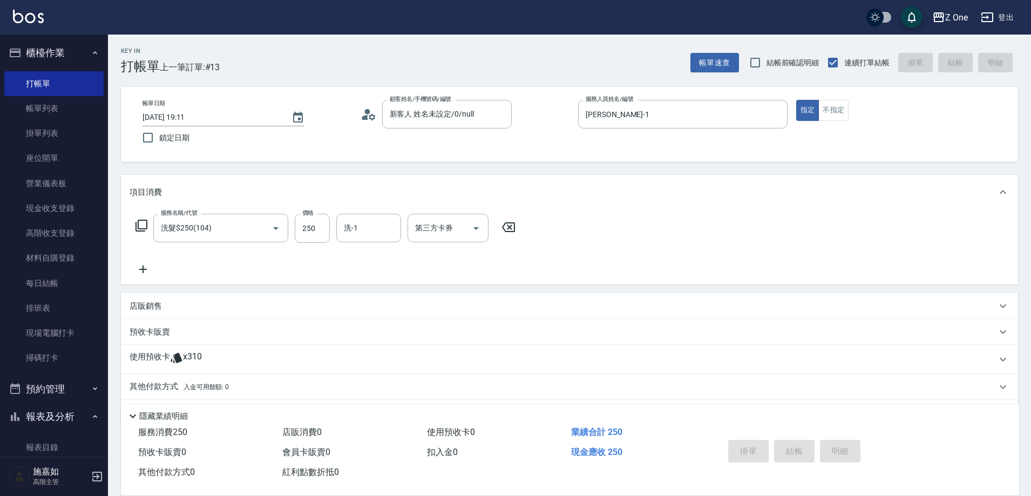
type input "[DATE] 19:12"
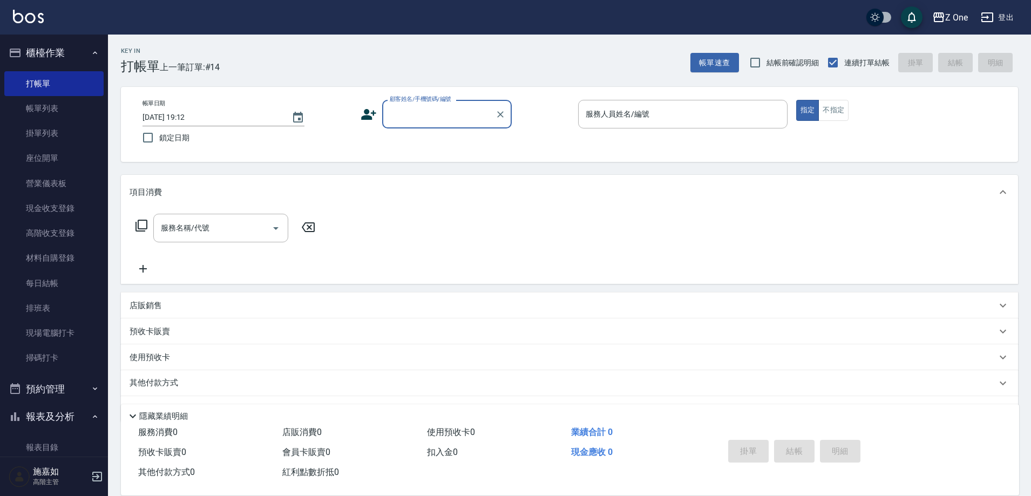
click at [430, 119] on input "顧客姓名/手機號碼/編號" at bounding box center [439, 114] width 104 height 19
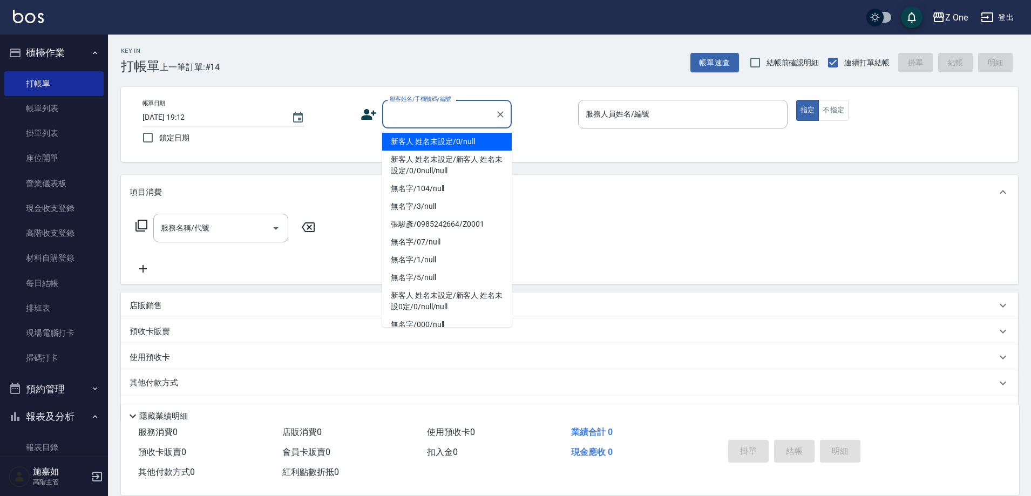
click at [430, 142] on li "新客人 姓名未設定/0/null" at bounding box center [447, 142] width 130 height 18
type input "新客人 姓名未設定/0/null"
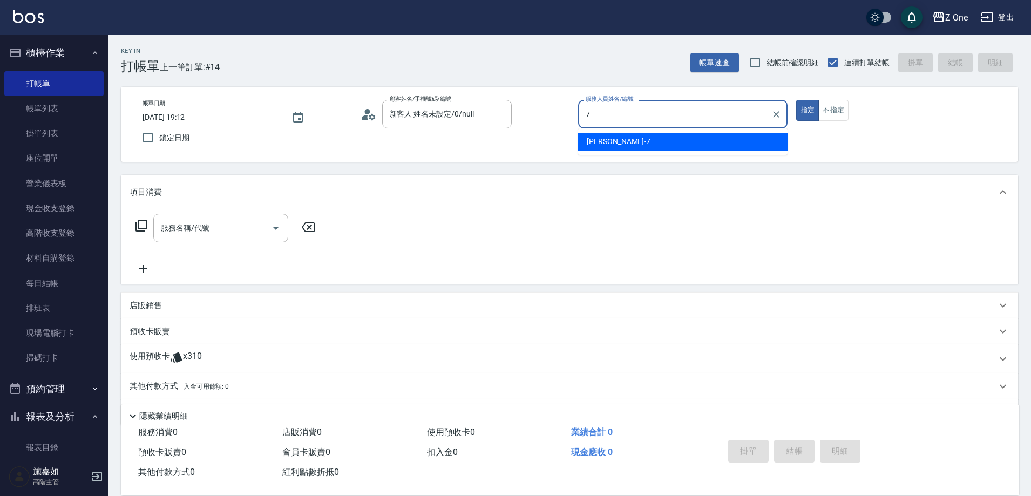
click at [621, 140] on div "[PERSON_NAME]-7" at bounding box center [682, 142] width 209 height 18
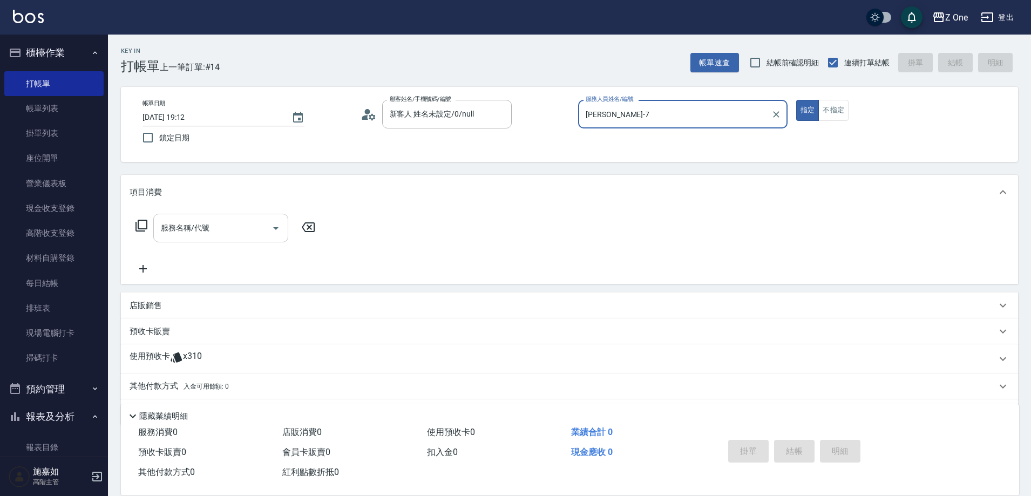
click at [276, 228] on icon "Open" at bounding box center [275, 228] width 5 height 3
type input "[PERSON_NAME]-7"
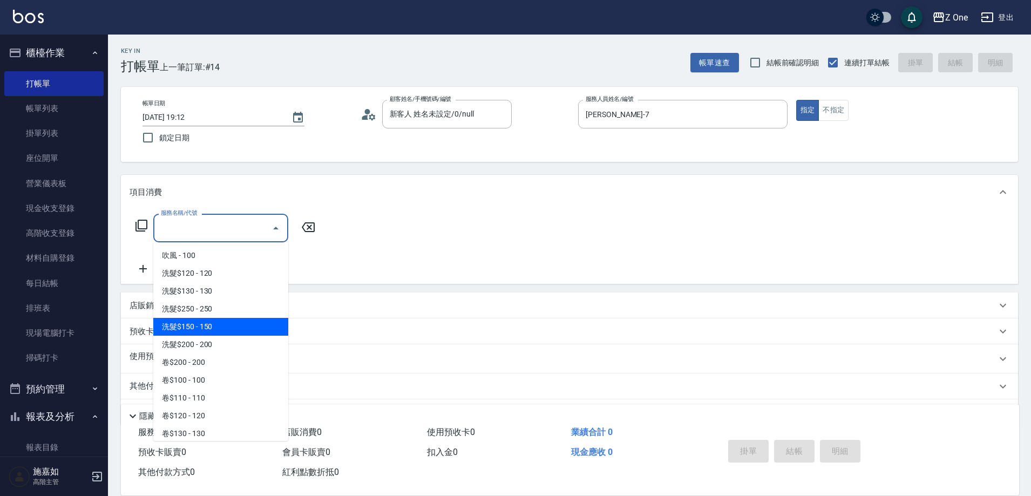
click at [242, 328] on span "洗髮$150 - 150" at bounding box center [220, 327] width 135 height 18
type input "洗髮$150(105)"
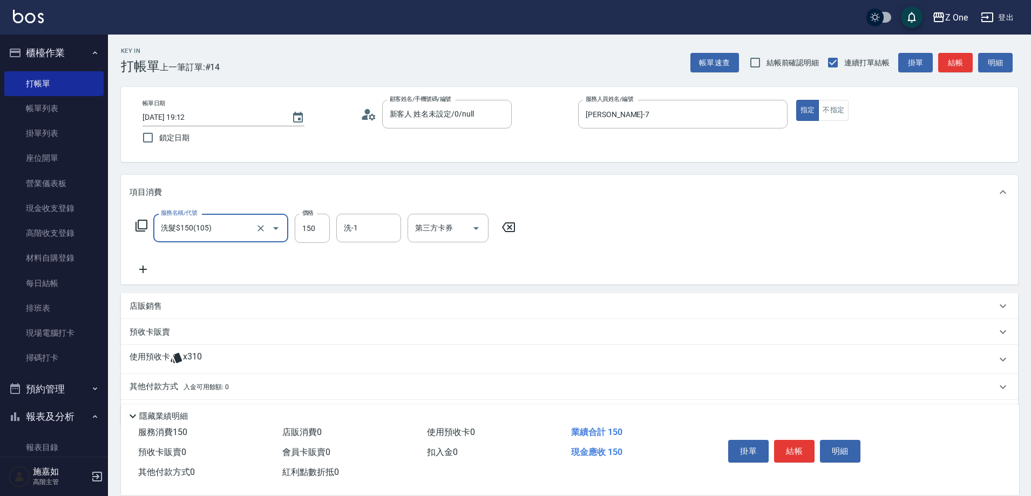
click at [151, 268] on icon at bounding box center [143, 269] width 27 height 13
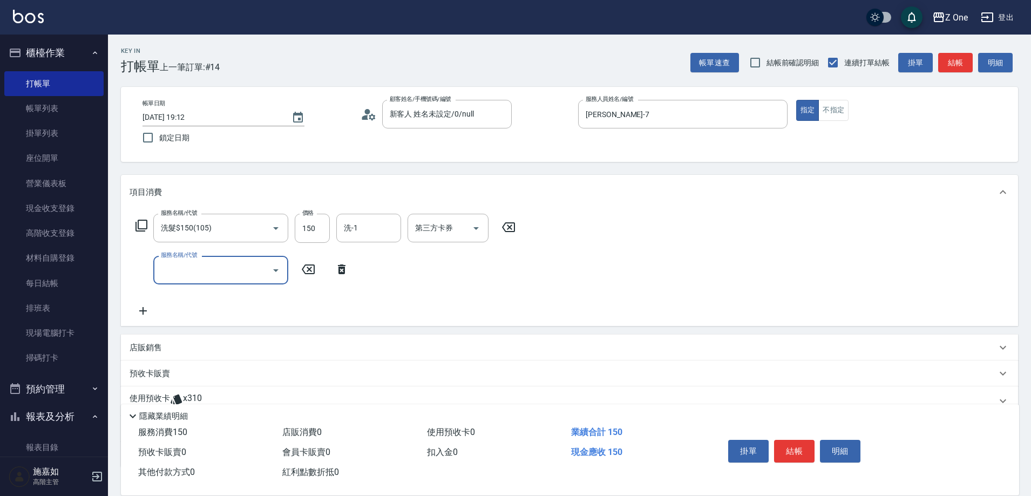
click at [277, 268] on icon "Open" at bounding box center [275, 270] width 13 height 13
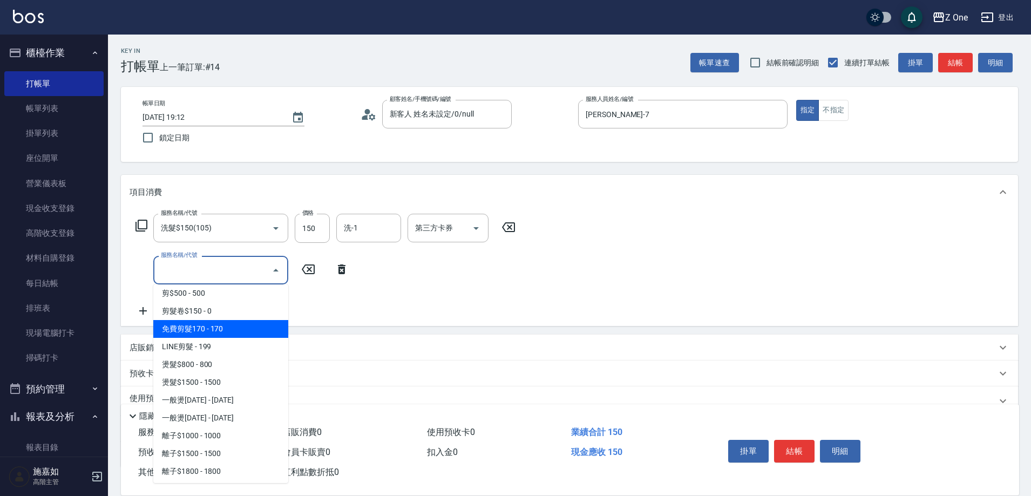
scroll to position [378, 0]
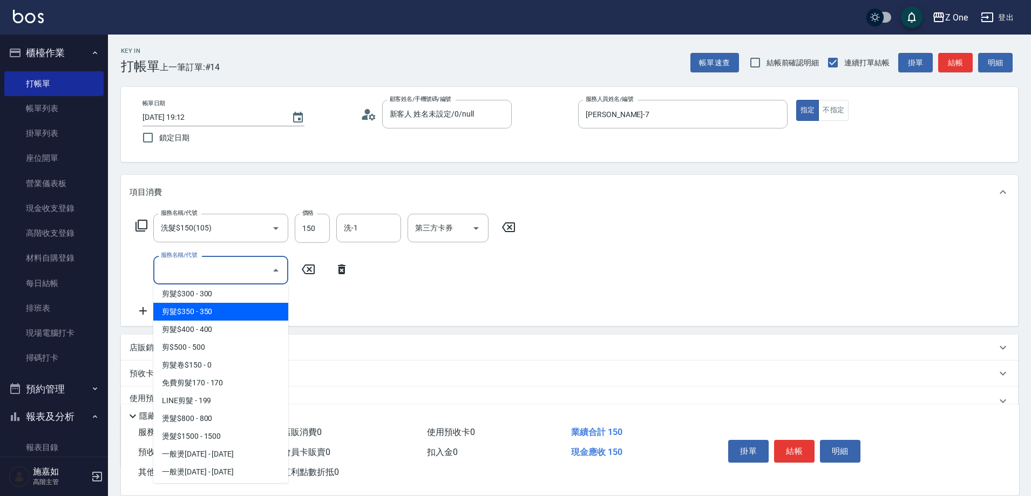
click at [230, 313] on span "剪髮$350 - 350" at bounding box center [220, 312] width 135 height 18
type input "剪髮$350(208)"
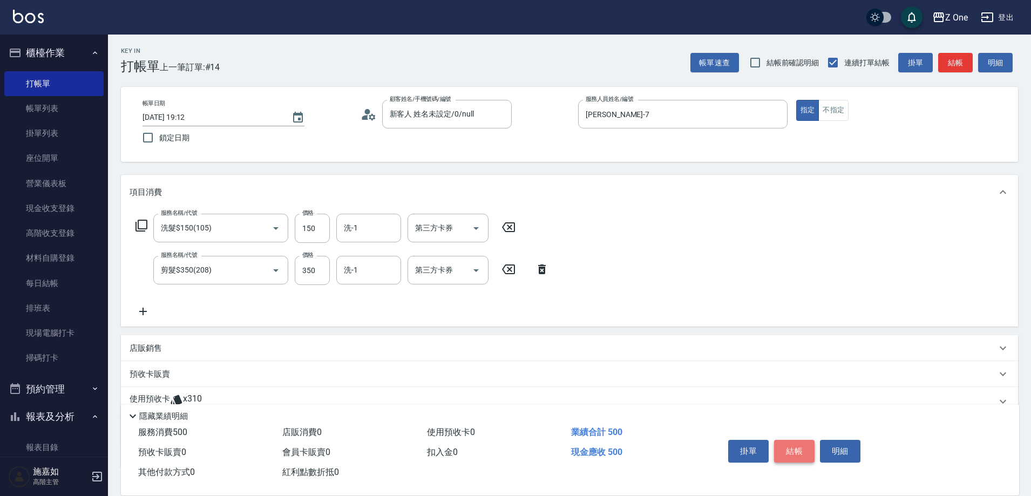
click at [800, 446] on button "結帳" at bounding box center [794, 451] width 40 height 23
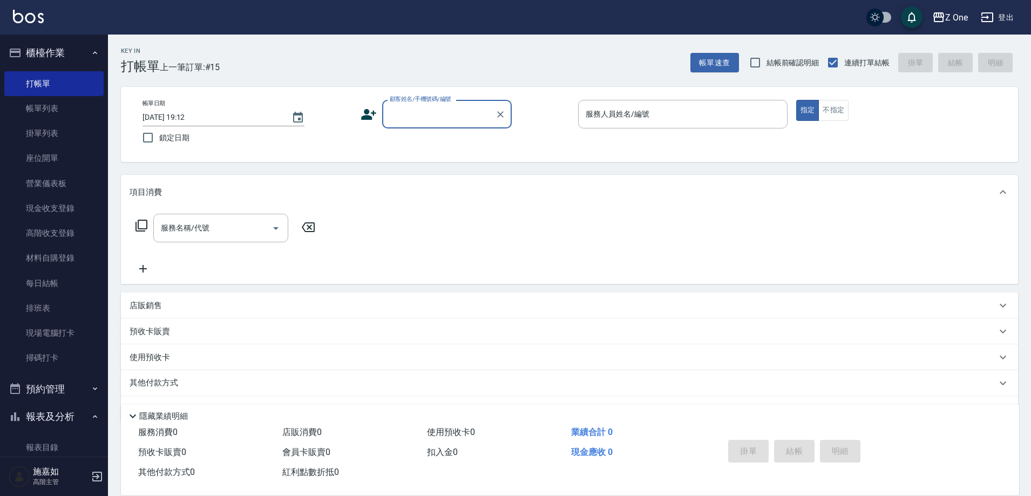
click at [428, 119] on input "顧客姓名/手機號碼/編號" at bounding box center [439, 114] width 104 height 19
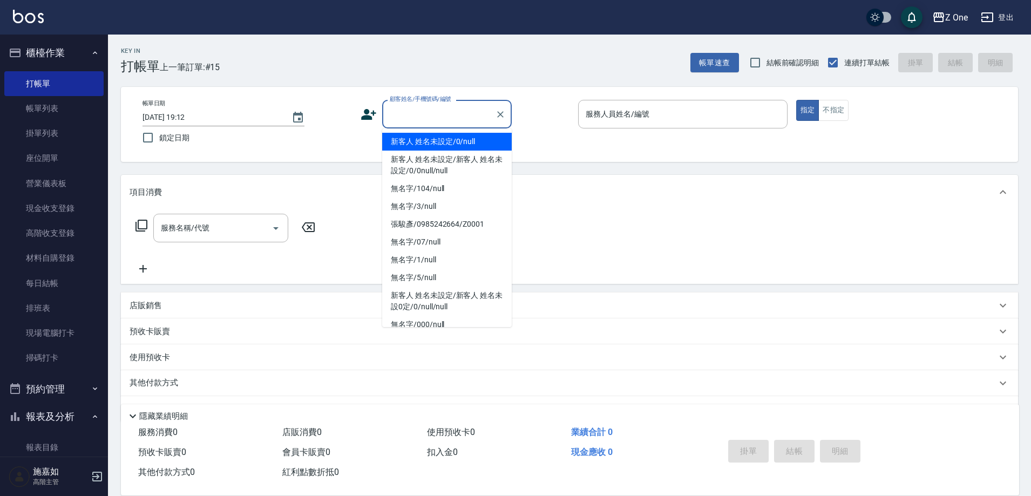
click at [427, 150] on li "新客人 姓名未設定/0/null" at bounding box center [447, 142] width 130 height 18
type input "新客人 姓名未設定/0/null"
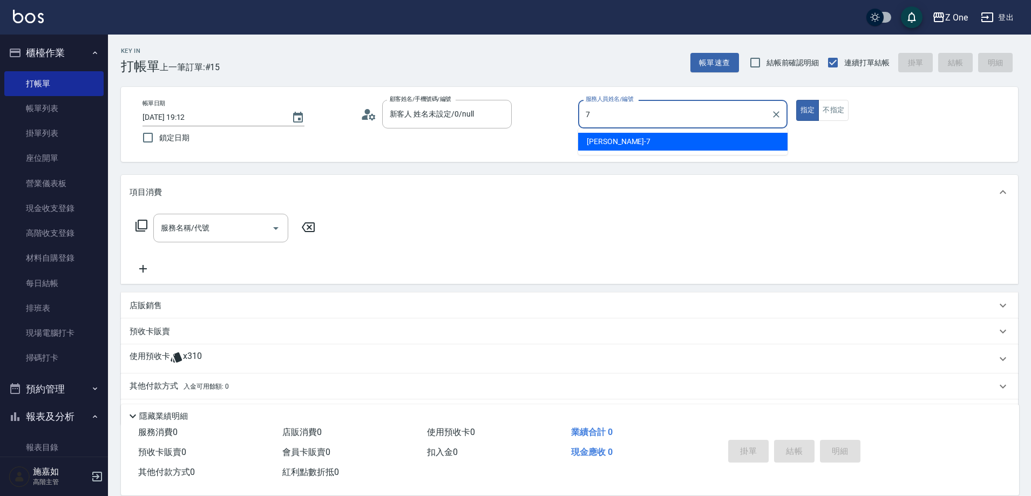
click at [651, 135] on div "[PERSON_NAME]-7" at bounding box center [682, 142] width 209 height 18
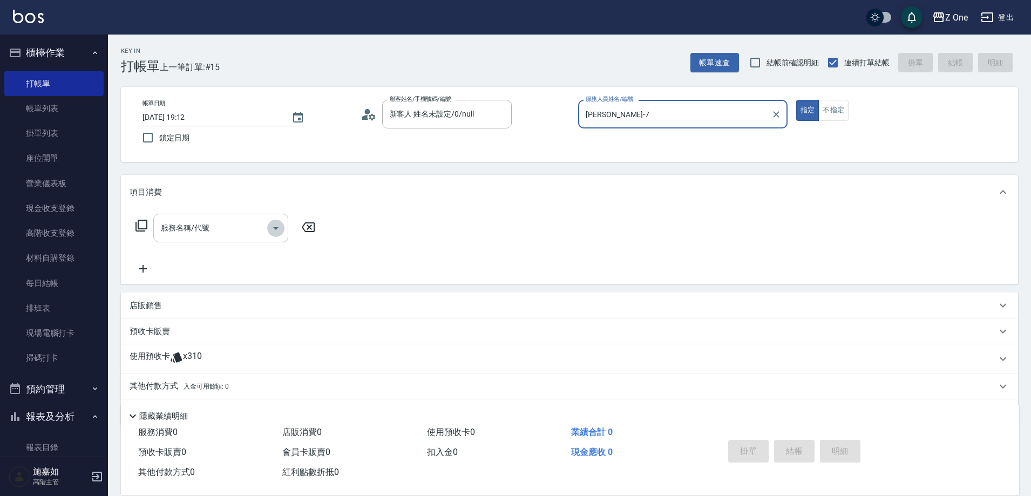
click at [274, 228] on icon "Open" at bounding box center [275, 228] width 13 height 13
type input "[PERSON_NAME]-7"
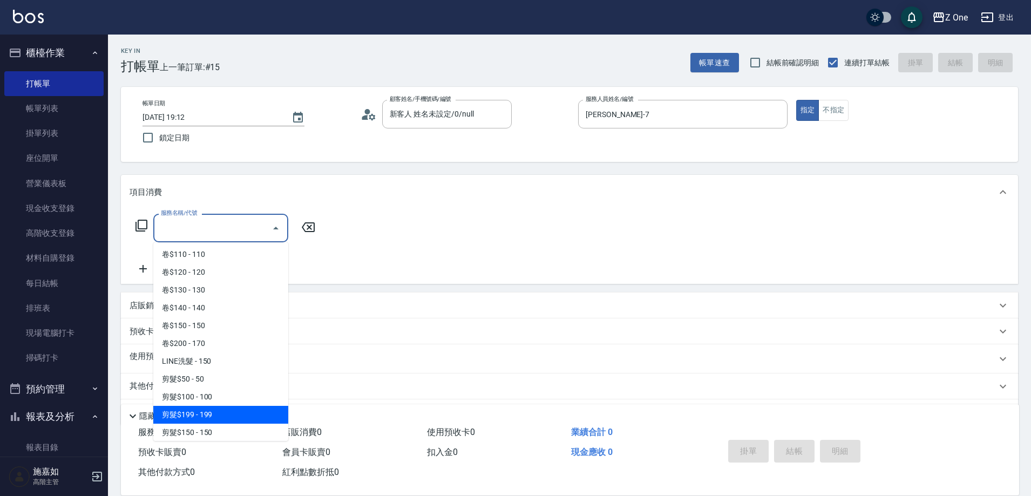
scroll to position [216, 0]
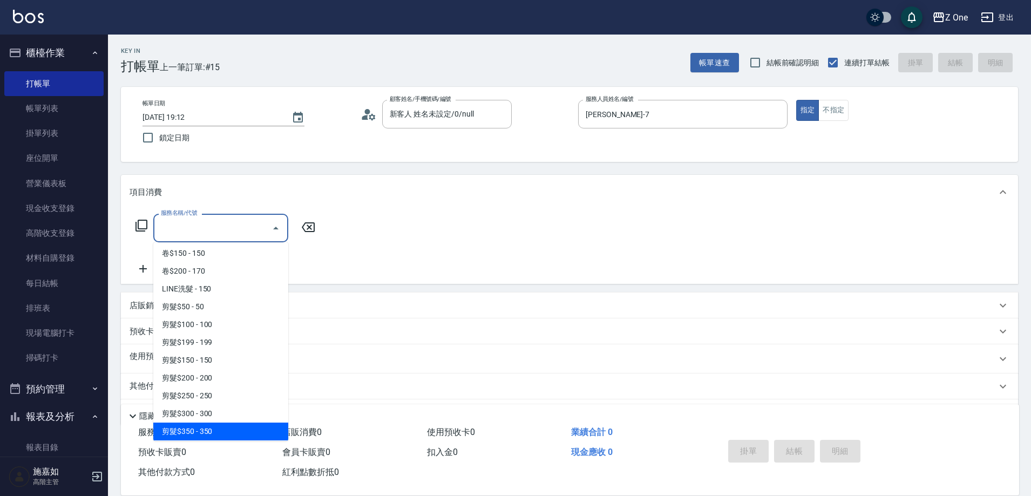
click at [219, 429] on span "剪髮$350 - 350" at bounding box center [220, 432] width 135 height 18
type input "剪髮$350(208)"
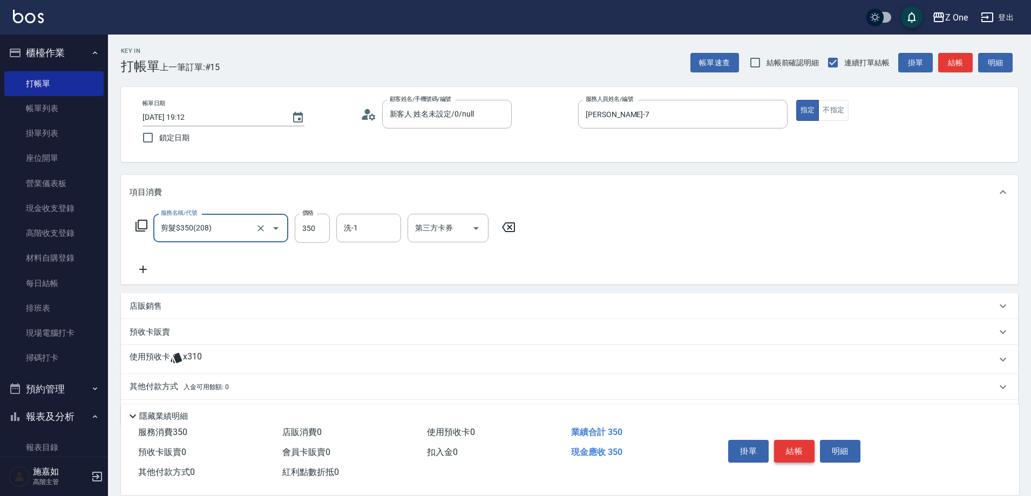
click at [789, 442] on button "結帳" at bounding box center [794, 451] width 40 height 23
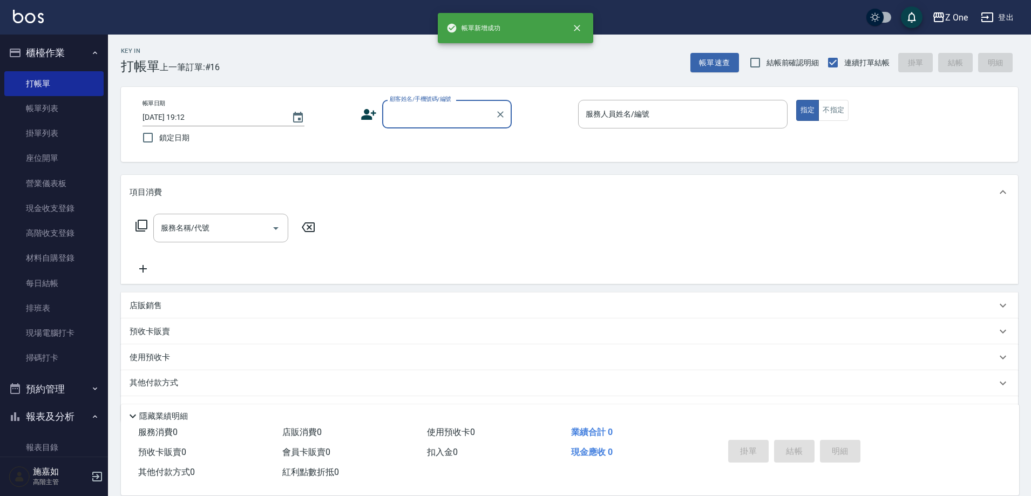
click at [413, 118] on input "顧客姓名/手機號碼/編號" at bounding box center [439, 114] width 104 height 19
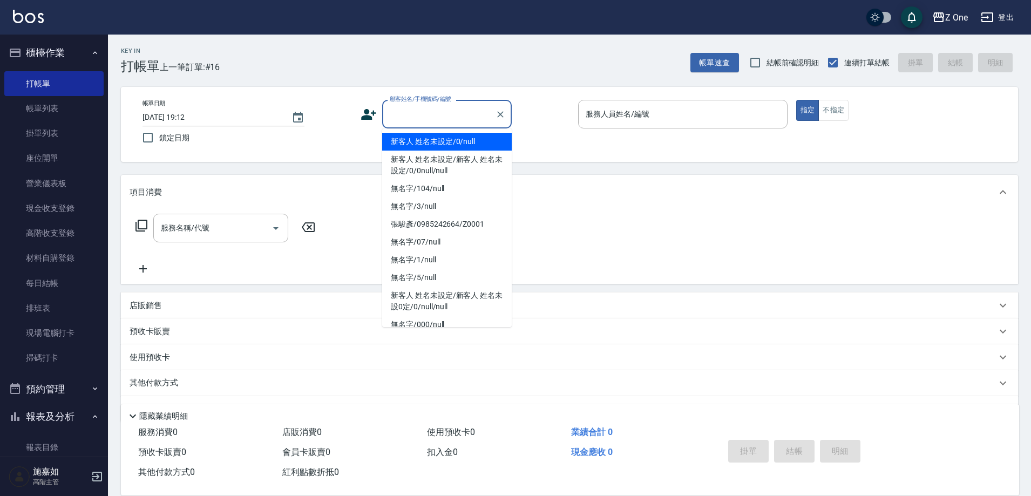
click at [425, 143] on li "新客人 姓名未設定/0/null" at bounding box center [447, 142] width 130 height 18
type input "新客人 姓名未設定/0/null"
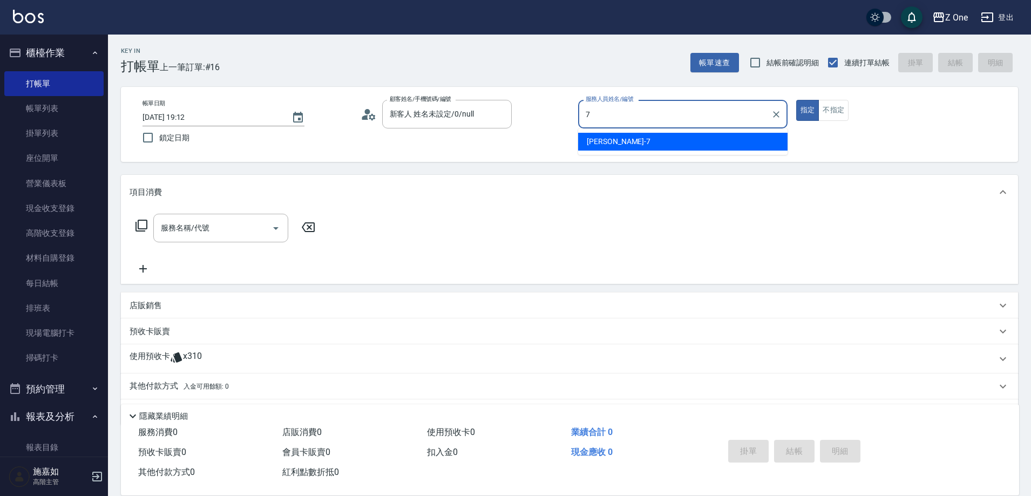
click at [590, 135] on div "[PERSON_NAME]-7" at bounding box center [682, 142] width 209 height 18
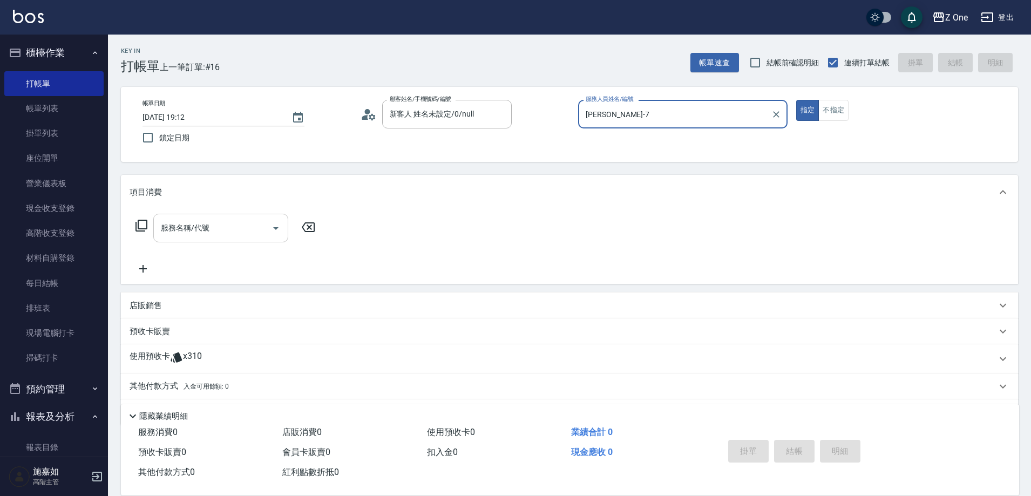
click at [274, 223] on icon "Open" at bounding box center [275, 228] width 13 height 13
type input "[PERSON_NAME]-7"
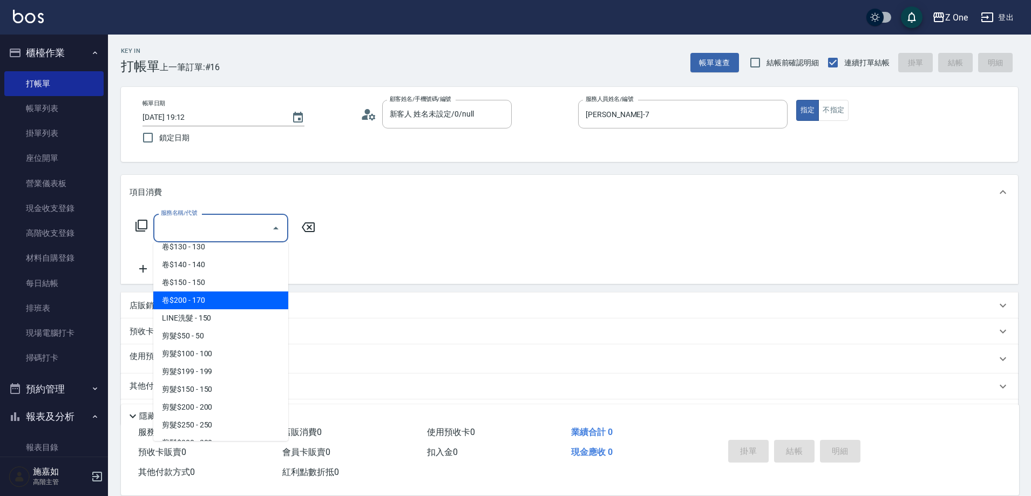
scroll to position [270, 0]
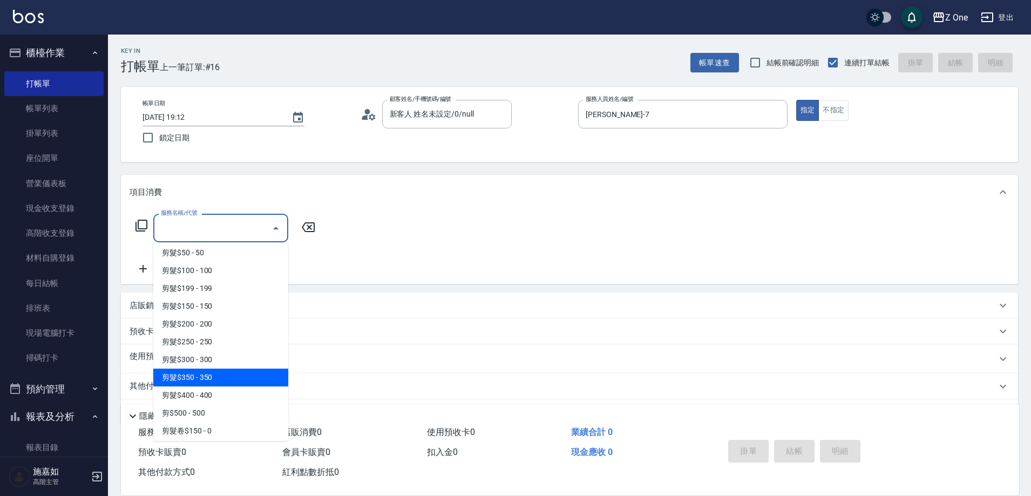
click at [228, 382] on span "剪髮$350 - 350" at bounding box center [220, 378] width 135 height 18
type input "剪髮$350(208)"
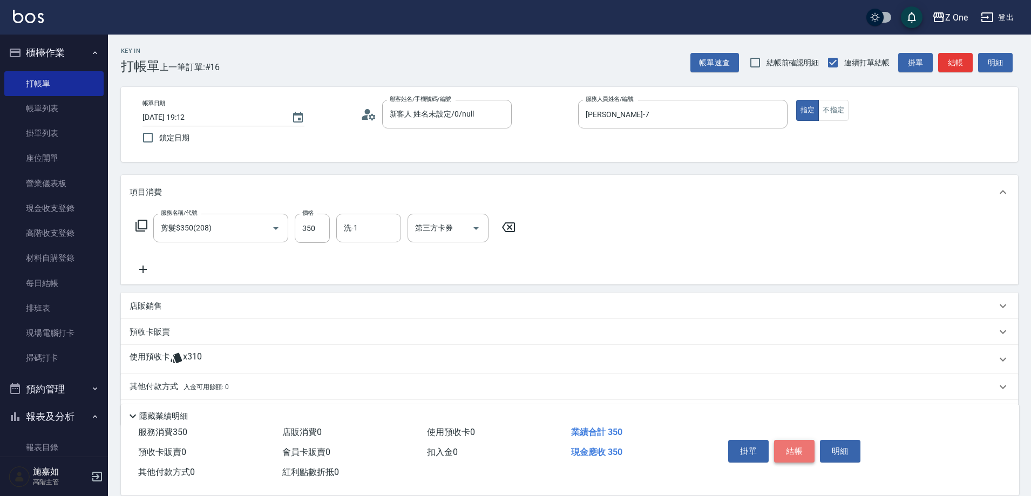
click at [801, 449] on button "結帳" at bounding box center [794, 451] width 40 height 23
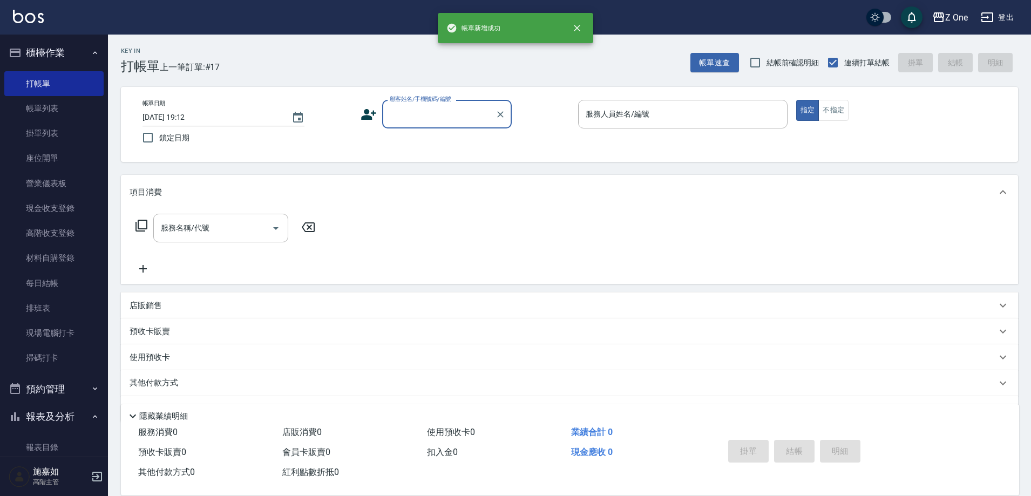
click at [442, 102] on label "顧客姓名/手機號碼/編號" at bounding box center [421, 99] width 62 height 8
click at [442, 105] on input "顧客姓名/手機號碼/編號" at bounding box center [439, 114] width 104 height 19
click at [444, 121] on input "顧客姓名/手機號碼/編號" at bounding box center [439, 114] width 104 height 19
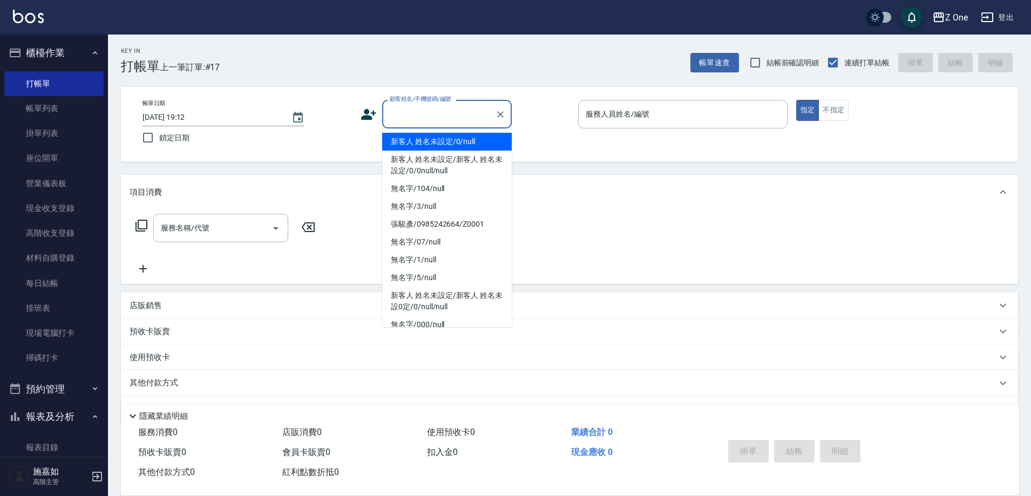
click at [444, 138] on li "新客人 姓名未設定/0/null" at bounding box center [447, 142] width 130 height 18
type input "新客人 姓名未設定/0/null"
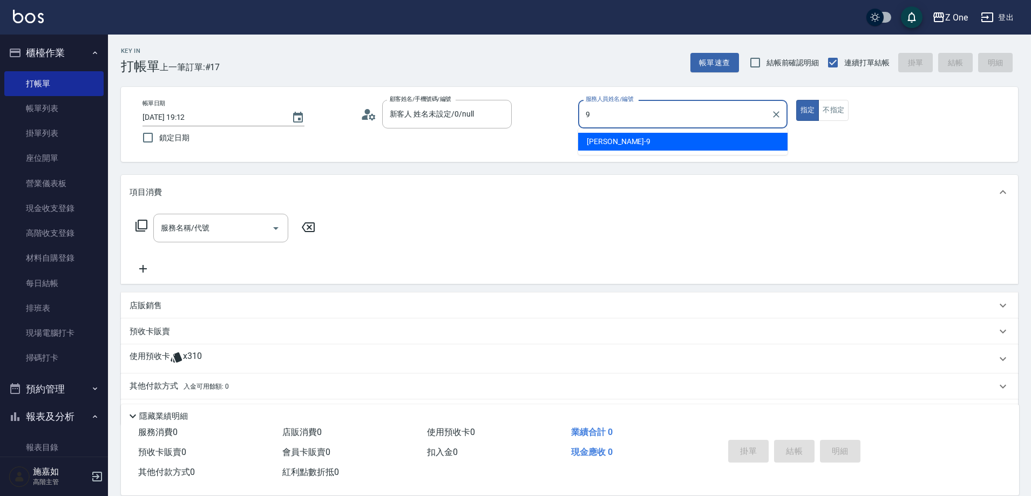
click at [639, 142] on div "[PERSON_NAME]-9" at bounding box center [682, 142] width 209 height 18
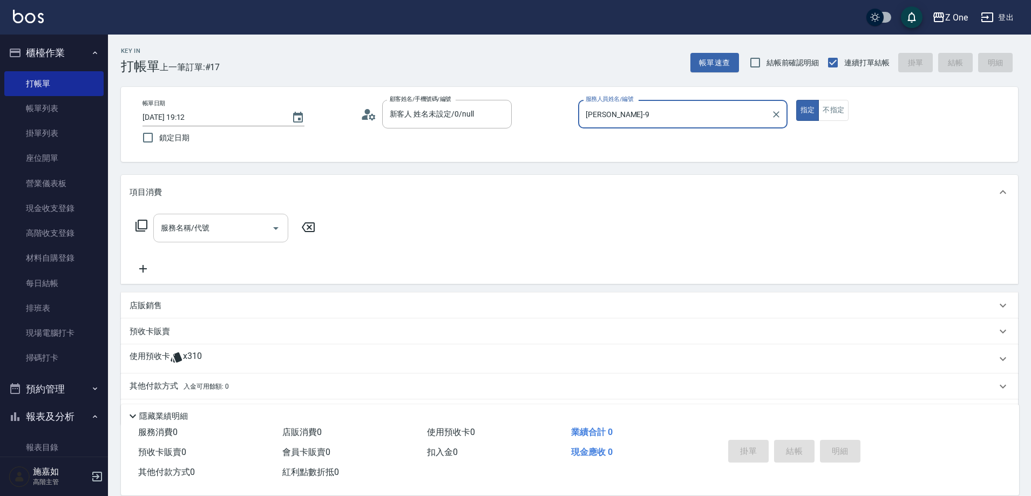
click at [279, 223] on icon "Open" at bounding box center [275, 228] width 13 height 13
type input "[PERSON_NAME]-9"
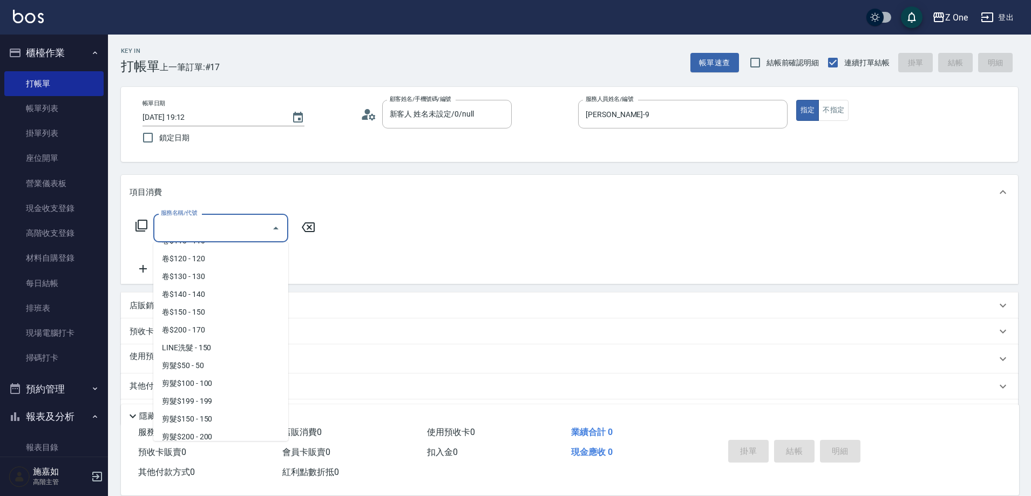
scroll to position [324, 0]
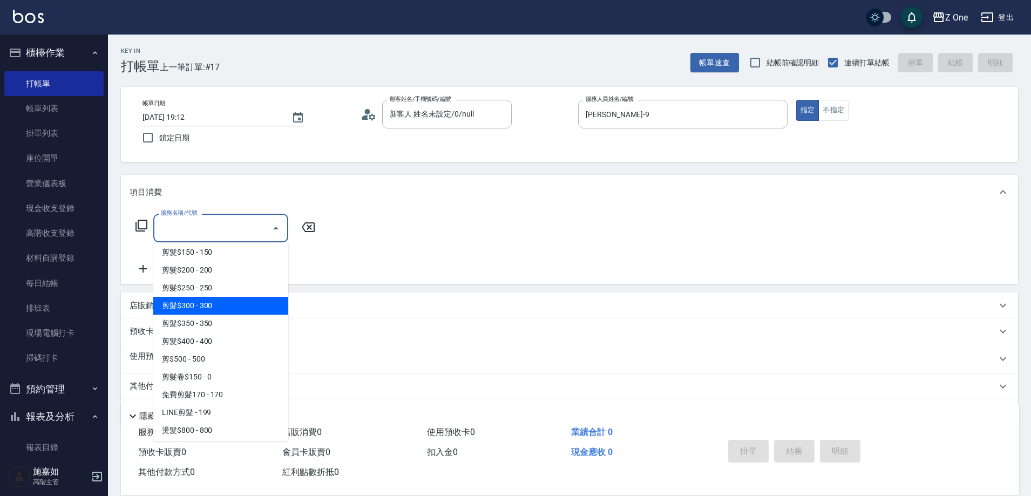
click at [234, 314] on span "剪髮$300 - 300" at bounding box center [220, 306] width 135 height 18
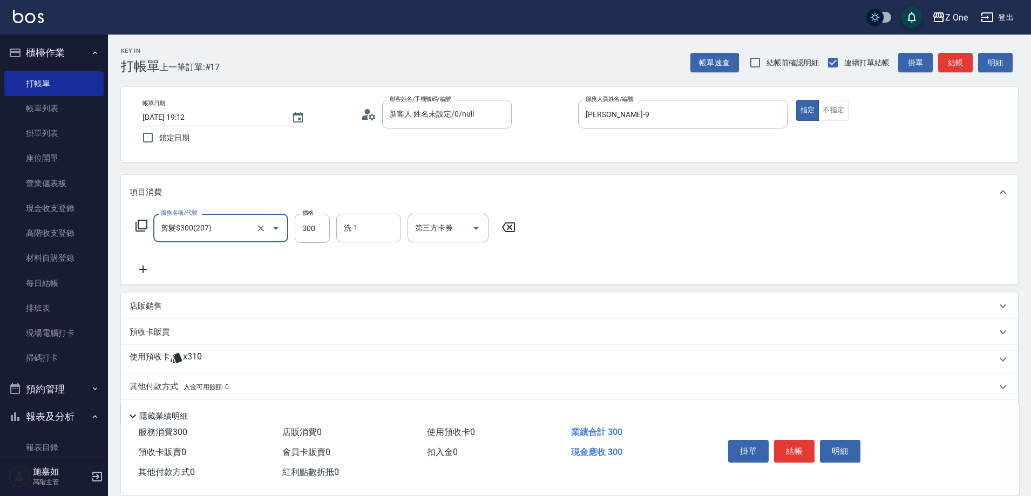
click at [279, 228] on icon "Open" at bounding box center [275, 228] width 13 height 13
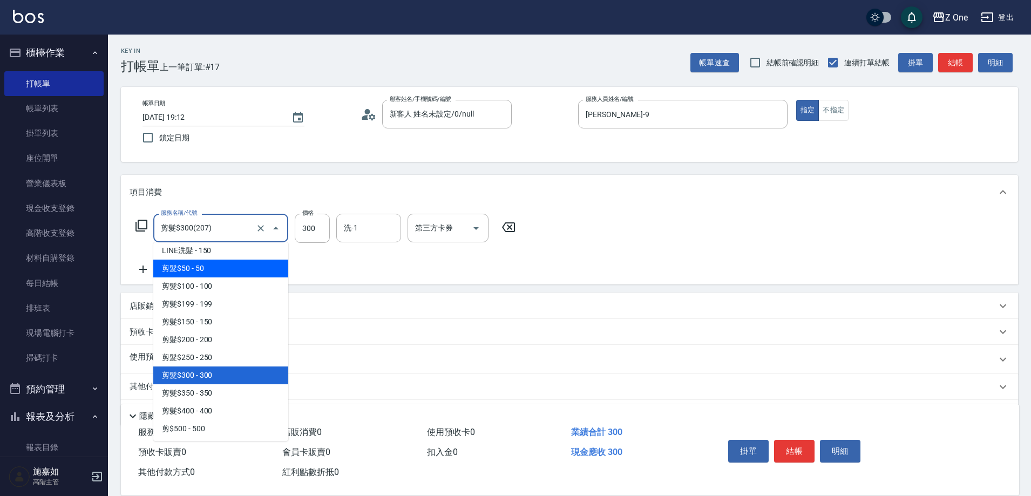
scroll to position [305, 0]
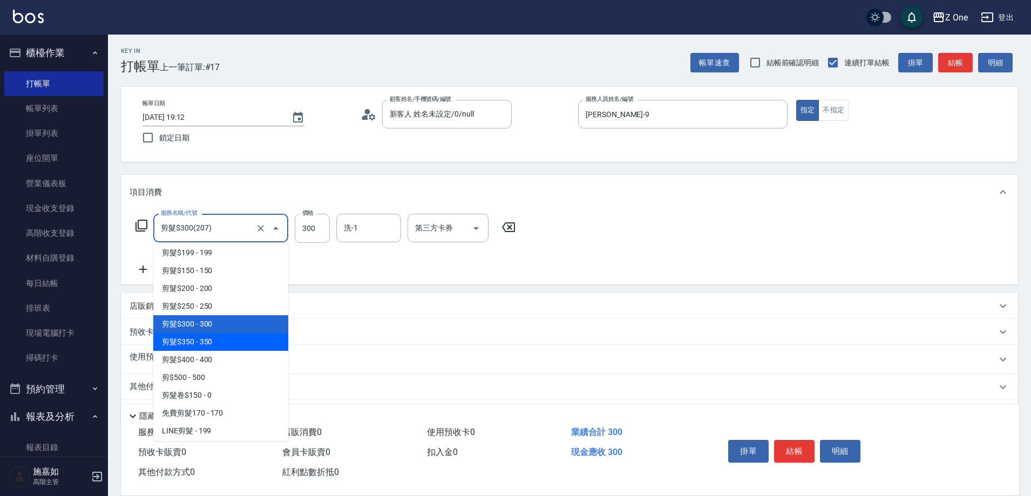
click at [229, 339] on span "剪髮$350 - 350" at bounding box center [220, 342] width 135 height 18
type input "剪髮$350(208)"
type input "350"
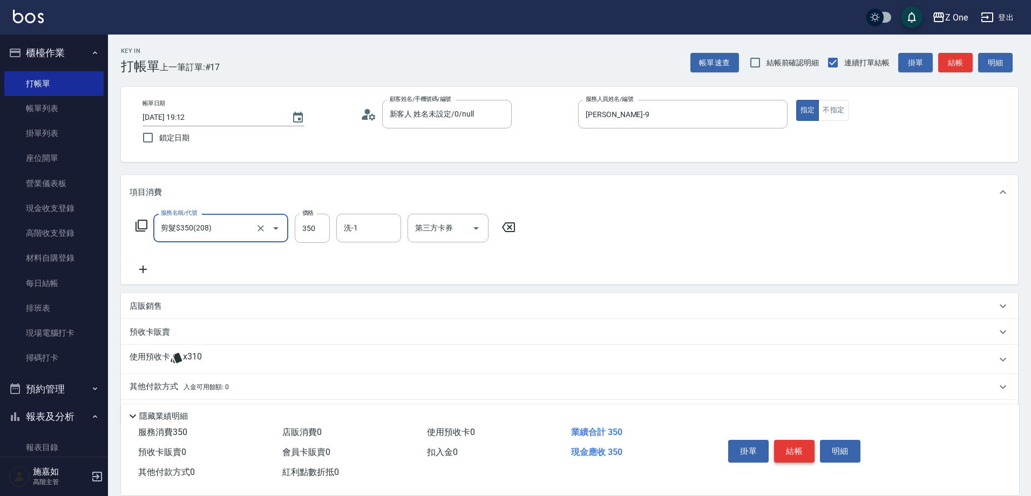
click at [794, 446] on button "結帳" at bounding box center [794, 451] width 40 height 23
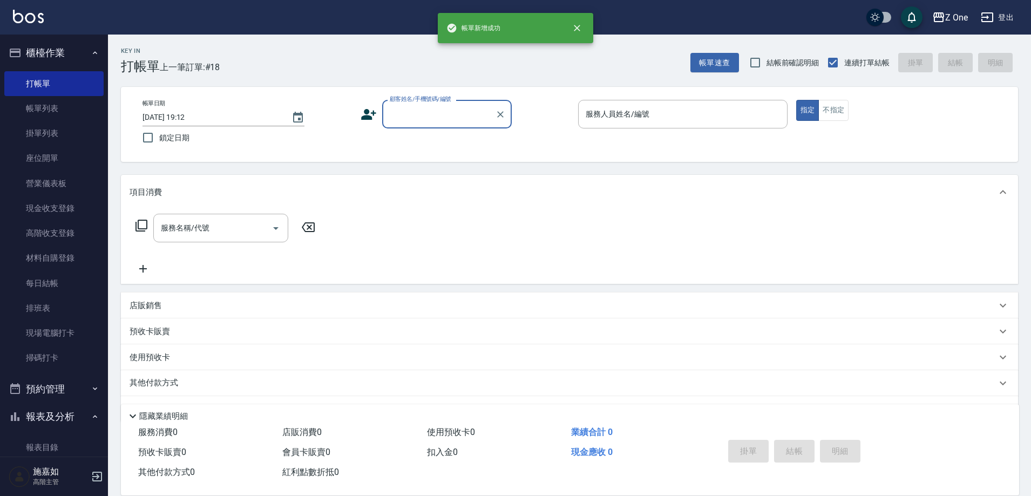
click at [410, 116] on input "顧客姓名/手機號碼/編號" at bounding box center [439, 114] width 104 height 19
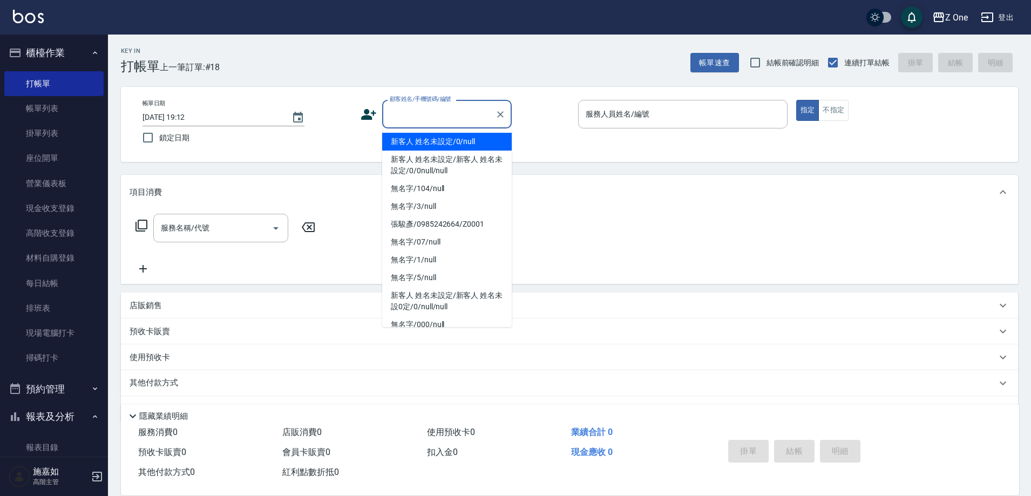
click at [410, 139] on li "新客人 姓名未設定/0/null" at bounding box center [447, 142] width 130 height 18
type input "新客人 姓名未設定/0/null"
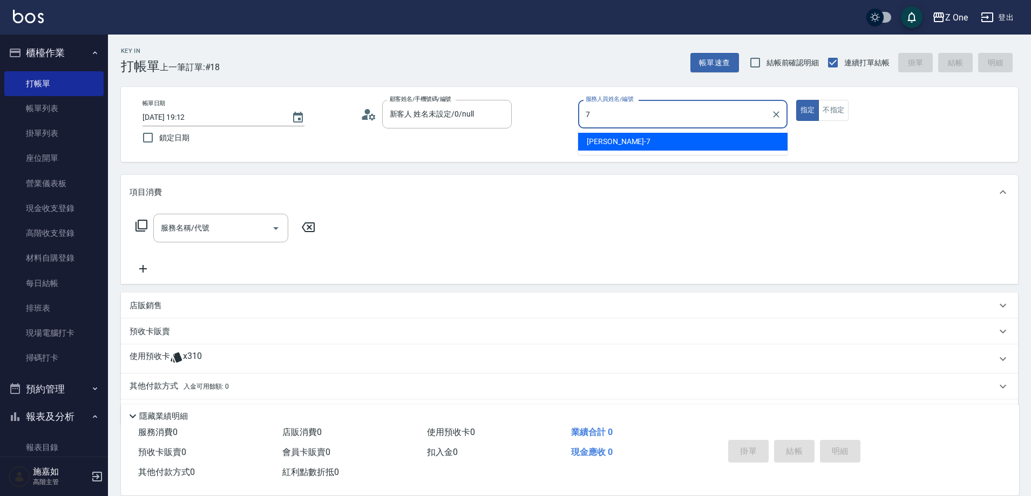
click at [582, 143] on div "[PERSON_NAME]-7" at bounding box center [682, 142] width 209 height 18
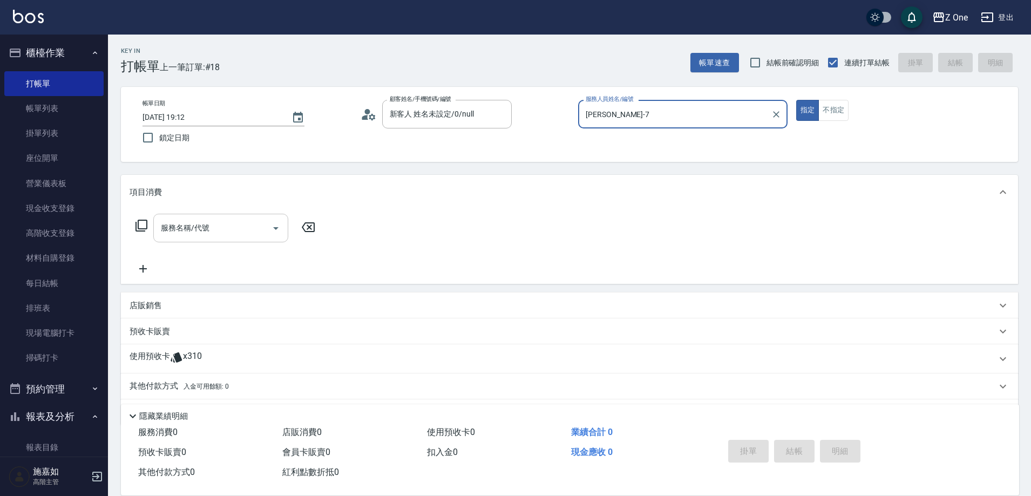
click at [277, 228] on icon "Open" at bounding box center [275, 228] width 5 height 3
type input "[PERSON_NAME]-7"
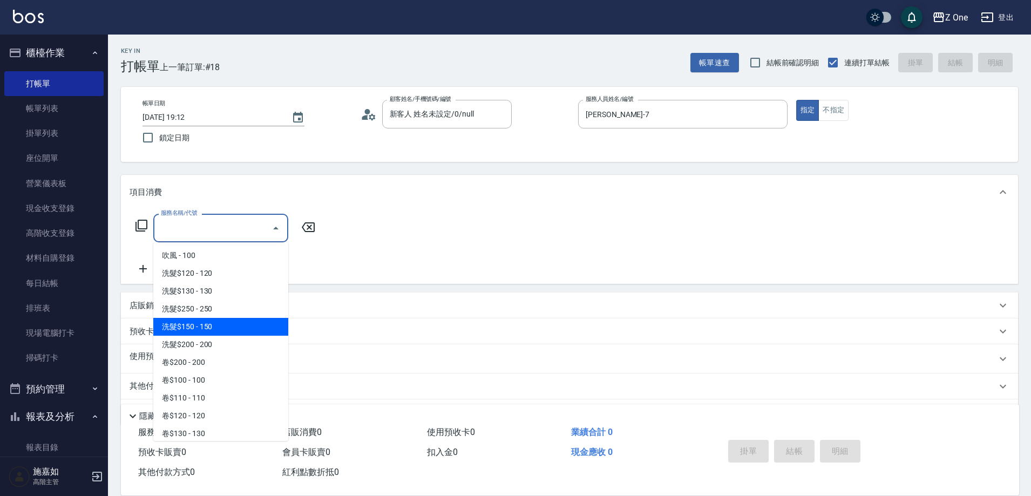
click at [230, 323] on span "洗髮$150 - 150" at bounding box center [220, 327] width 135 height 18
type input "洗髮$150(105)"
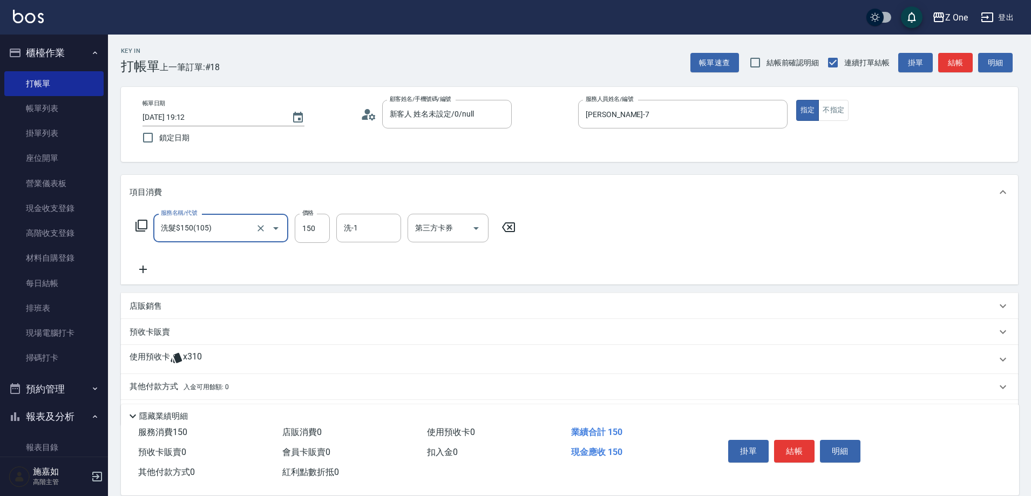
click at [144, 273] on icon at bounding box center [143, 270] width 8 height 8
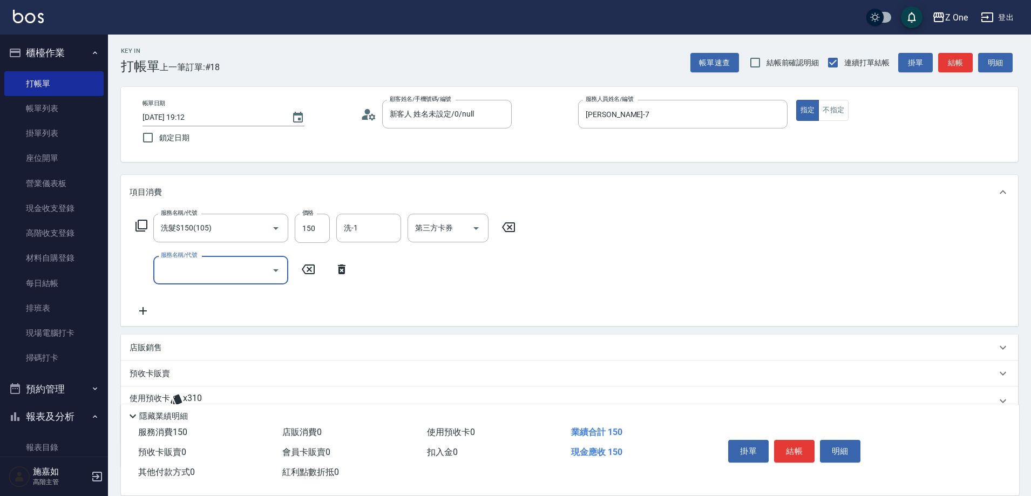
click at [274, 273] on icon "Open" at bounding box center [275, 270] width 13 height 13
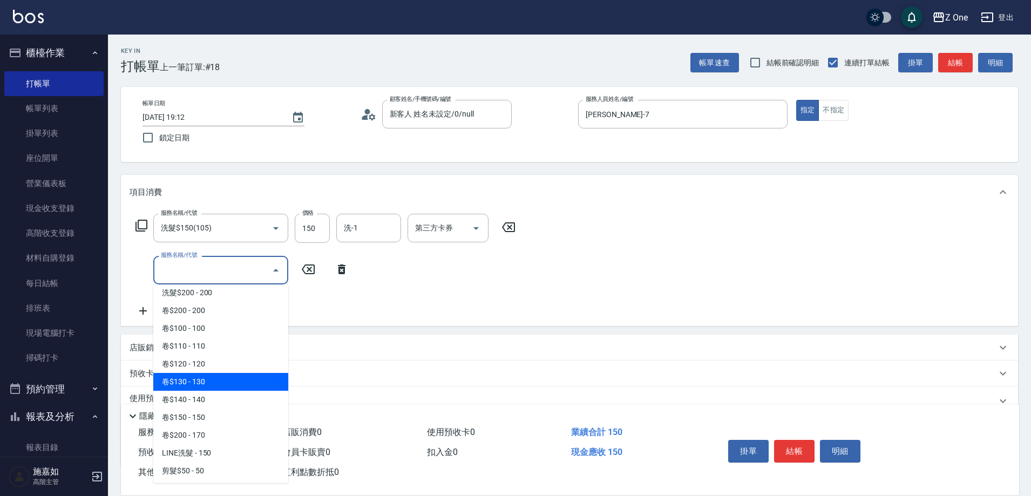
scroll to position [324, 0]
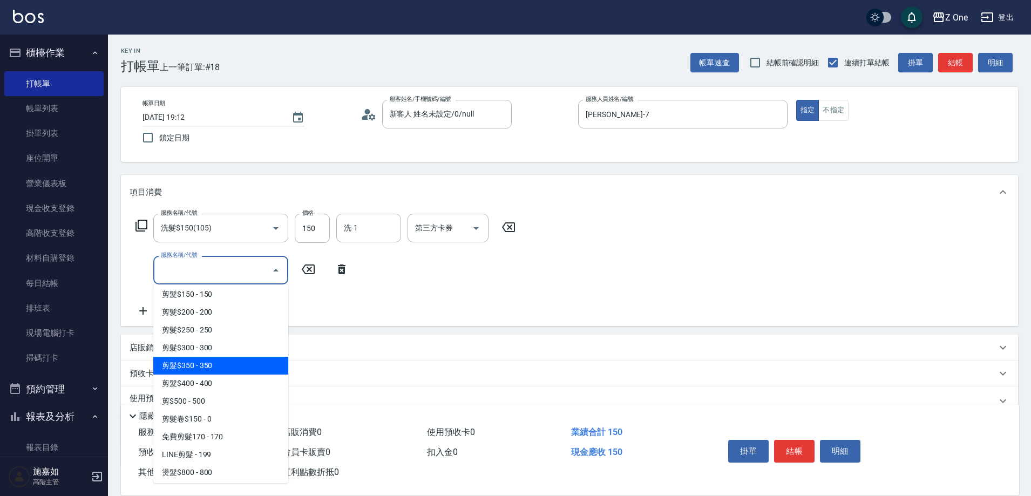
click at [229, 364] on span "剪髮$350 - 350" at bounding box center [220, 366] width 135 height 18
type input "剪髮$350(208)"
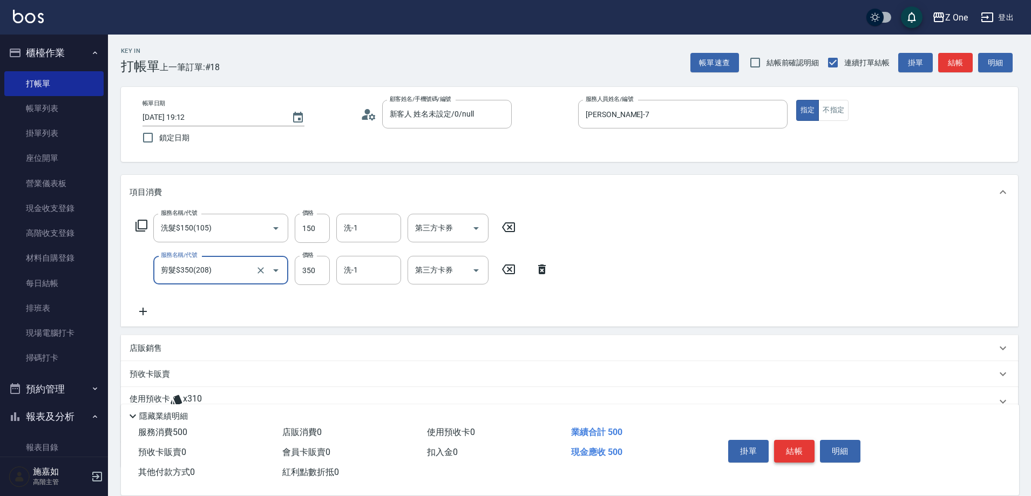
click at [794, 440] on button "結帳" at bounding box center [794, 451] width 40 height 23
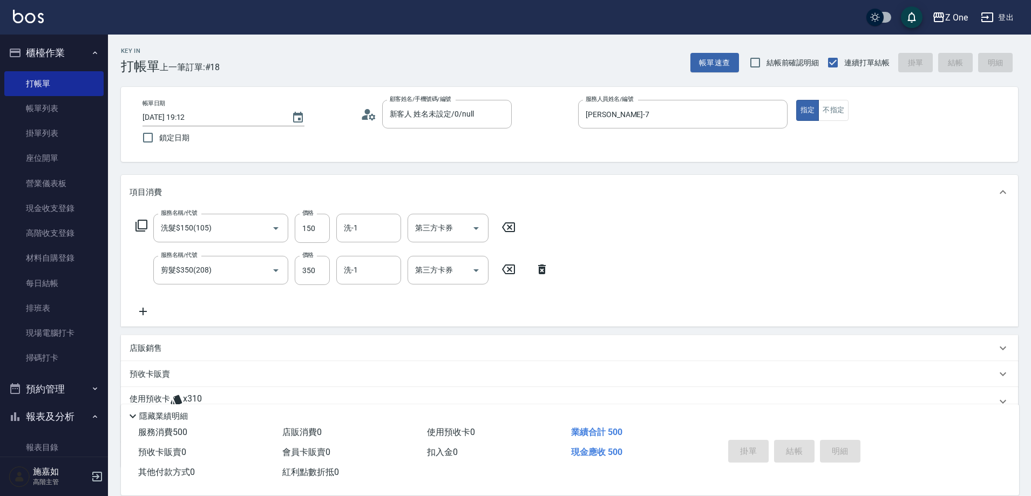
type input "[DATE] 19:13"
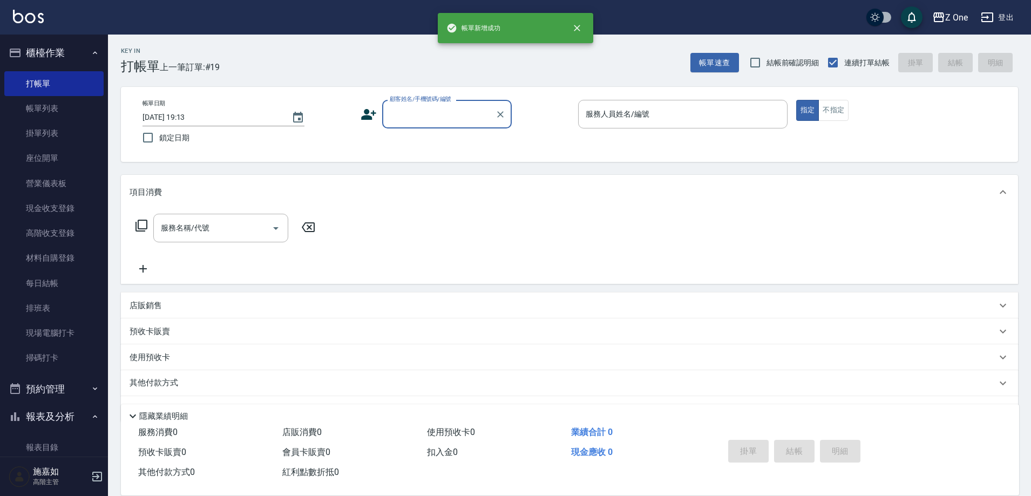
click at [469, 120] on input "顧客姓名/手機號碼/編號" at bounding box center [439, 114] width 104 height 19
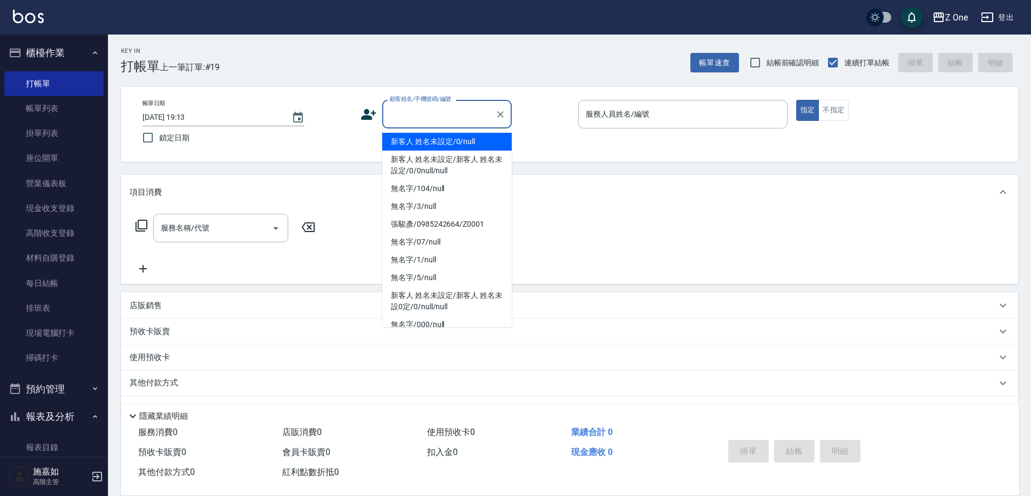
click at [456, 145] on li "新客人 姓名未設定/0/null" at bounding box center [447, 142] width 130 height 18
type input "新客人 姓名未設定/0/null"
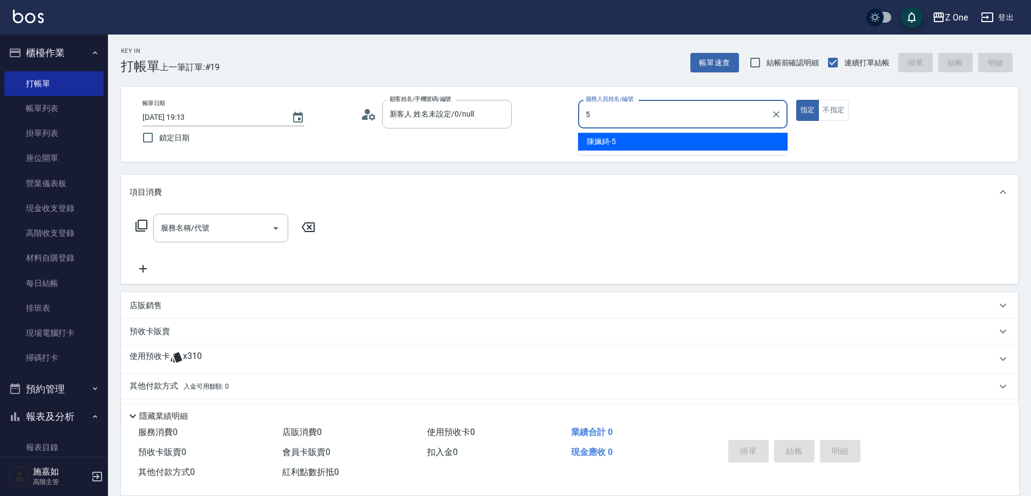
click at [605, 138] on span "[PERSON_NAME]-5" at bounding box center [601, 141] width 29 height 11
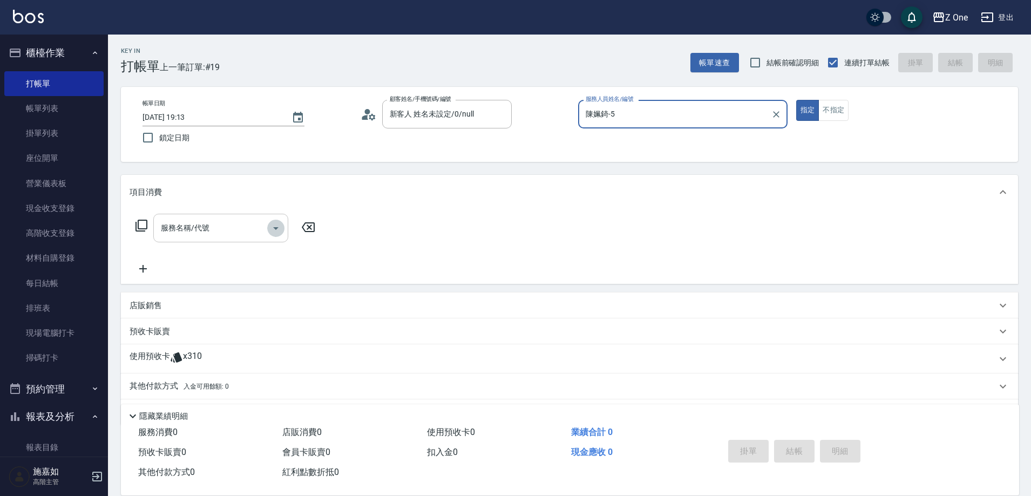
click at [280, 225] on icon "Open" at bounding box center [275, 228] width 13 height 13
type input "陳姵錡-5"
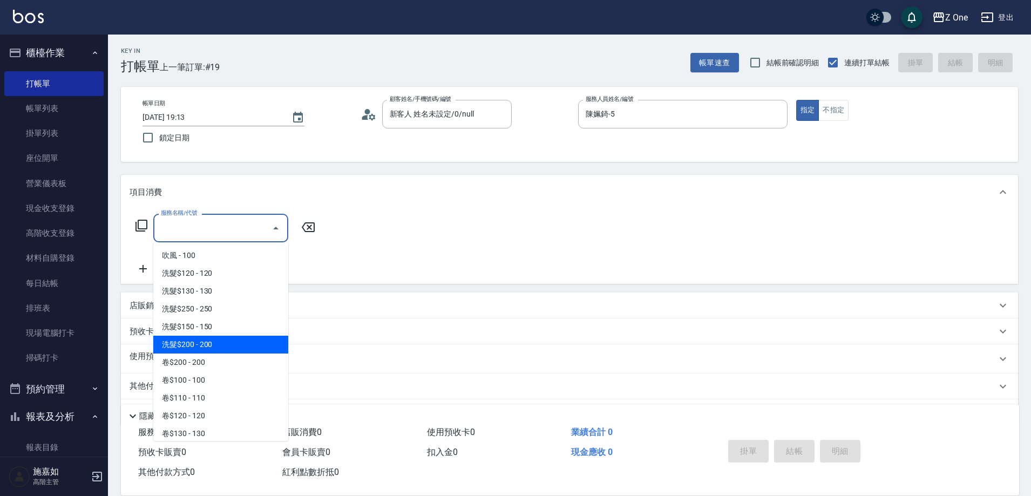
click at [216, 349] on span "洗髮$200 - 200" at bounding box center [220, 345] width 135 height 18
type input "洗髮$200(107)"
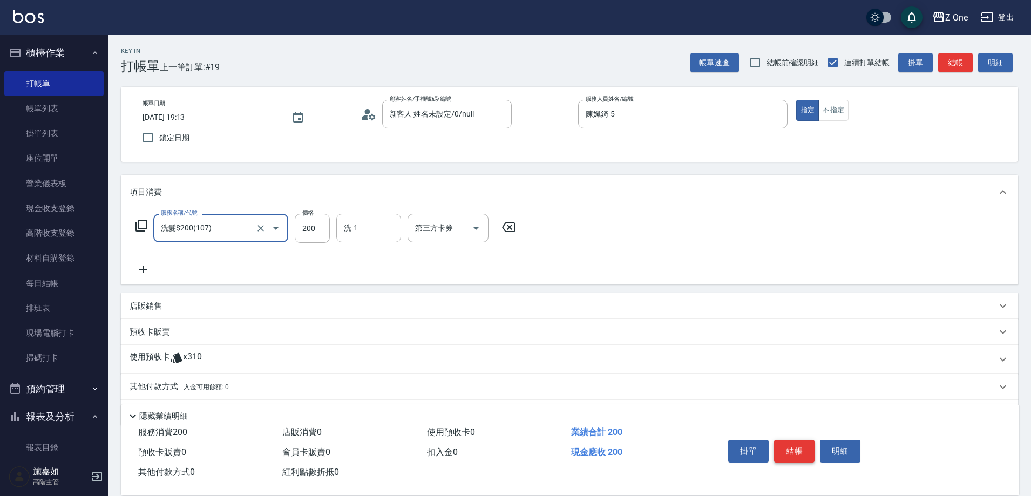
click at [792, 444] on button "結帳" at bounding box center [794, 451] width 40 height 23
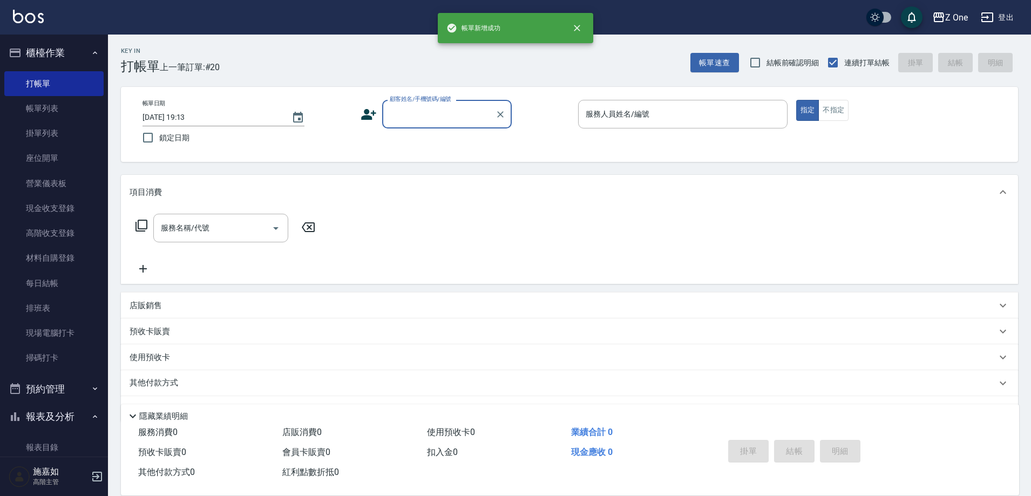
click at [449, 110] on input "顧客姓名/手機號碼/編號" at bounding box center [439, 114] width 104 height 19
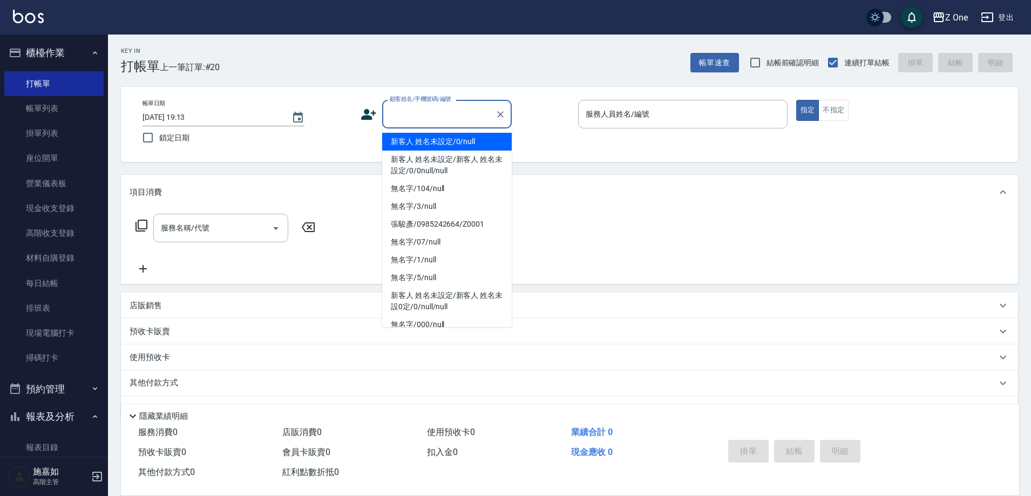
click at [443, 137] on li "新客人 姓名未設定/0/null" at bounding box center [447, 142] width 130 height 18
type input "新客人 姓名未設定/0/null"
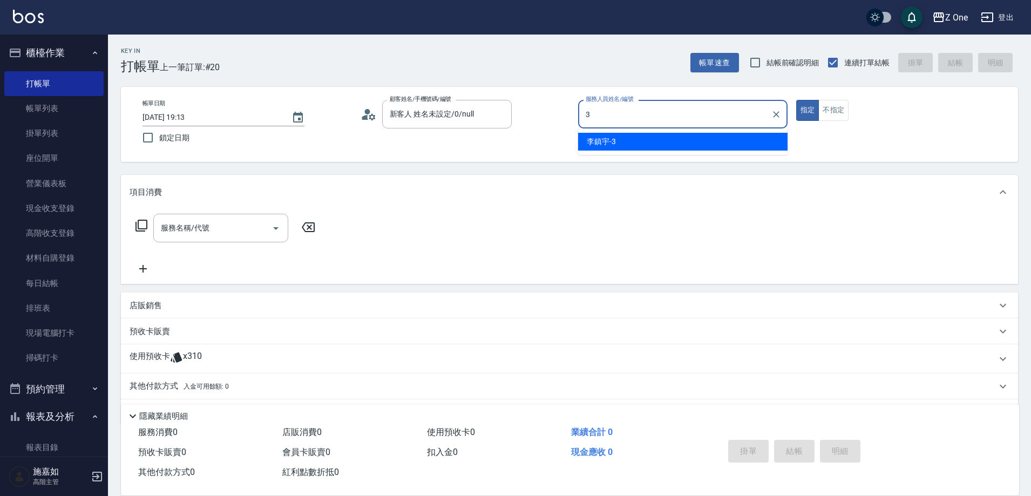
click at [662, 145] on div "[PERSON_NAME]-3" at bounding box center [682, 142] width 209 height 18
click at [278, 227] on icon "Open" at bounding box center [275, 228] width 13 height 13
type input "李鎮宇-3"
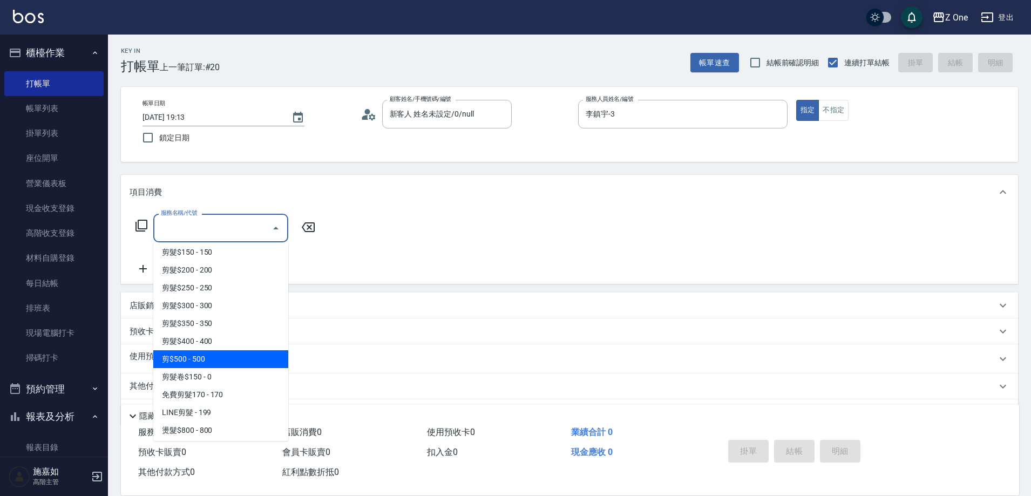
click at [215, 362] on span "剪$500 - 500" at bounding box center [220, 359] width 135 height 18
type input "剪$500(211)"
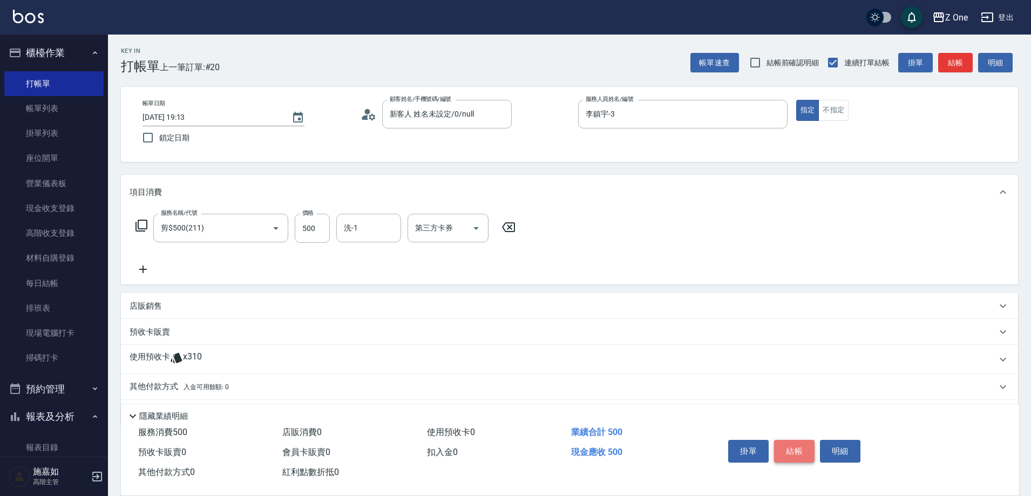
click at [792, 440] on button "結帳" at bounding box center [794, 451] width 40 height 23
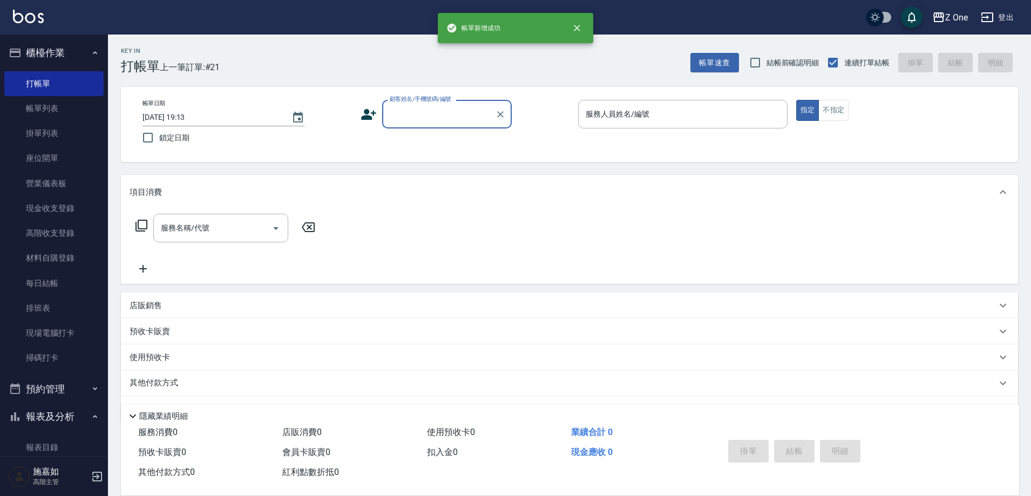
click at [443, 115] on input "顧客姓名/手機號碼/編號" at bounding box center [439, 114] width 104 height 19
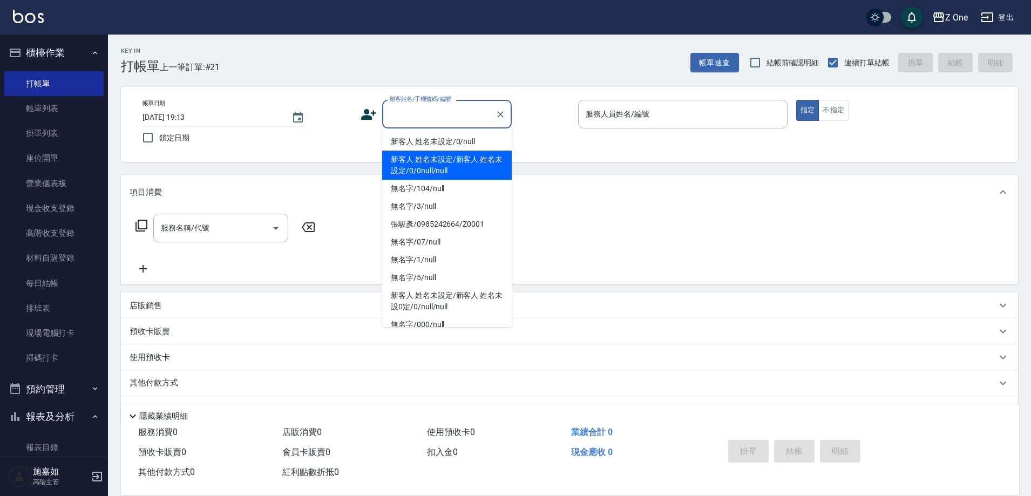
click at [439, 151] on li "新客人 姓名未設定/新客人 姓名未設定/0/0null/null" at bounding box center [447, 165] width 130 height 29
type input "新客人 姓名未設定/新客人 姓名未設定/0/0null/null"
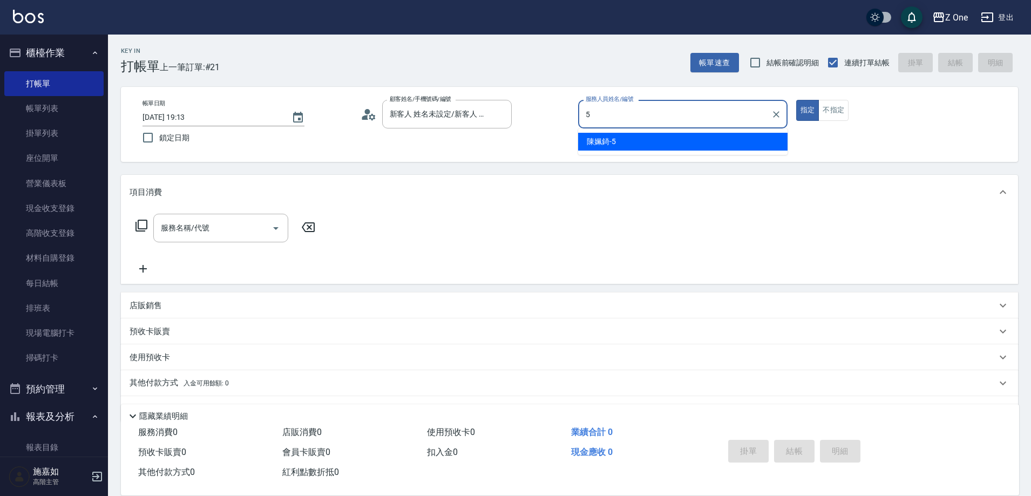
click at [659, 145] on div "[PERSON_NAME]-5" at bounding box center [682, 142] width 209 height 18
click at [280, 232] on icon "Open" at bounding box center [275, 228] width 13 height 13
type input "陳姵錡-5"
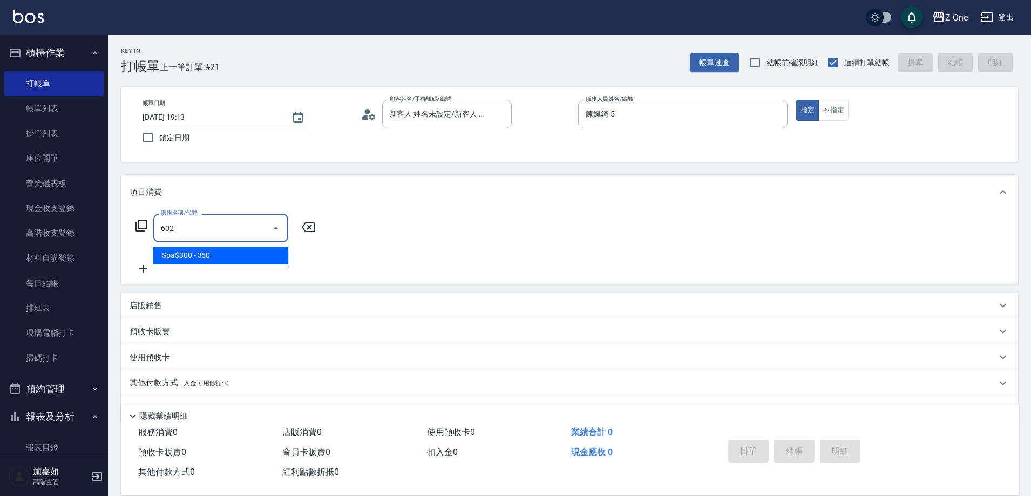
click at [268, 257] on span "Spa$300 - 350" at bounding box center [220, 256] width 135 height 18
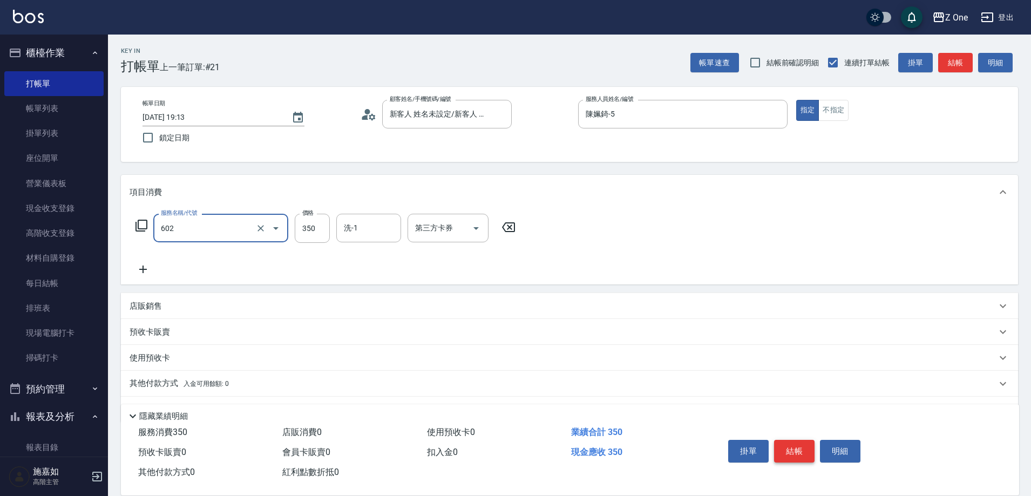
type input "Spa$300(602)"
click at [793, 446] on button "結帳" at bounding box center [794, 451] width 40 height 23
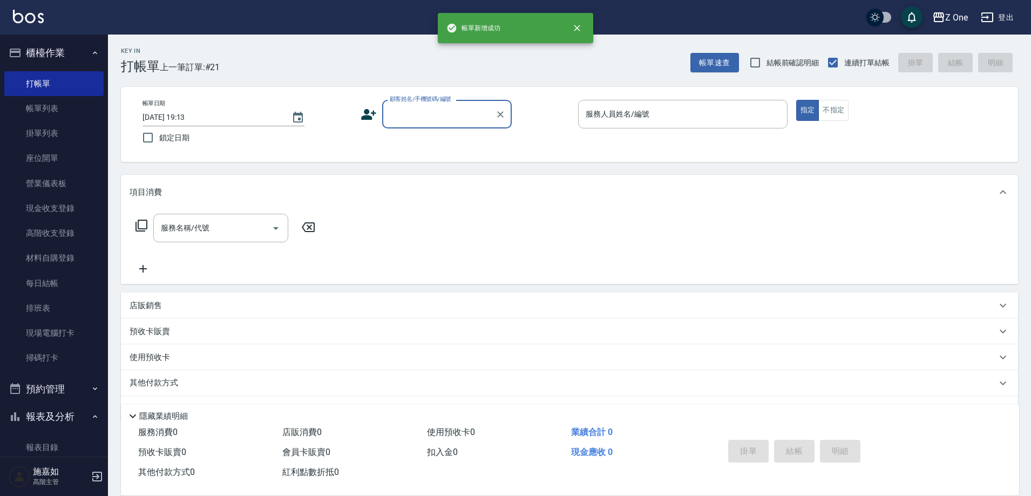
scroll to position [0, 0]
click at [451, 125] on div "顧客姓名/手機號碼/編號" at bounding box center [447, 114] width 130 height 29
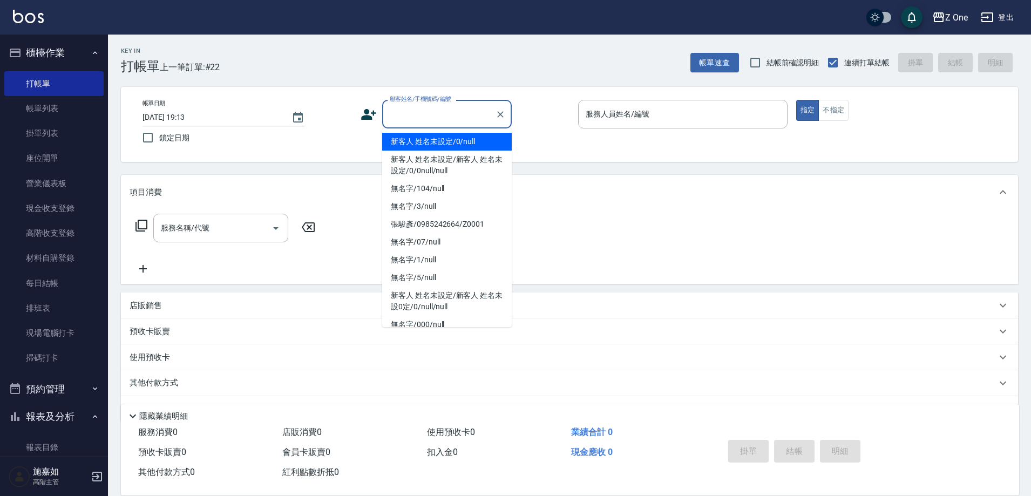
click at [450, 150] on li "新客人 姓名未設定/0/null" at bounding box center [447, 142] width 130 height 18
type input "新客人 姓名未設定/0/null"
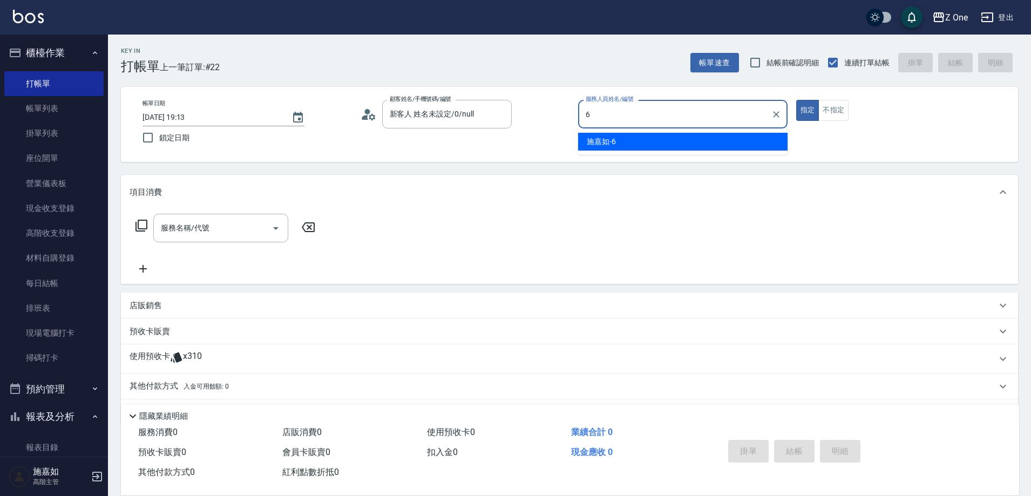
click at [683, 139] on div "[PERSON_NAME]-6" at bounding box center [682, 142] width 209 height 18
click at [274, 230] on icon "Open" at bounding box center [275, 228] width 13 height 13
type input "施嘉如-6"
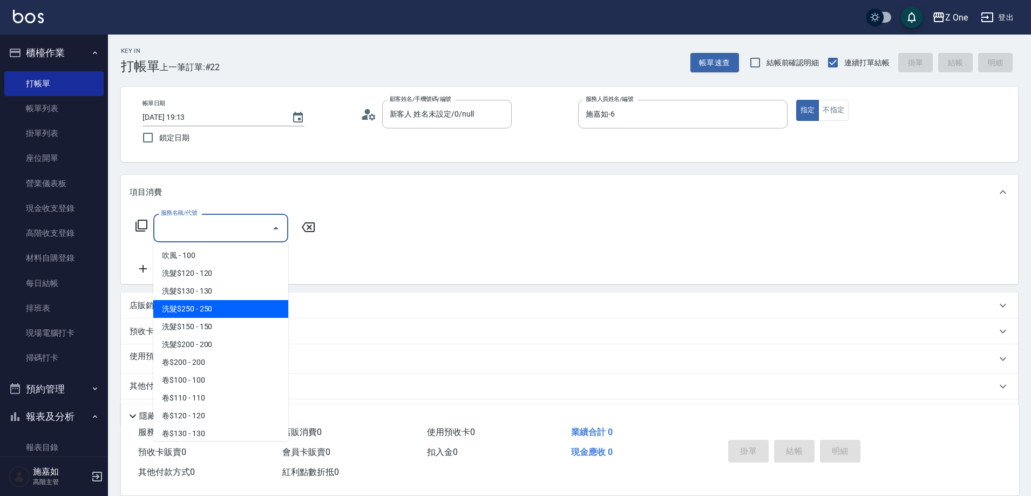
click at [221, 313] on span "洗髮$250 - 250" at bounding box center [220, 309] width 135 height 18
type input "洗髮$250(104)"
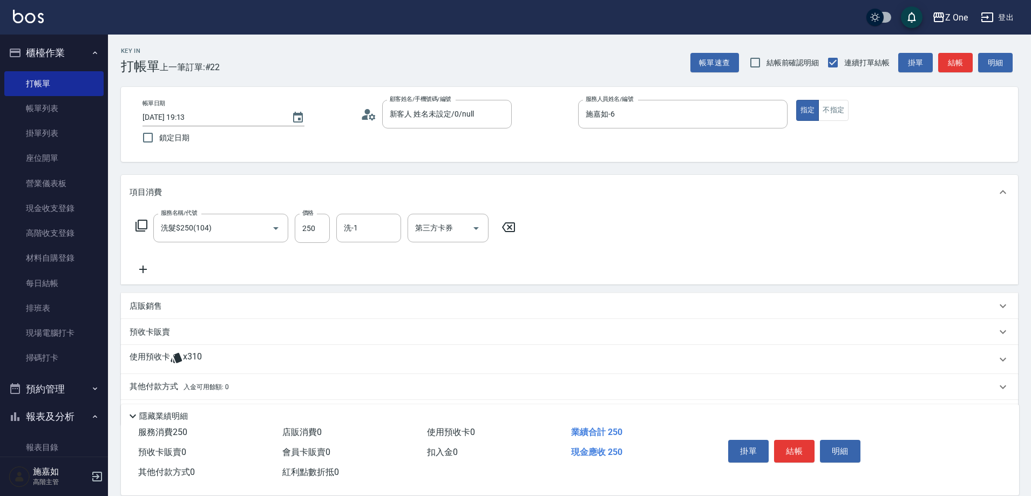
click at [145, 269] on icon at bounding box center [143, 270] width 8 height 8
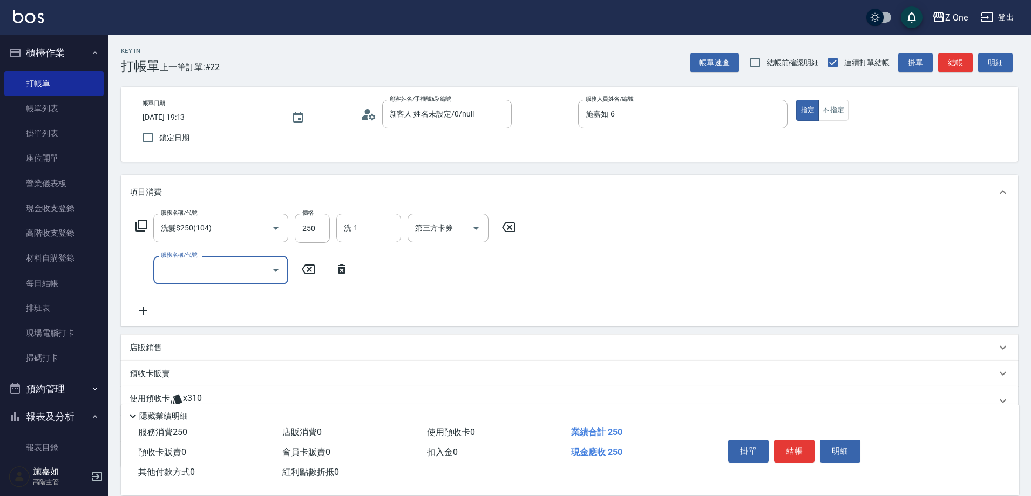
click at [278, 269] on icon "Open" at bounding box center [275, 270] width 13 height 13
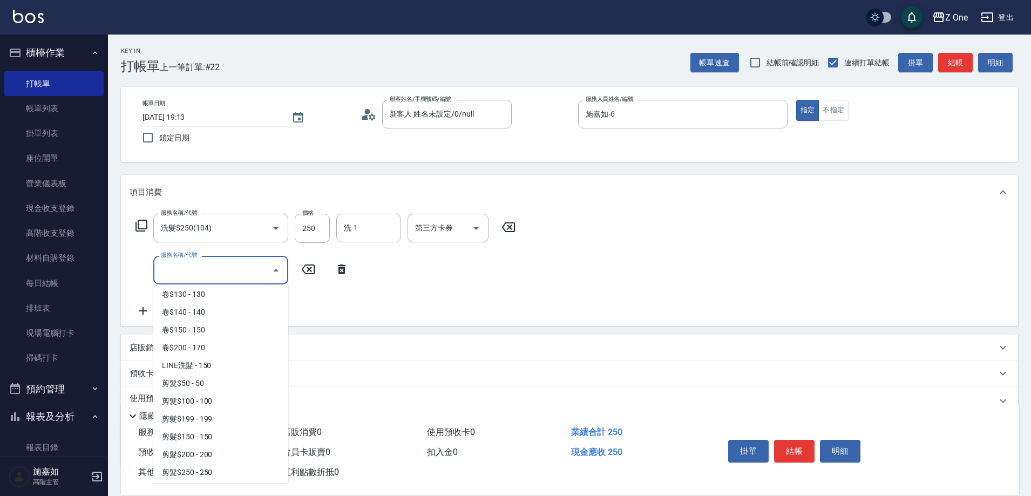
scroll to position [270, 0]
click at [225, 381] on span "剪髮$250 - 250" at bounding box center [220, 384] width 135 height 18
type input "剪髮$250(206)"
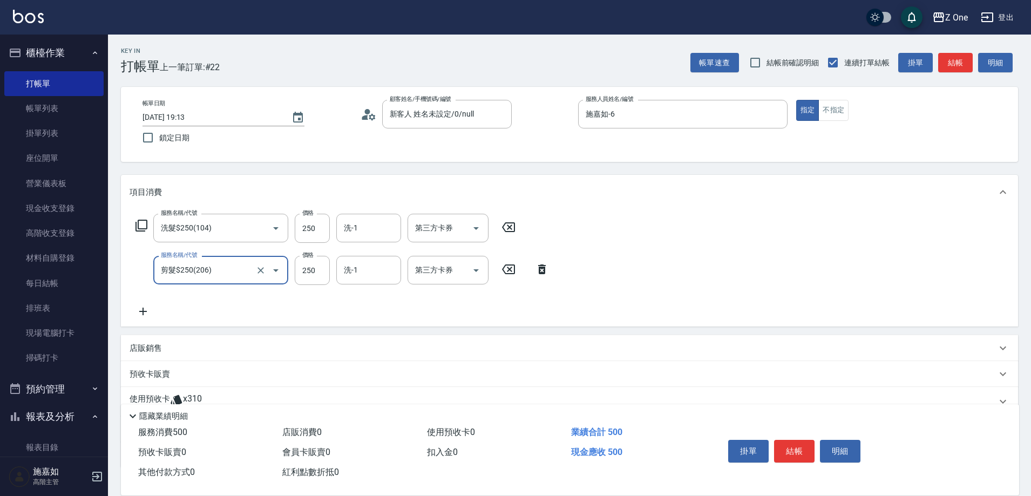
click at [148, 309] on icon at bounding box center [143, 311] width 27 height 13
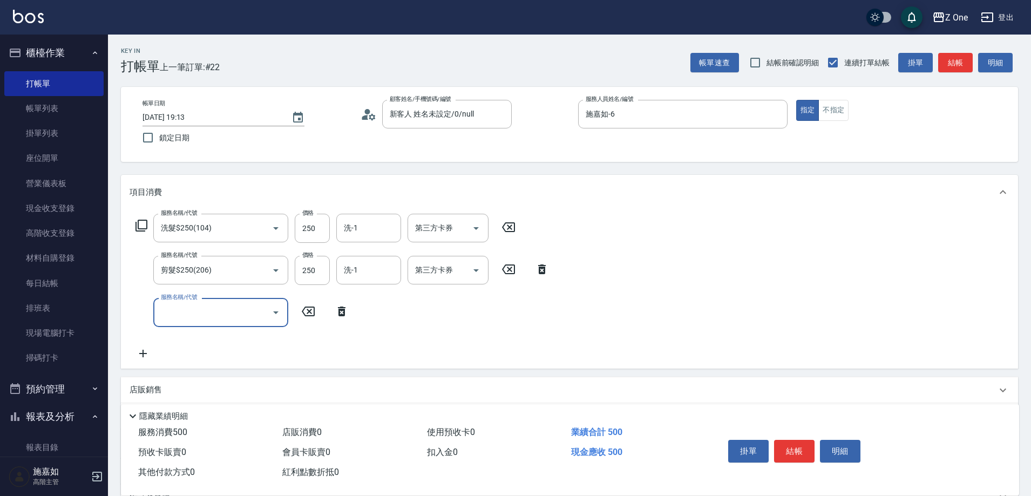
click at [281, 314] on icon "Open" at bounding box center [275, 312] width 13 height 13
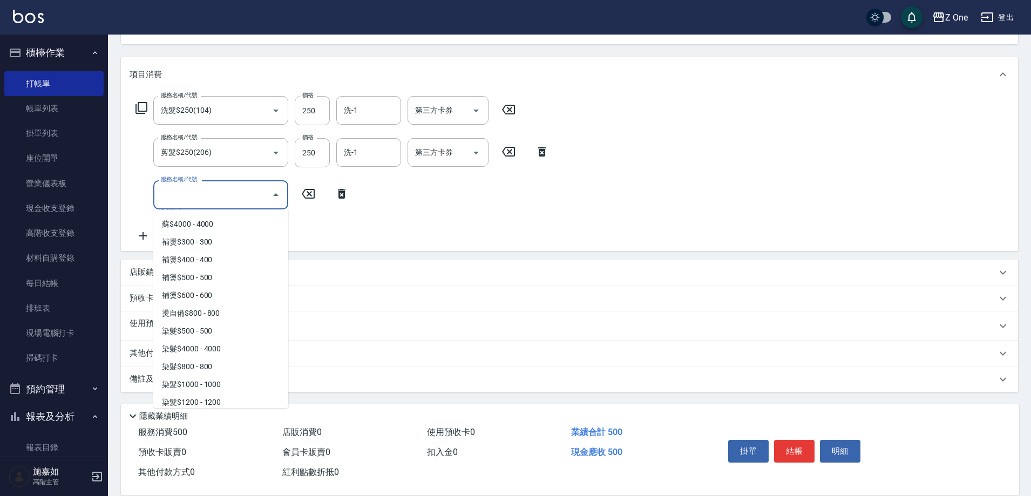
scroll to position [918, 0]
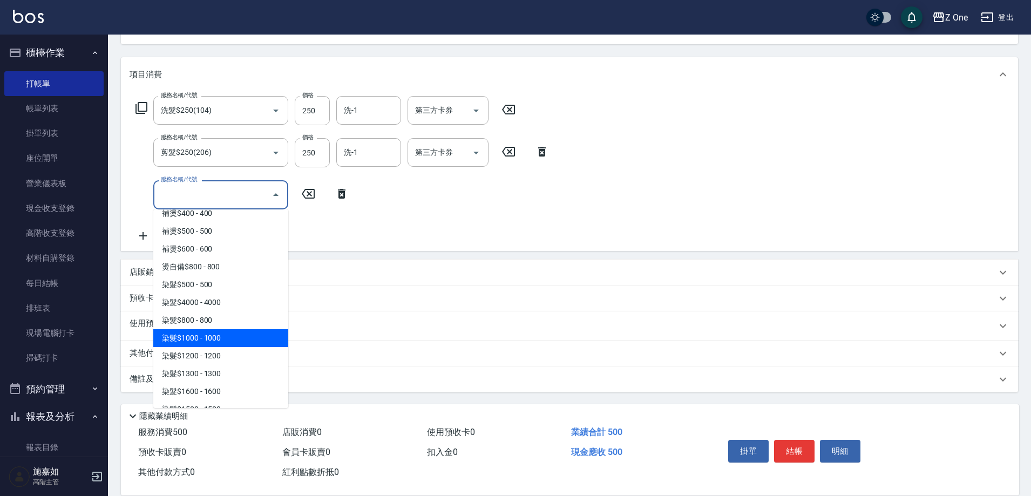
click at [232, 342] on span "染髮$1000 - 1000" at bounding box center [220, 338] width 135 height 18
type input "染髮$1000(404)"
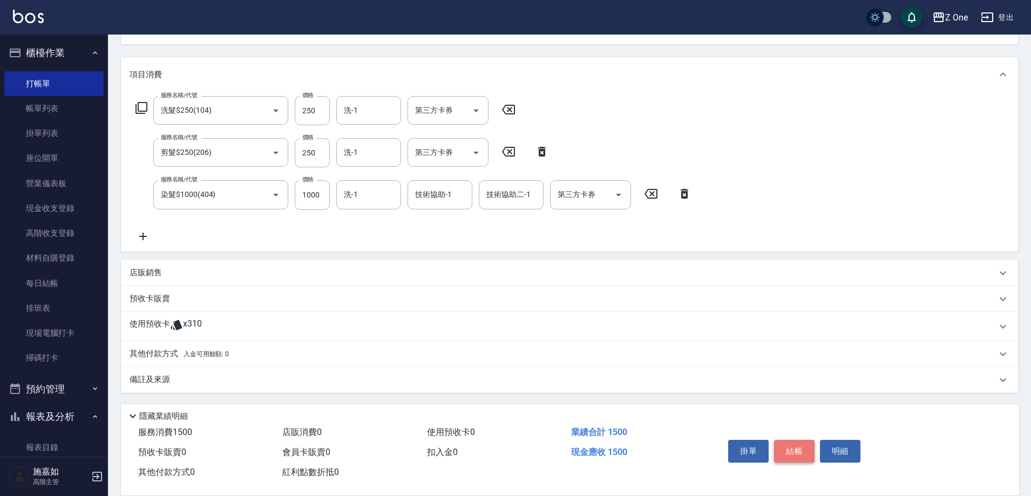
click at [791, 442] on button "結帳" at bounding box center [794, 451] width 40 height 23
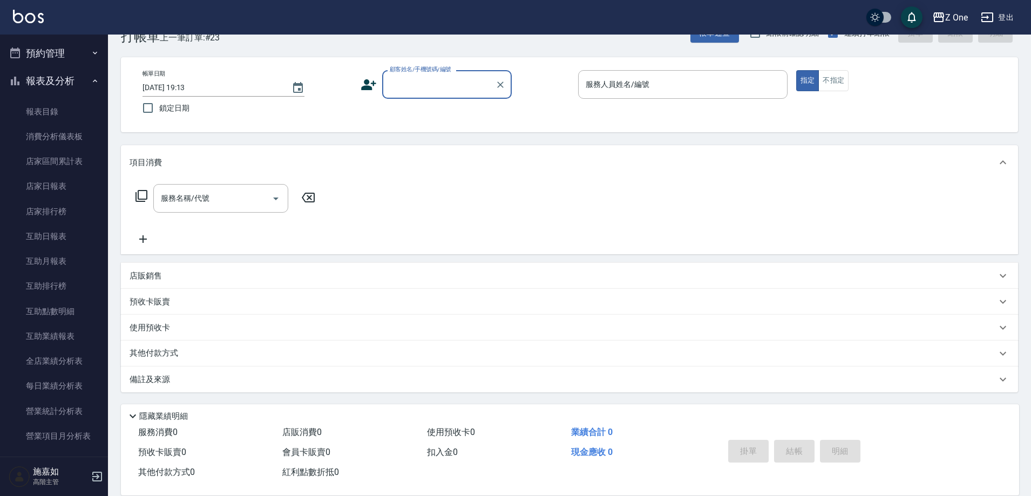
scroll to position [432, 0]
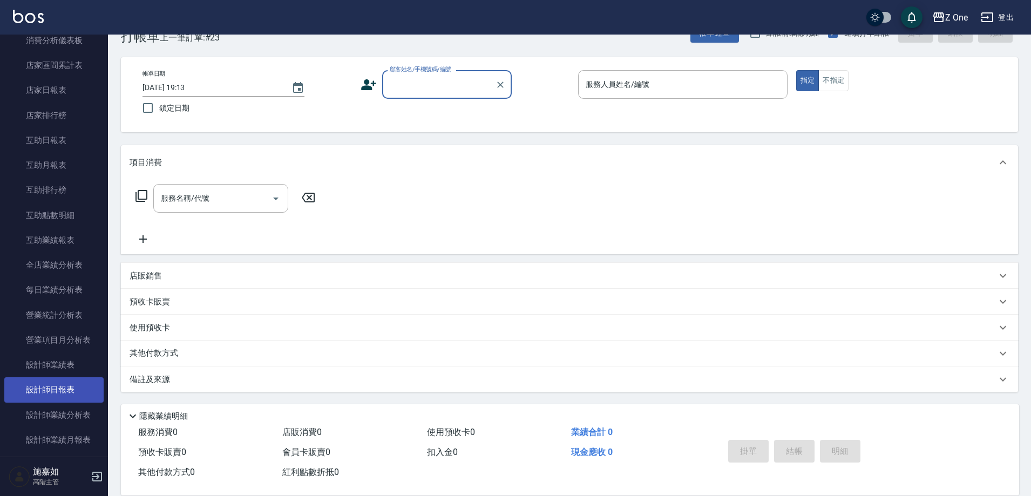
click at [55, 383] on link "設計師日報表" at bounding box center [53, 389] width 99 height 25
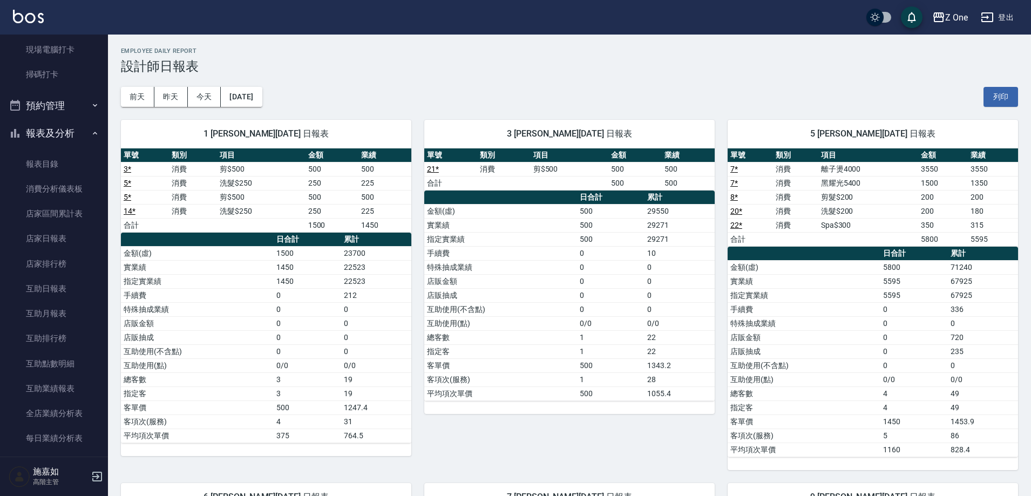
scroll to position [216, 0]
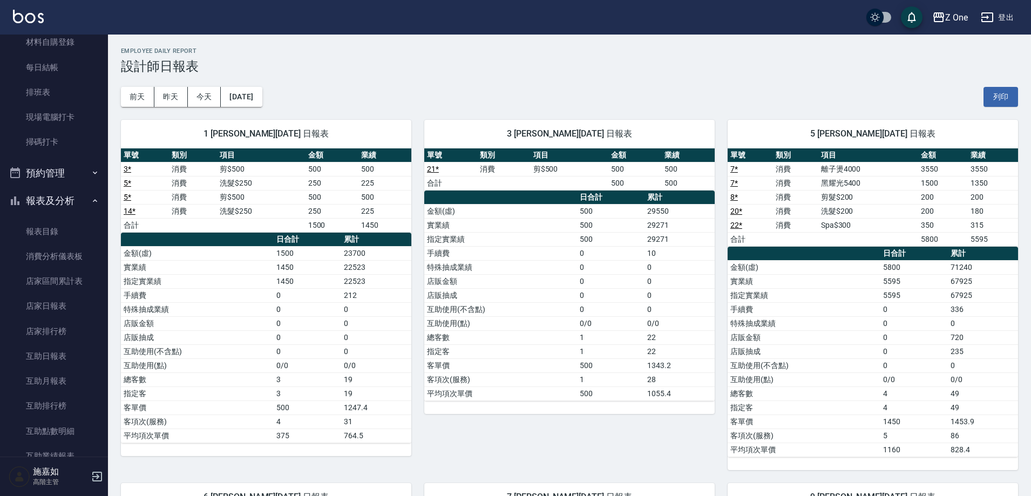
click at [91, 203] on icon "button" at bounding box center [95, 200] width 9 height 9
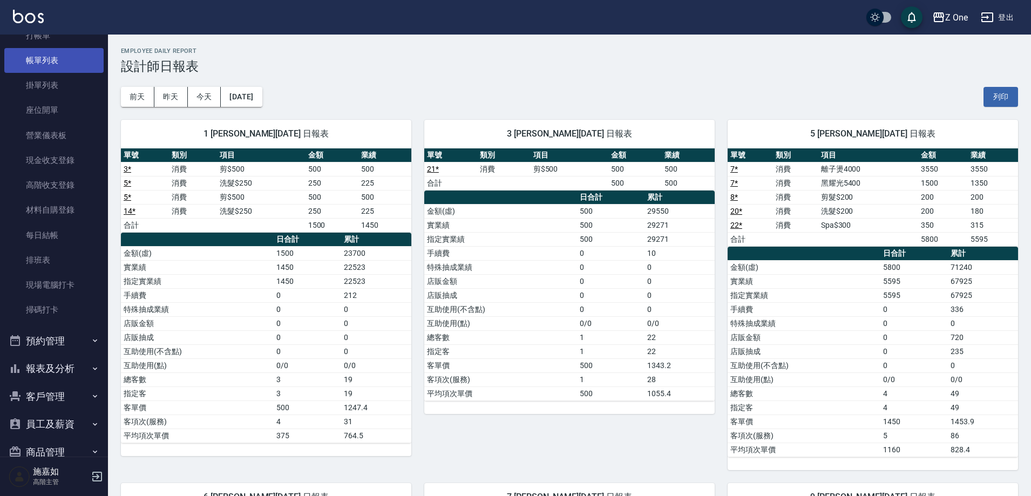
scroll to position [0, 0]
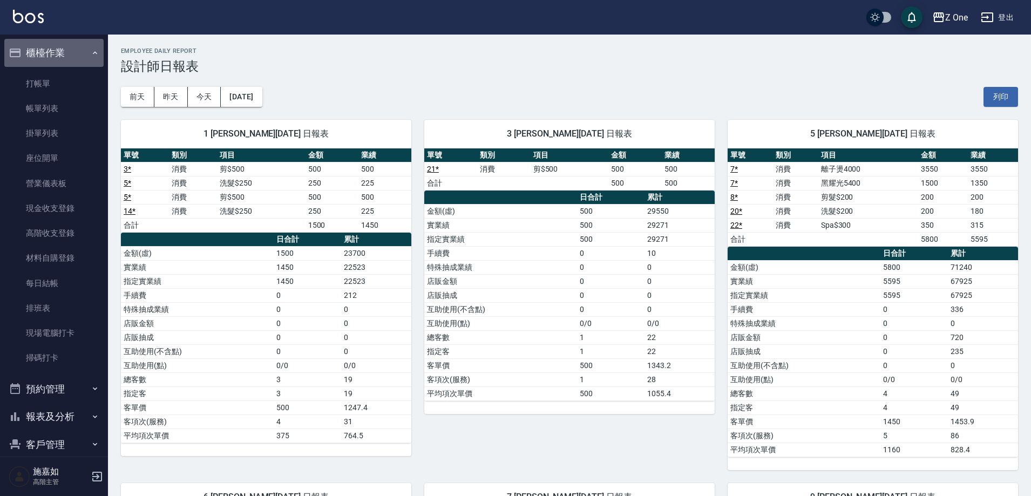
click at [89, 47] on button "櫃檯作業" at bounding box center [53, 53] width 99 height 28
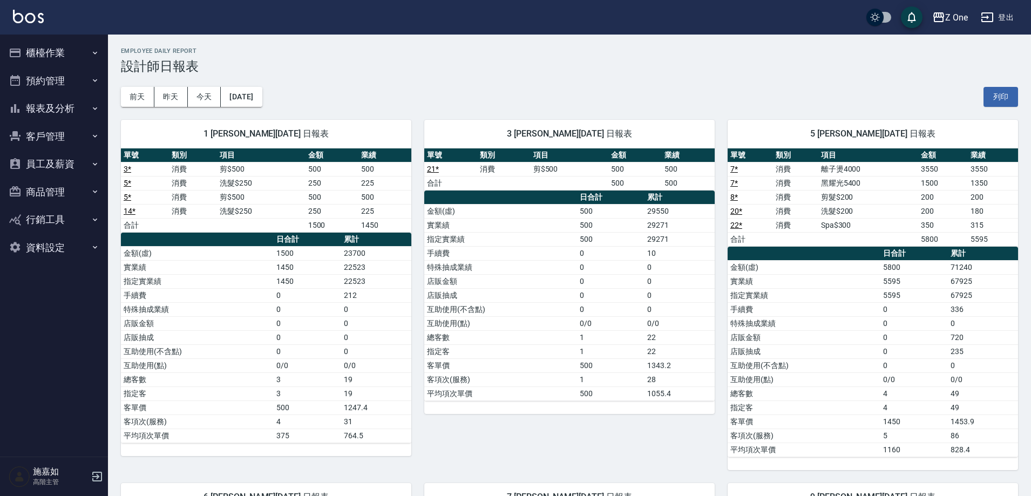
click at [92, 113] on button "報表及分析" at bounding box center [53, 108] width 99 height 28
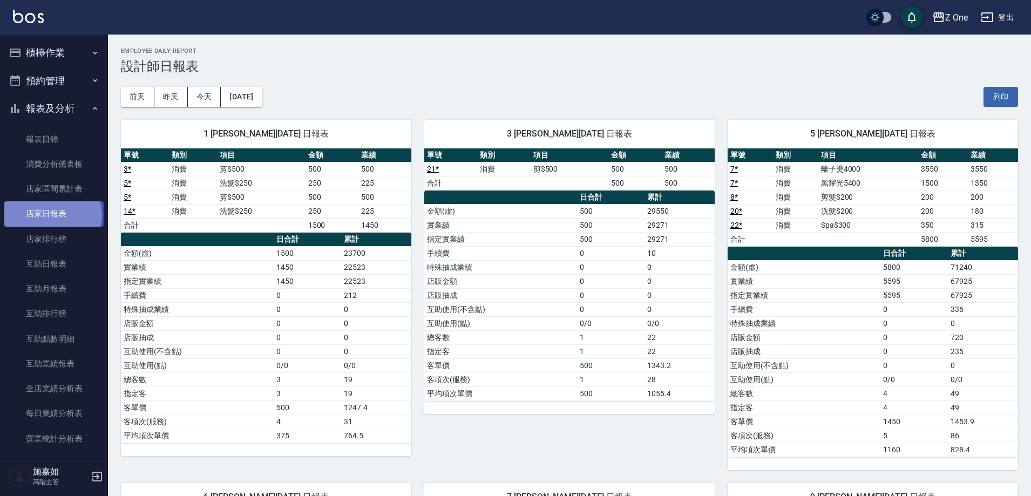
click at [52, 215] on link "店家日報表" at bounding box center [53, 213] width 99 height 25
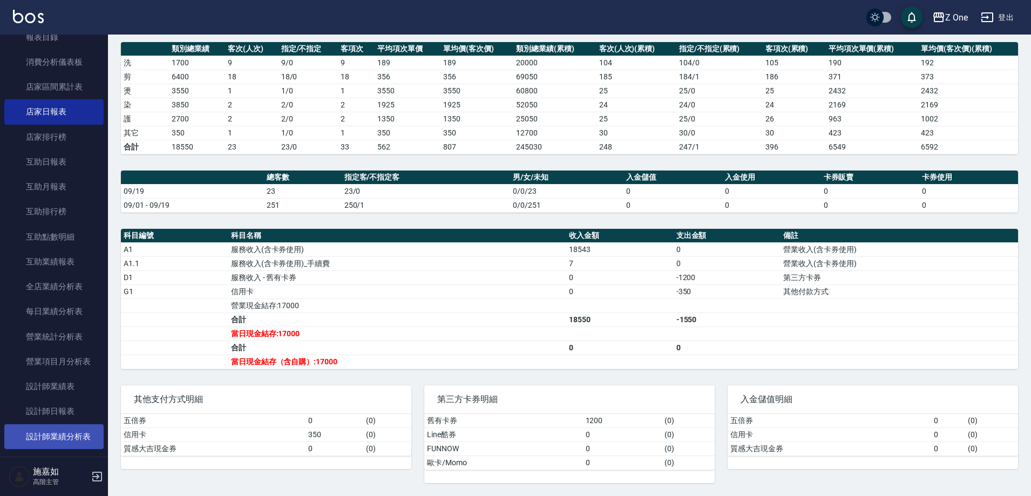
scroll to position [216, 0]
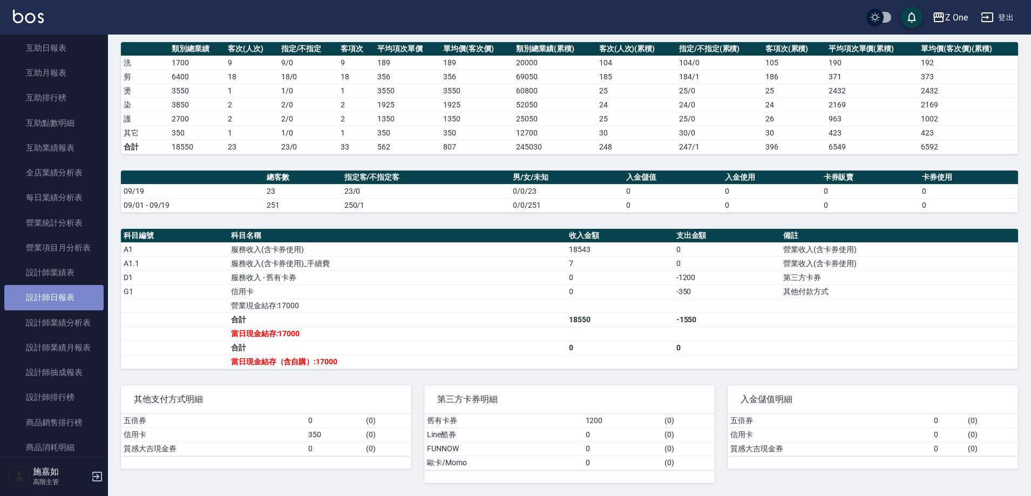
click at [58, 296] on link "設計師日報表" at bounding box center [53, 297] width 99 height 25
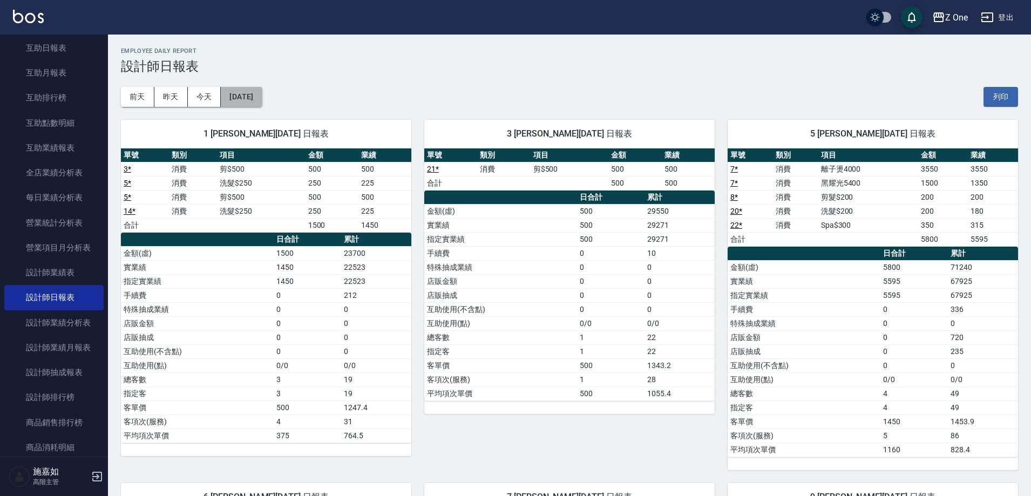
click at [262, 105] on button "[DATE]" at bounding box center [241, 97] width 41 height 20
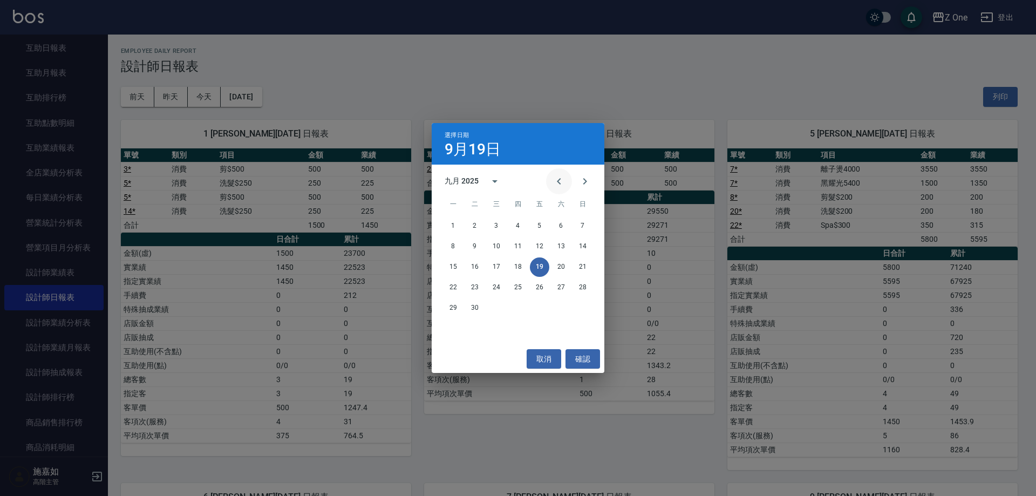
click at [557, 176] on icon "Previous month" at bounding box center [559, 181] width 13 height 13
click at [515, 307] on button "31" at bounding box center [517, 307] width 19 height 19
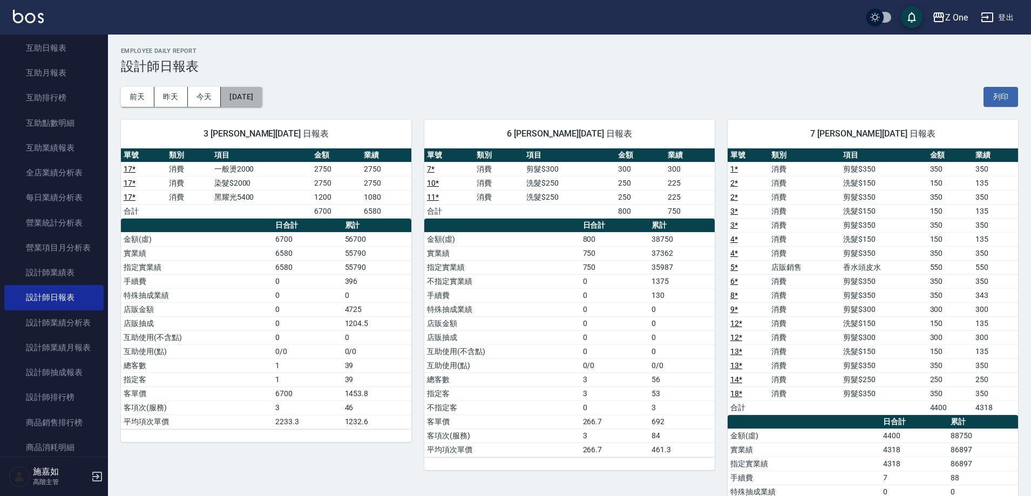
click at [250, 98] on button "[DATE]" at bounding box center [241, 97] width 41 height 20
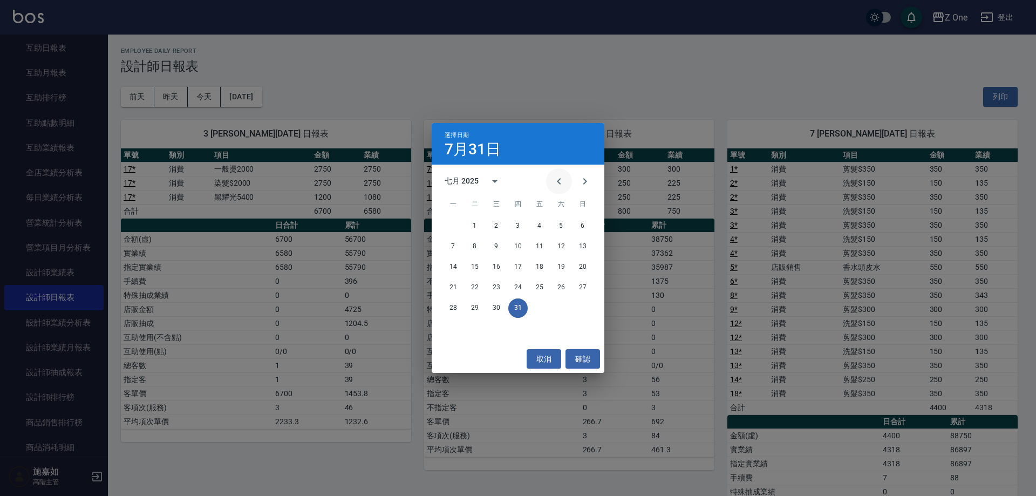
click at [557, 181] on icon "Previous month" at bounding box center [559, 181] width 13 height 13
click at [451, 326] on button "30" at bounding box center [453, 328] width 19 height 19
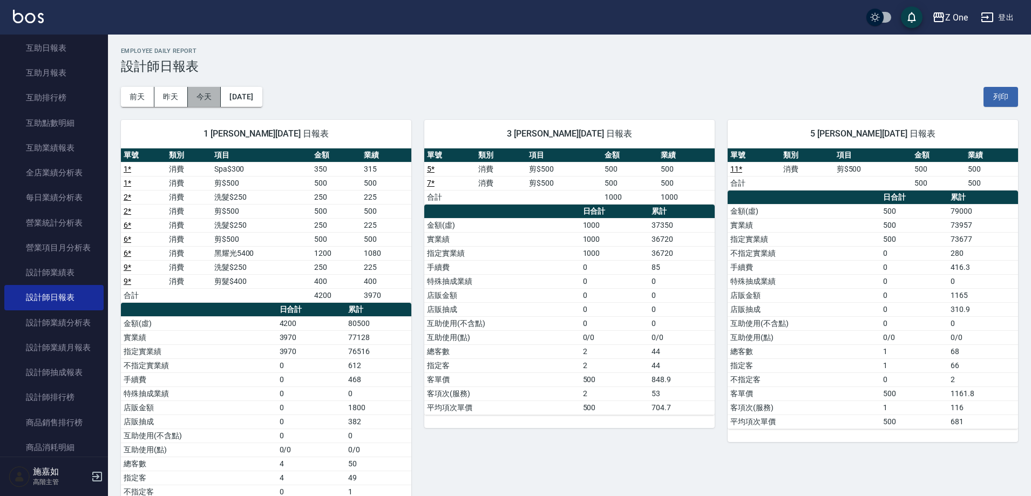
click at [199, 99] on button "今天" at bounding box center [204, 97] width 33 height 20
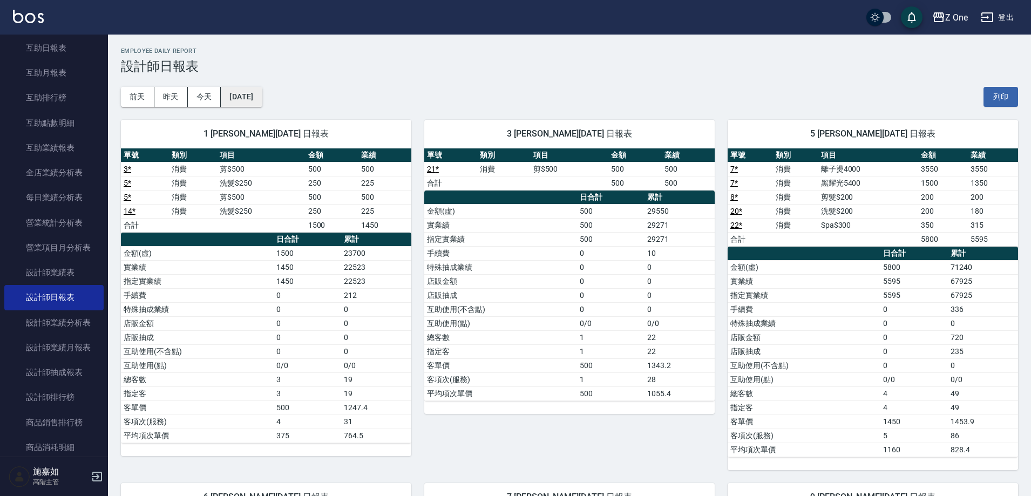
click at [262, 101] on button "[DATE]" at bounding box center [241, 97] width 41 height 20
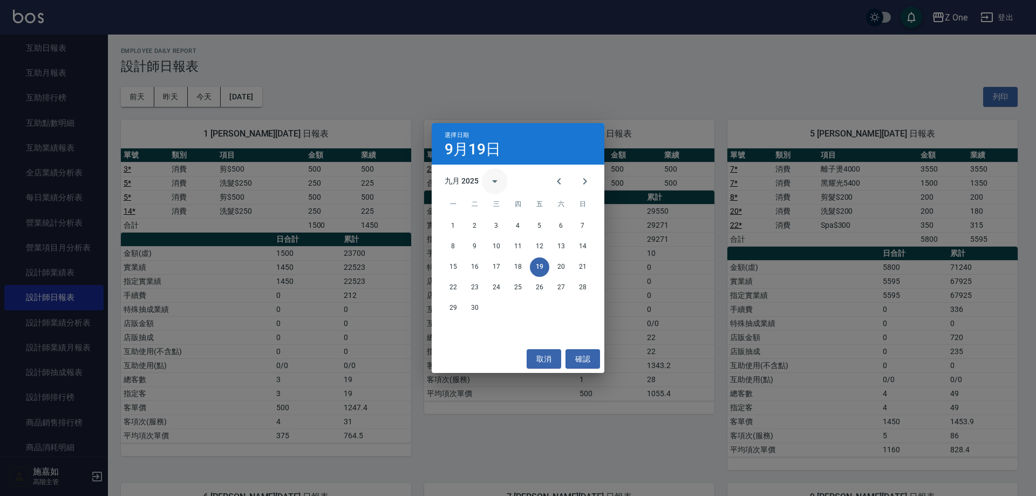
click at [501, 182] on icon "calendar view is open, switch to year view" at bounding box center [494, 181] width 13 height 13
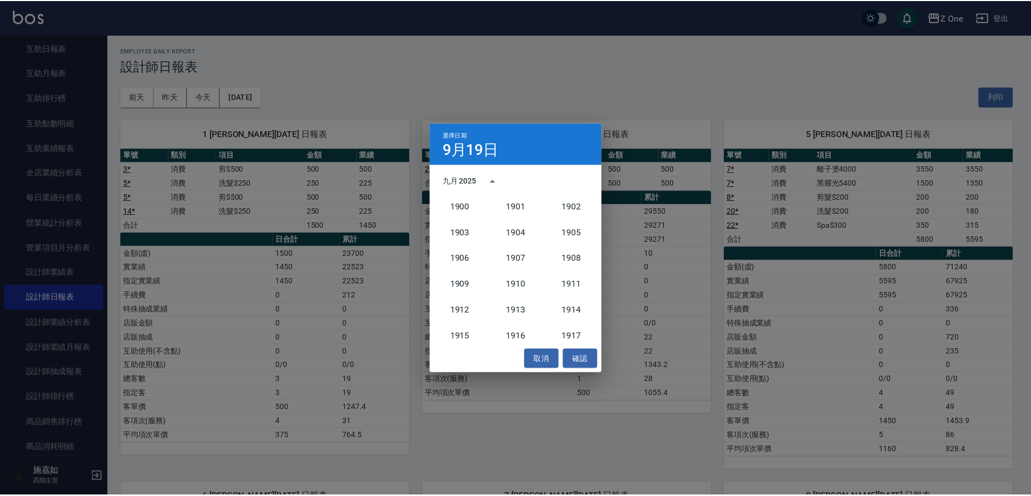
scroll to position [1000, 0]
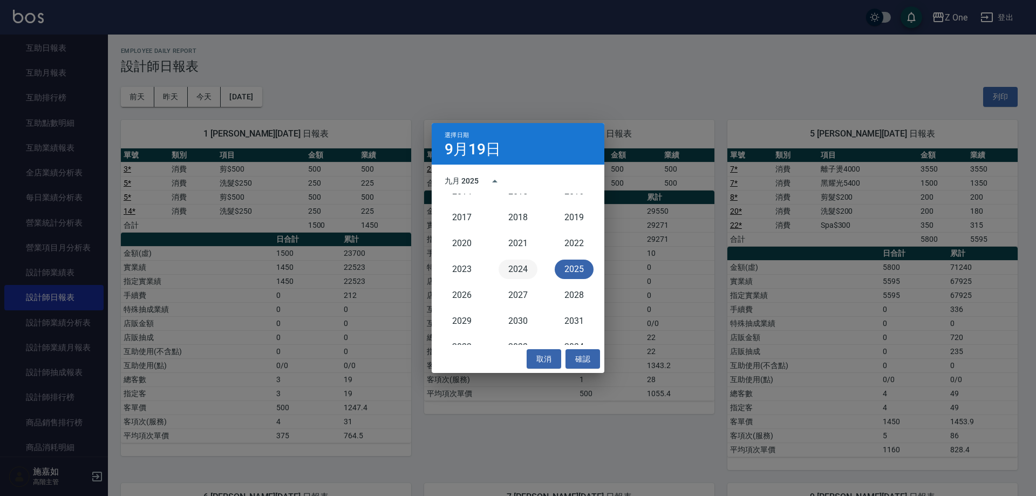
click at [519, 269] on button "2024" at bounding box center [518, 269] width 39 height 19
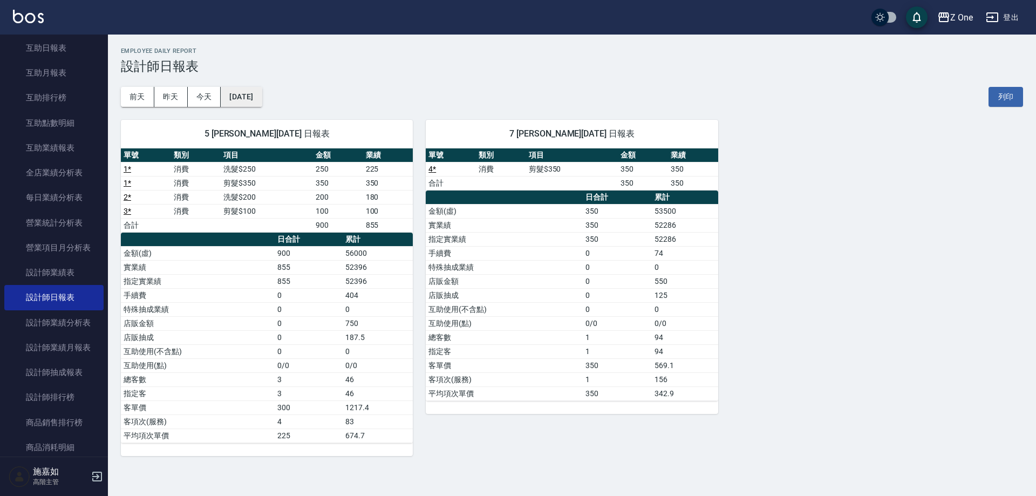
click at [262, 101] on button "[DATE]" at bounding box center [241, 97] width 41 height 20
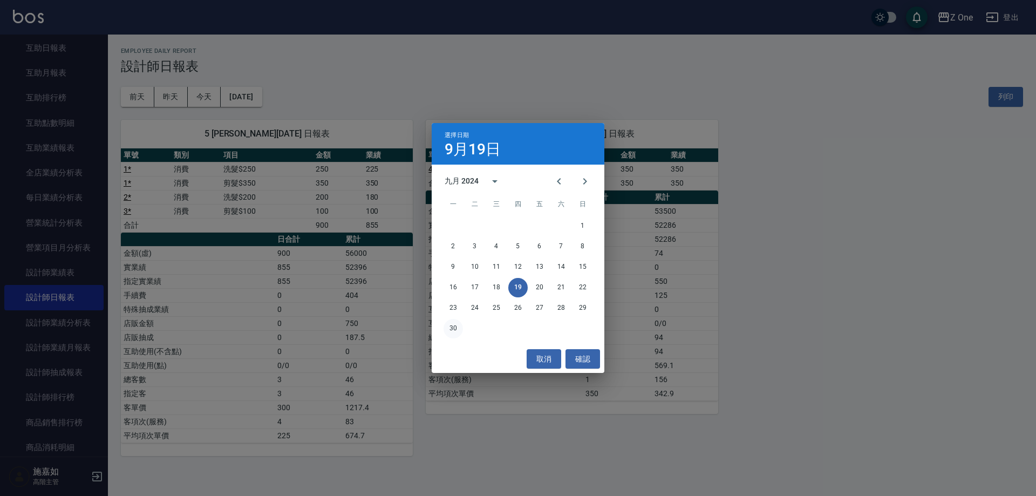
click at [453, 329] on button "30" at bounding box center [453, 328] width 19 height 19
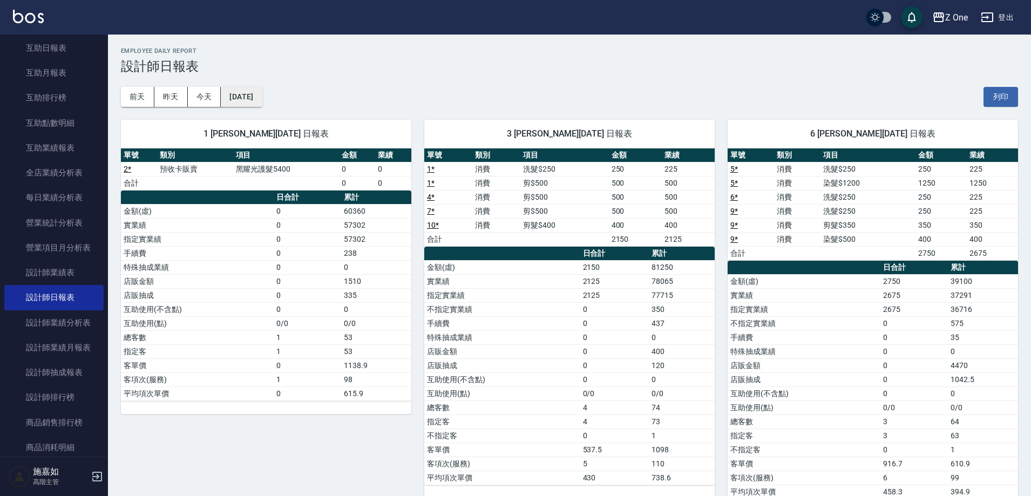
click at [262, 102] on button "[DATE]" at bounding box center [241, 97] width 41 height 20
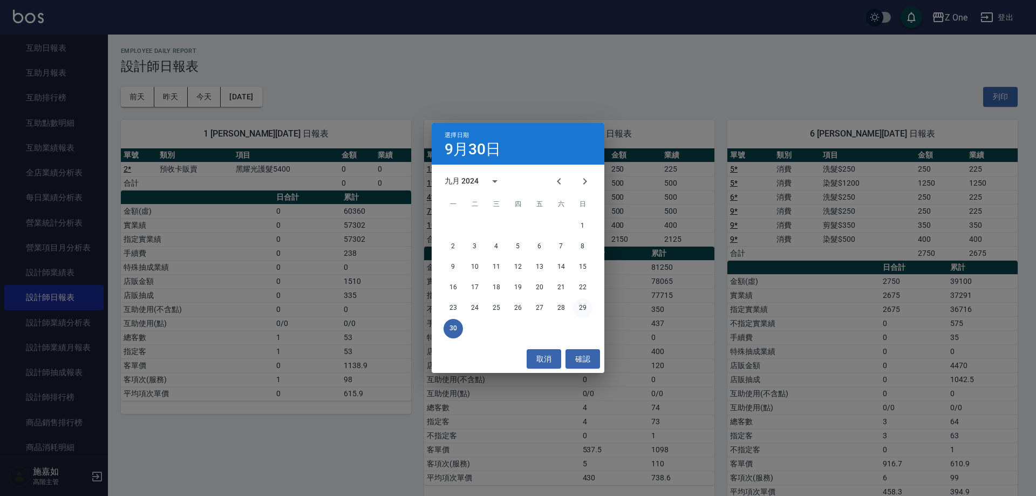
click at [583, 305] on button "29" at bounding box center [582, 307] width 19 height 19
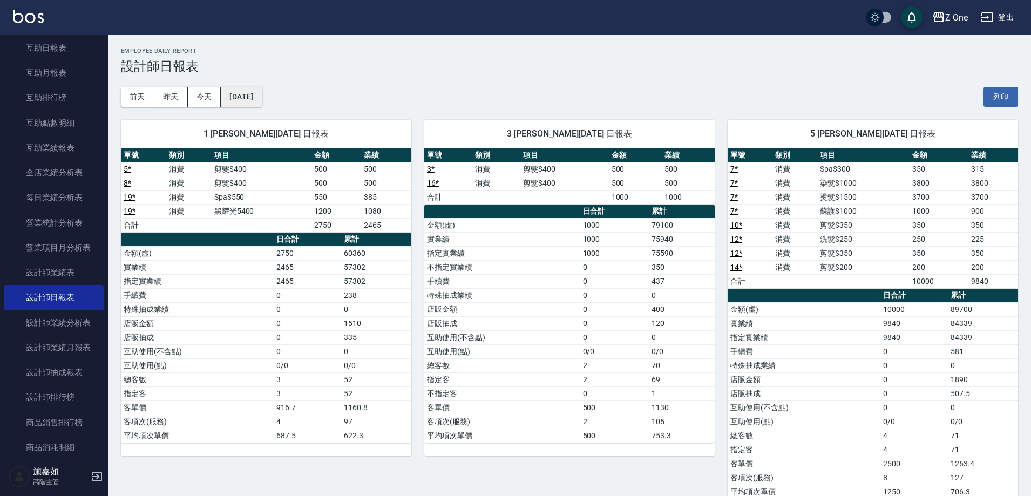
click at [262, 91] on button "[DATE]" at bounding box center [241, 97] width 41 height 20
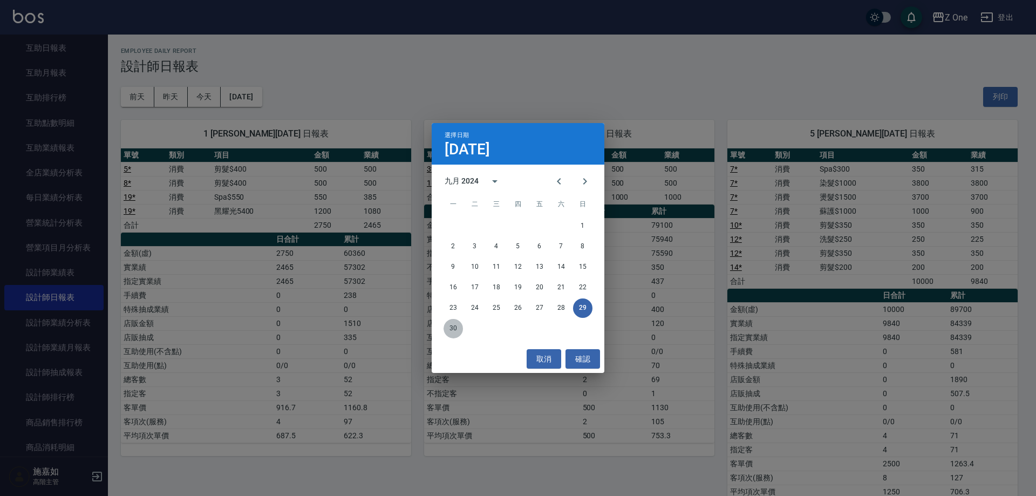
click at [456, 332] on button "30" at bounding box center [453, 328] width 19 height 19
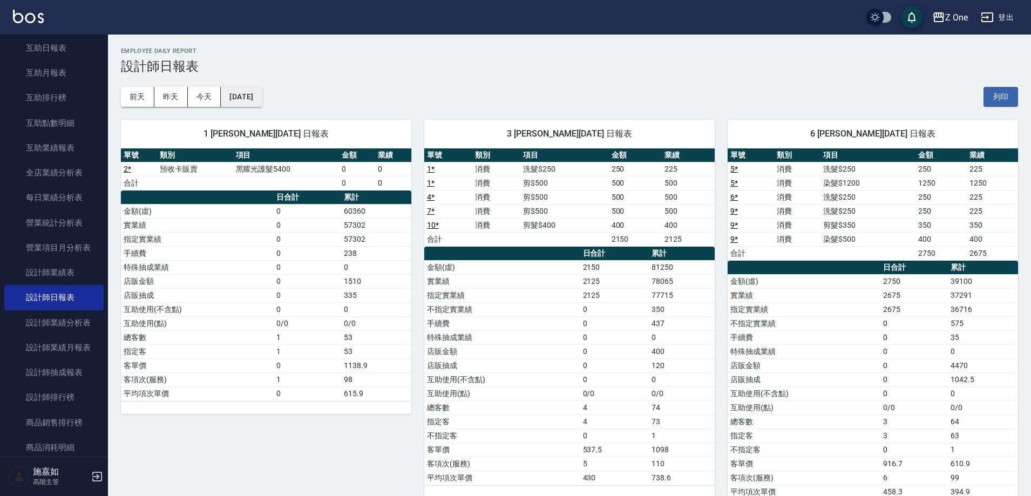
click at [260, 99] on button "[DATE]" at bounding box center [241, 97] width 41 height 20
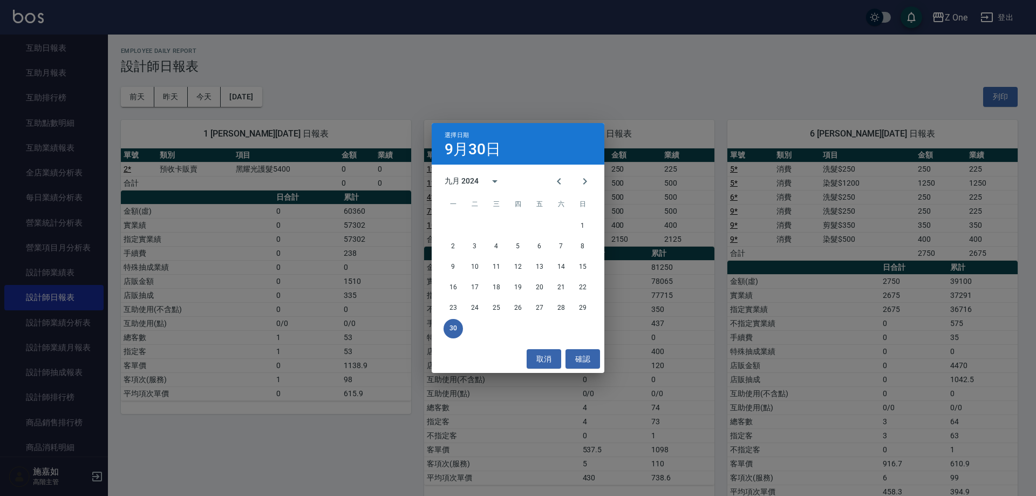
click at [456, 103] on div "選擇日期 [DATE] 九月 2024 一 二 三 四 五 六 日 1 2 3 4 5 6 7 8 9 10 11 12 13 14 15 16 17 18 …" at bounding box center [518, 248] width 1036 height 496
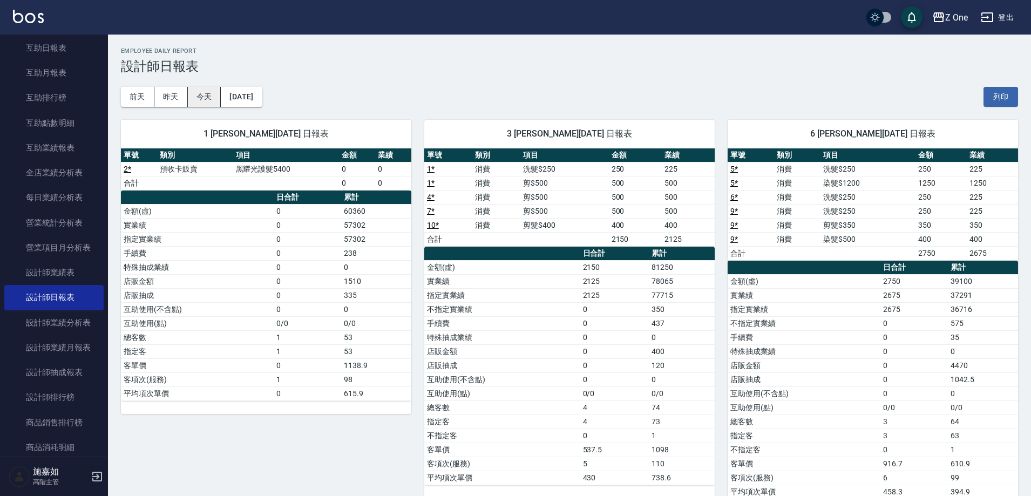
click at [200, 102] on button "今天" at bounding box center [204, 97] width 33 height 20
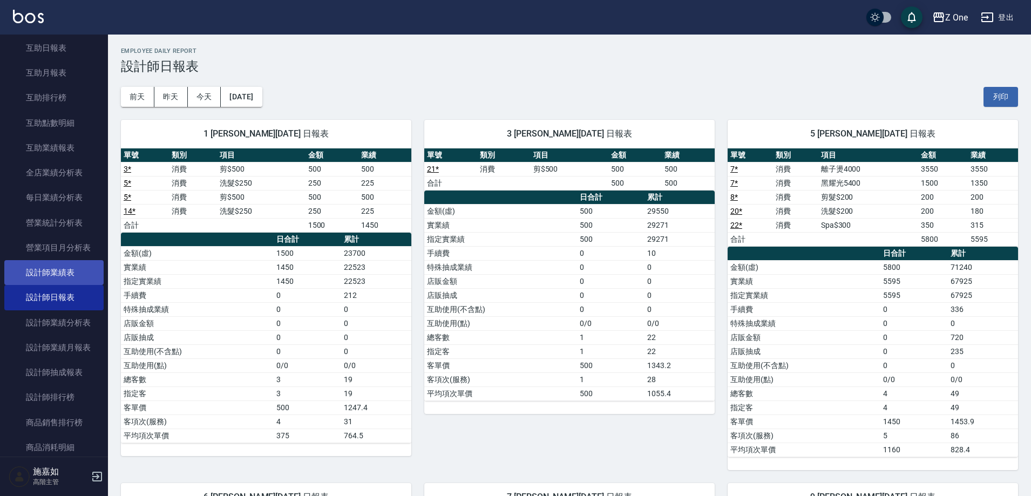
click at [89, 279] on link "設計師業績表" at bounding box center [53, 272] width 99 height 25
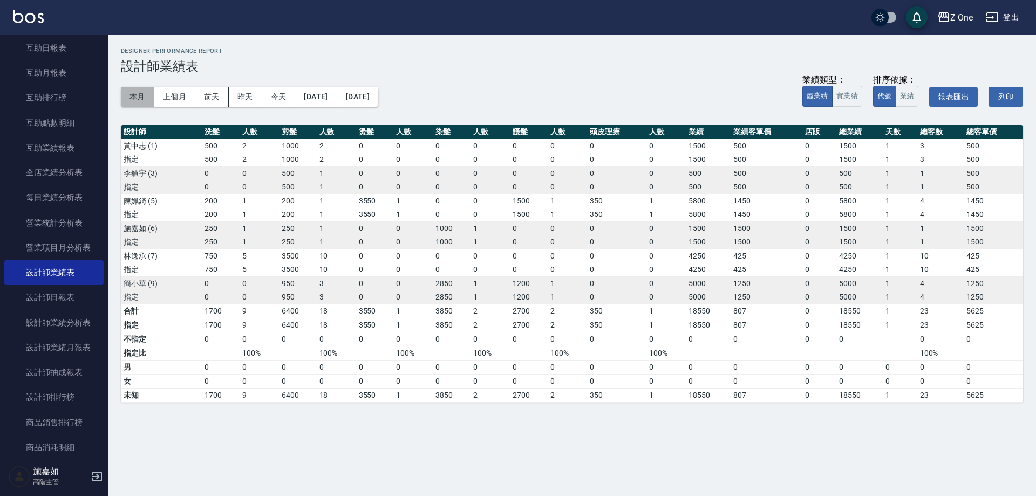
click at [141, 96] on button "本月" at bounding box center [137, 97] width 33 height 20
